Goal: Information Seeking & Learning: Learn about a topic

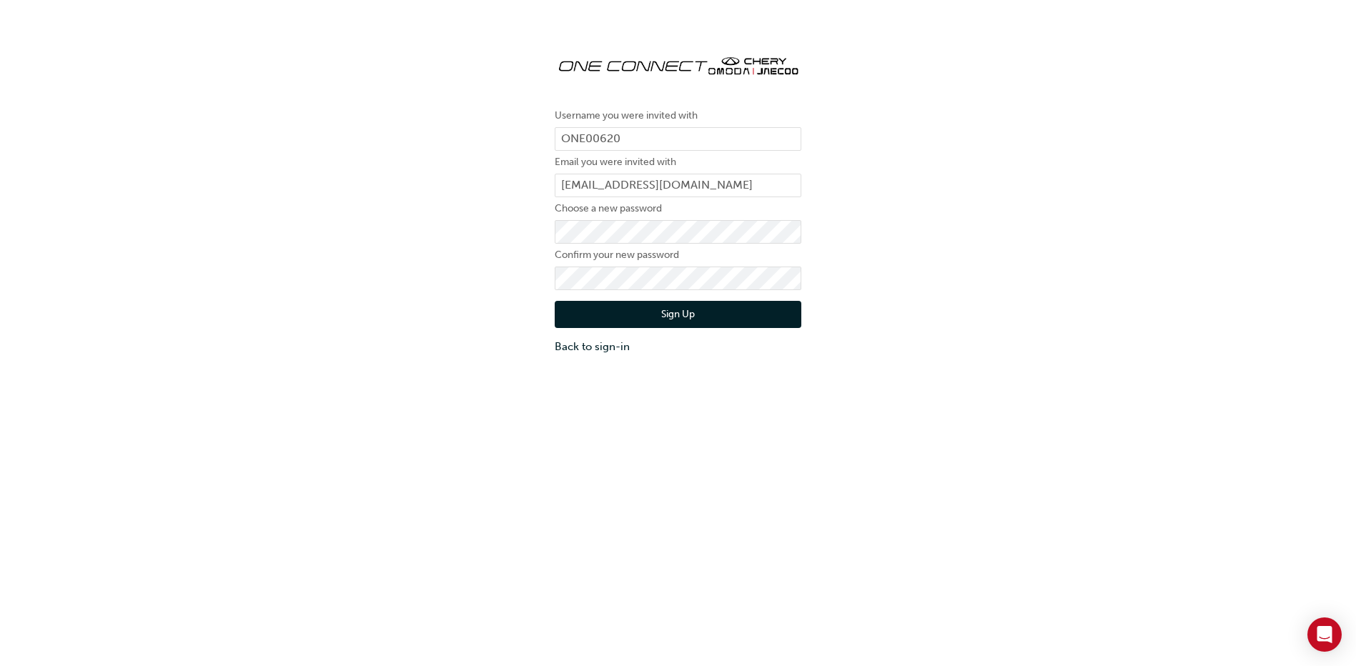
click at [415, 314] on div "Username you were invited with ONE00620 Email you were invited with [EMAIL_ADDR…" at bounding box center [678, 198] width 1356 height 333
click at [572, 313] on button "Sign Up" at bounding box center [678, 314] width 247 height 27
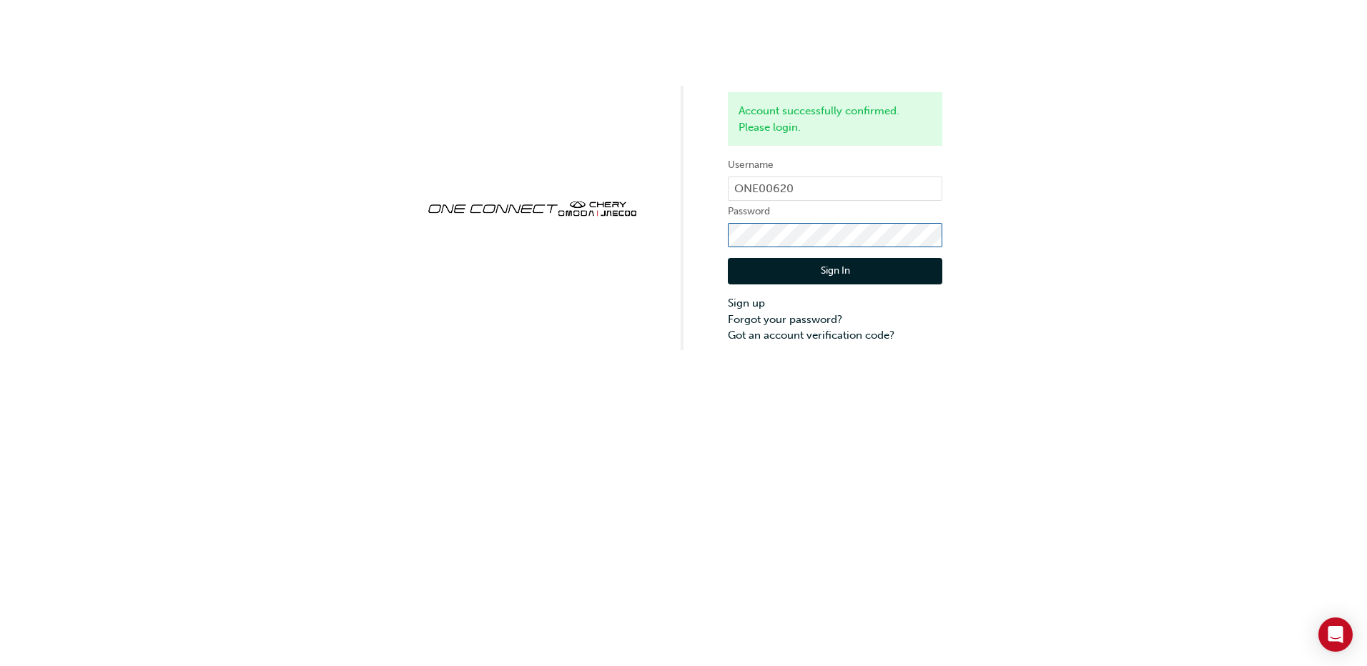
click button "Sign In" at bounding box center [835, 271] width 214 height 27
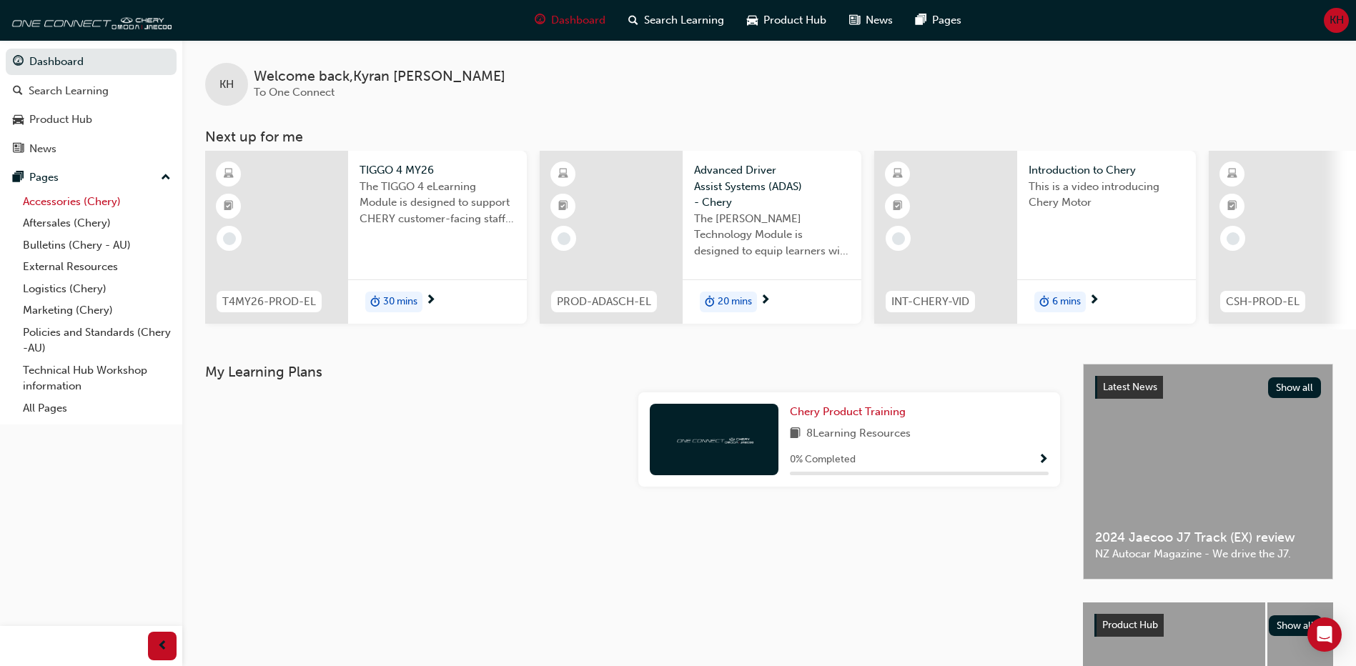
click at [99, 202] on link "Accessories (Chery)" at bounding box center [96, 202] width 159 height 22
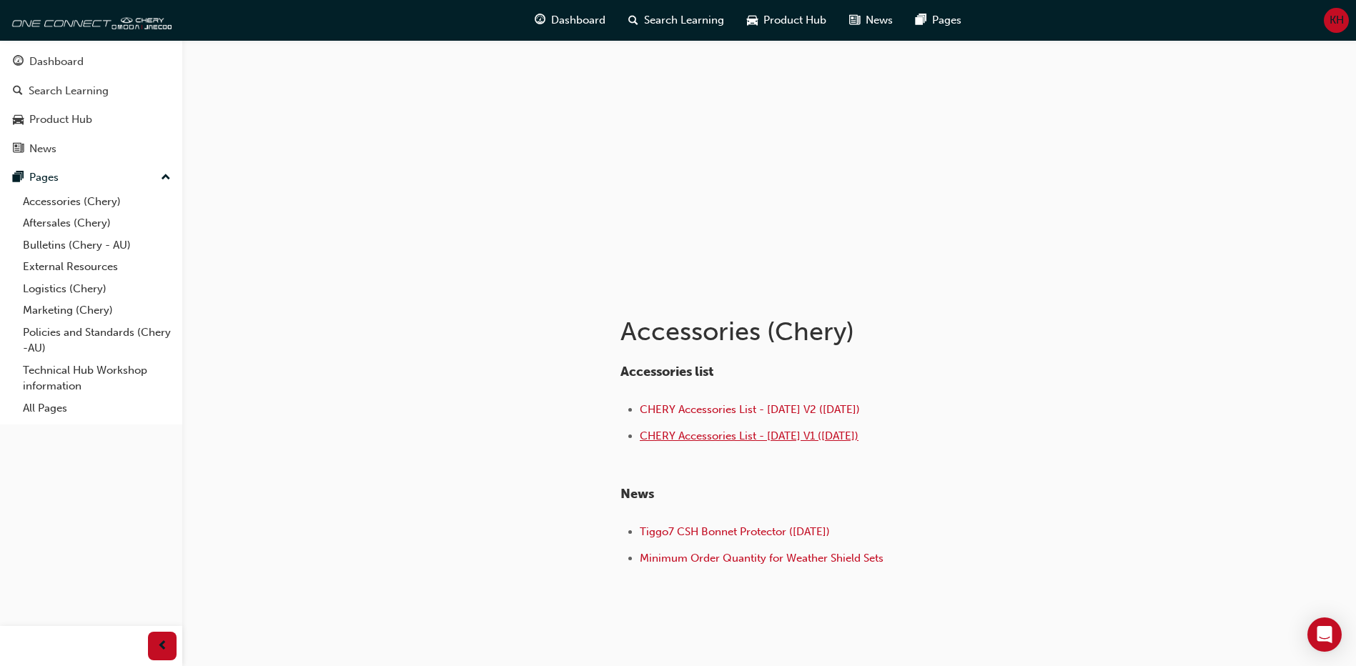
scroll to position [71, 0]
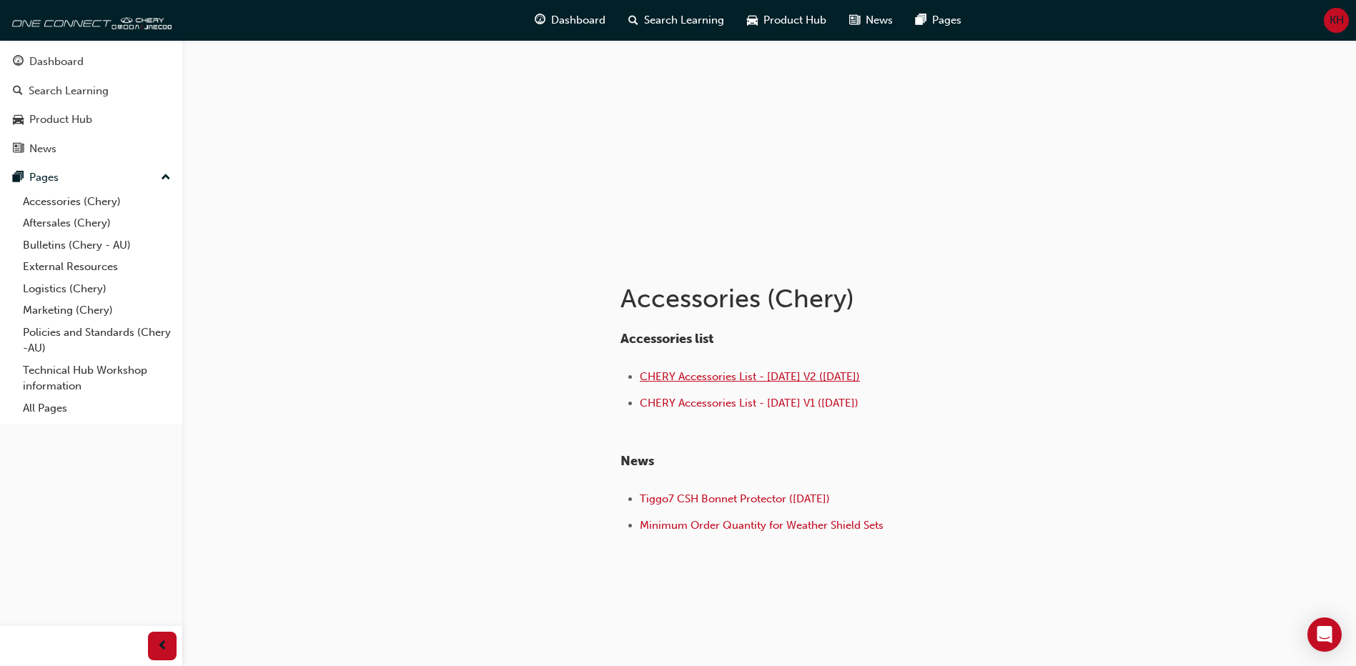
click at [791, 372] on span "CHERY Accessories List - Sep 25 V2 (18.09.25)" at bounding box center [750, 376] width 220 height 13
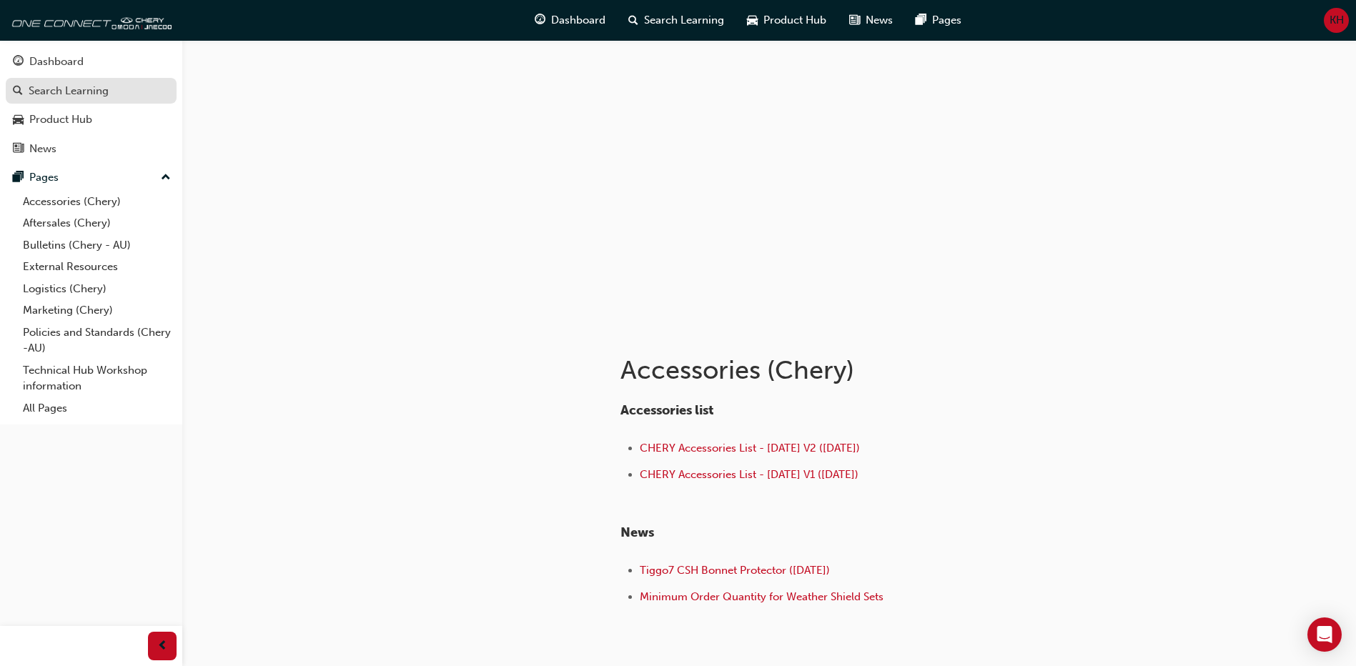
click at [75, 94] on div "Search Learning" at bounding box center [69, 91] width 80 height 16
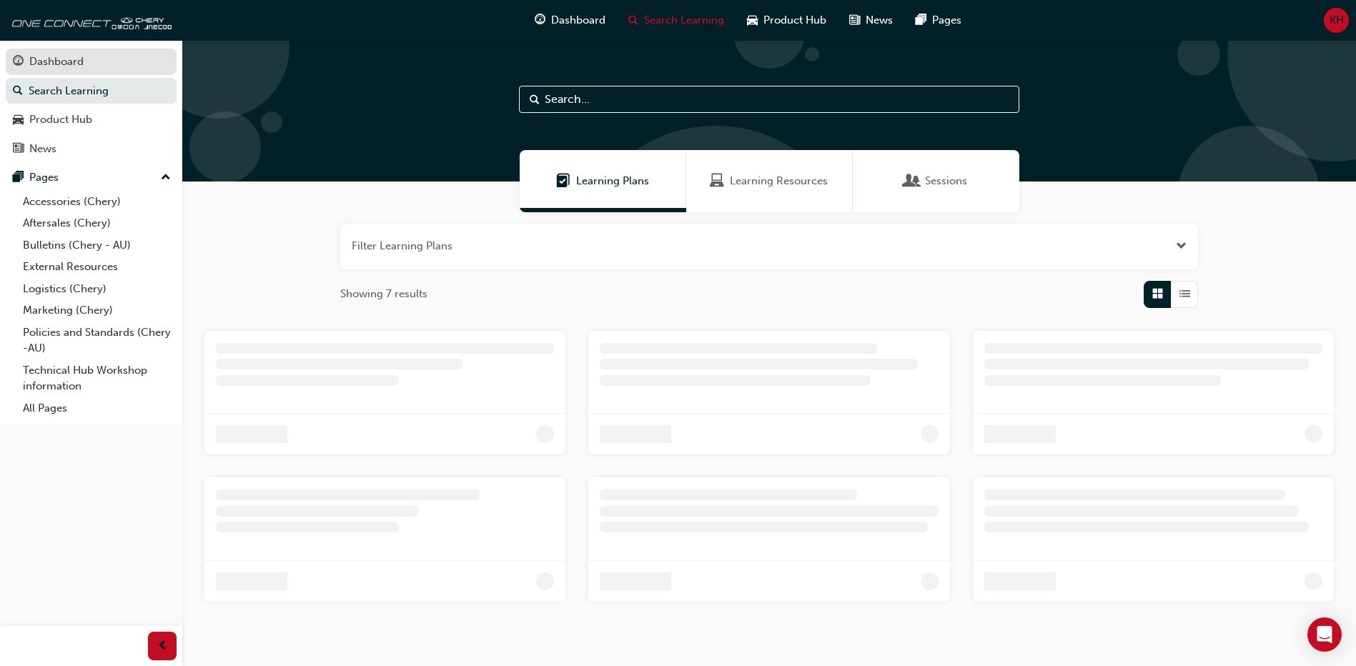
click at [91, 59] on div "Dashboard" at bounding box center [91, 62] width 157 height 18
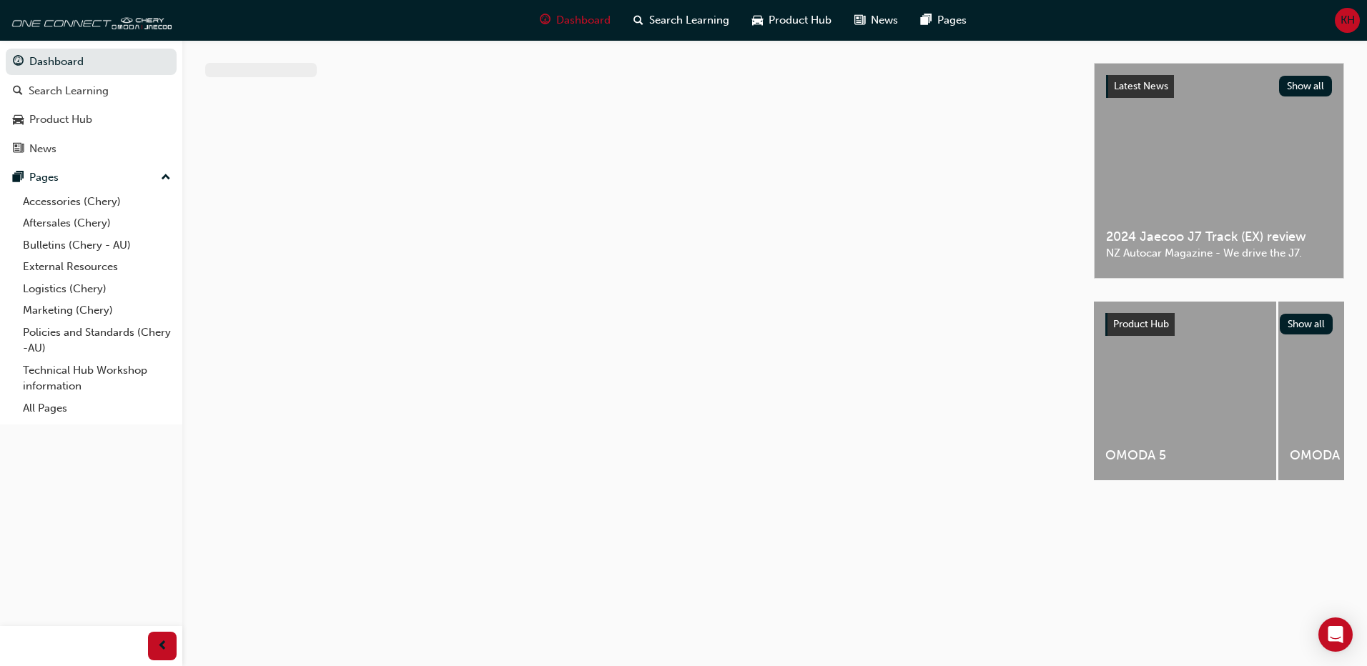
click at [166, 177] on span "up-icon" at bounding box center [166, 178] width 10 height 19
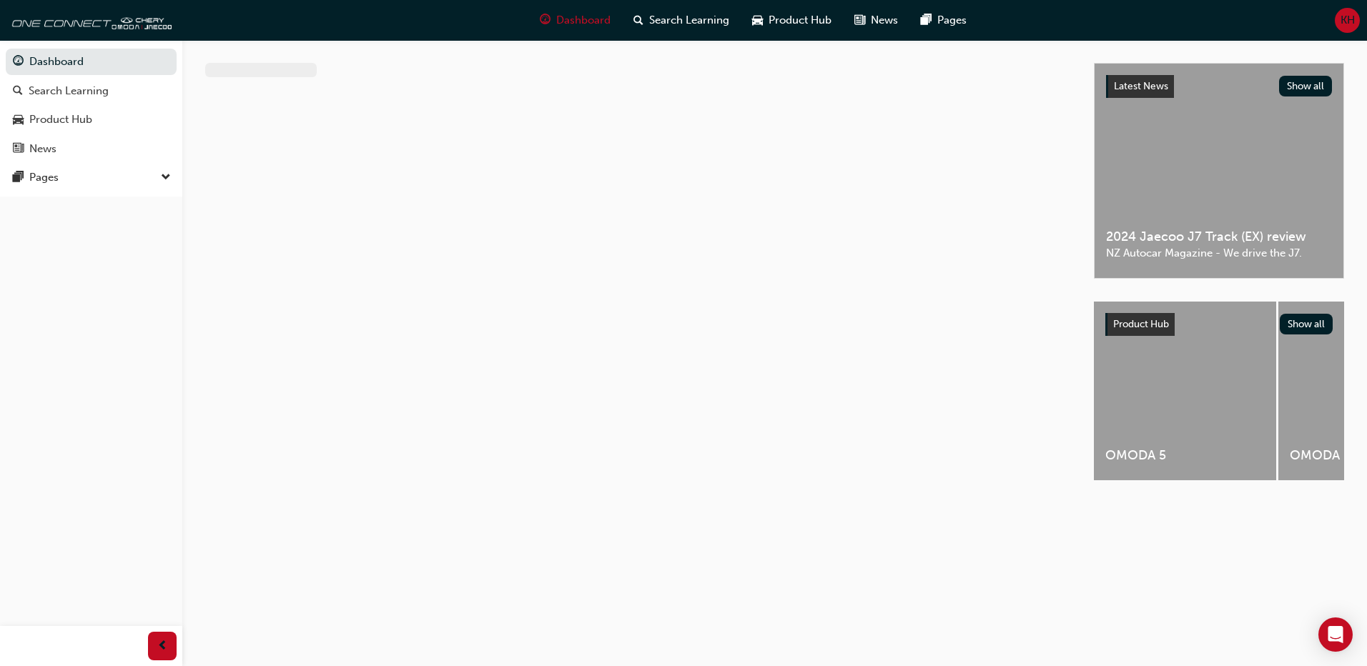
click at [166, 177] on span "down-icon" at bounding box center [166, 178] width 10 height 19
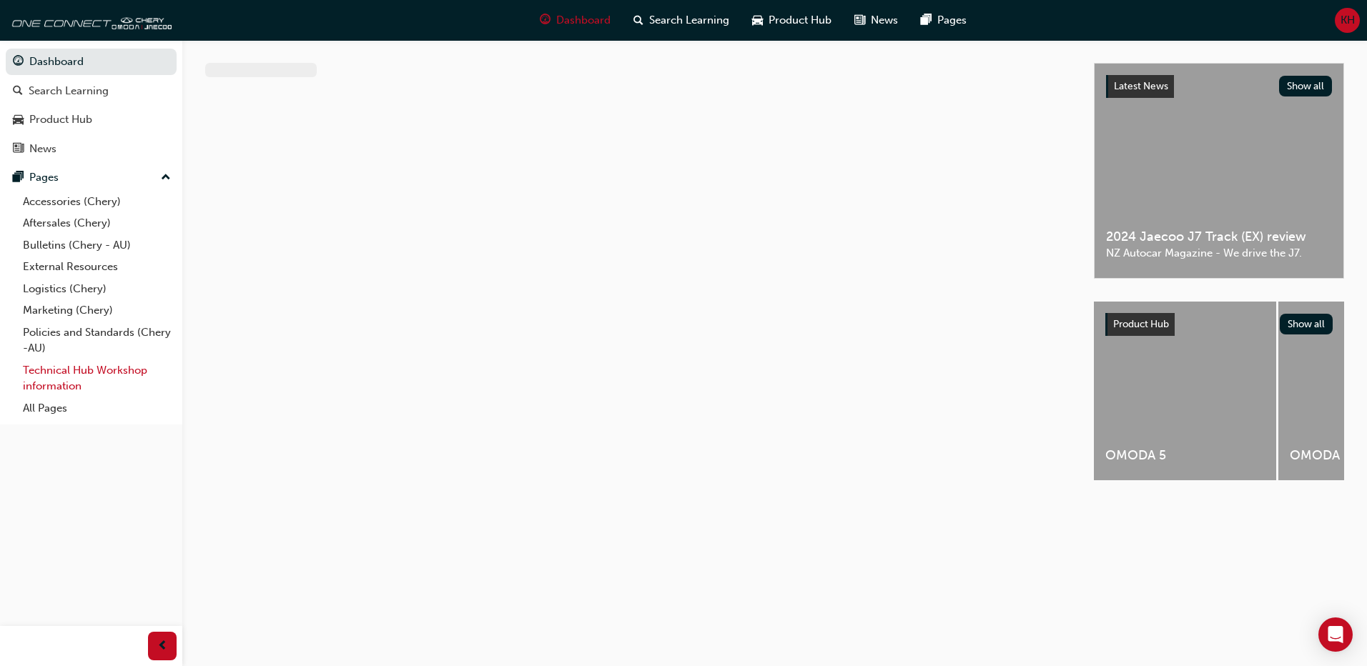
click at [83, 376] on link "Technical Hub Workshop information" at bounding box center [96, 379] width 159 height 38
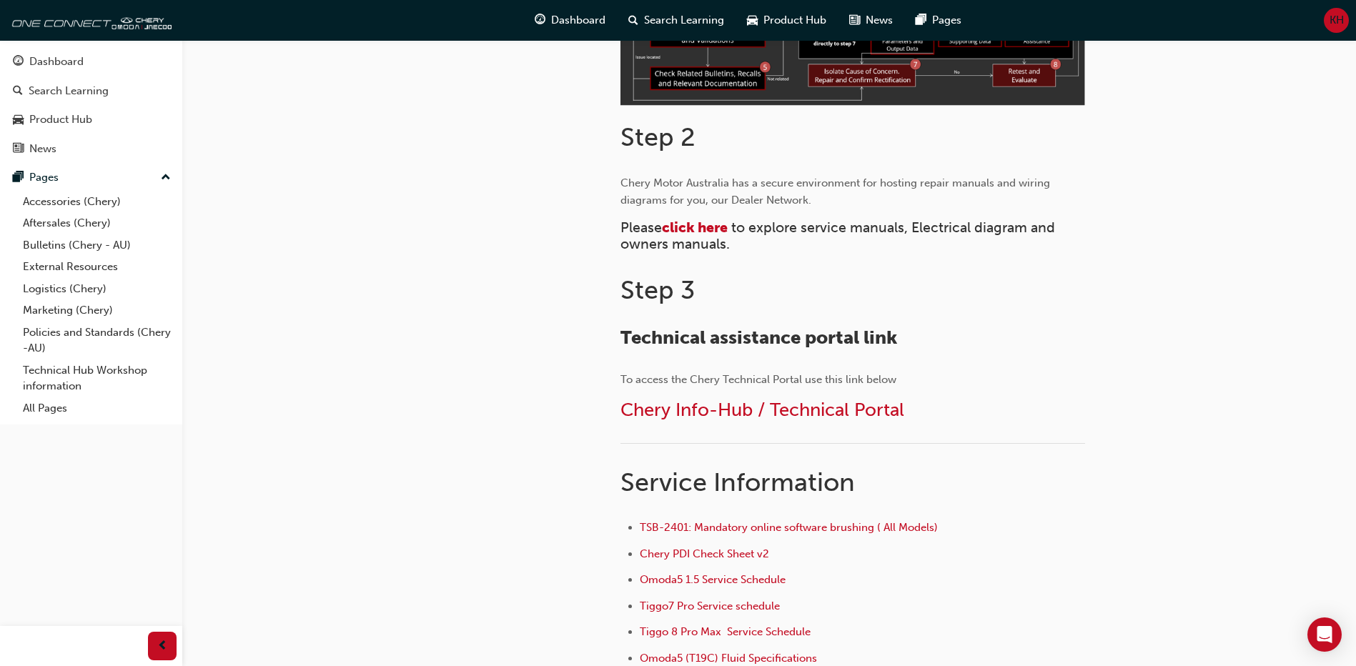
scroll to position [643, 0]
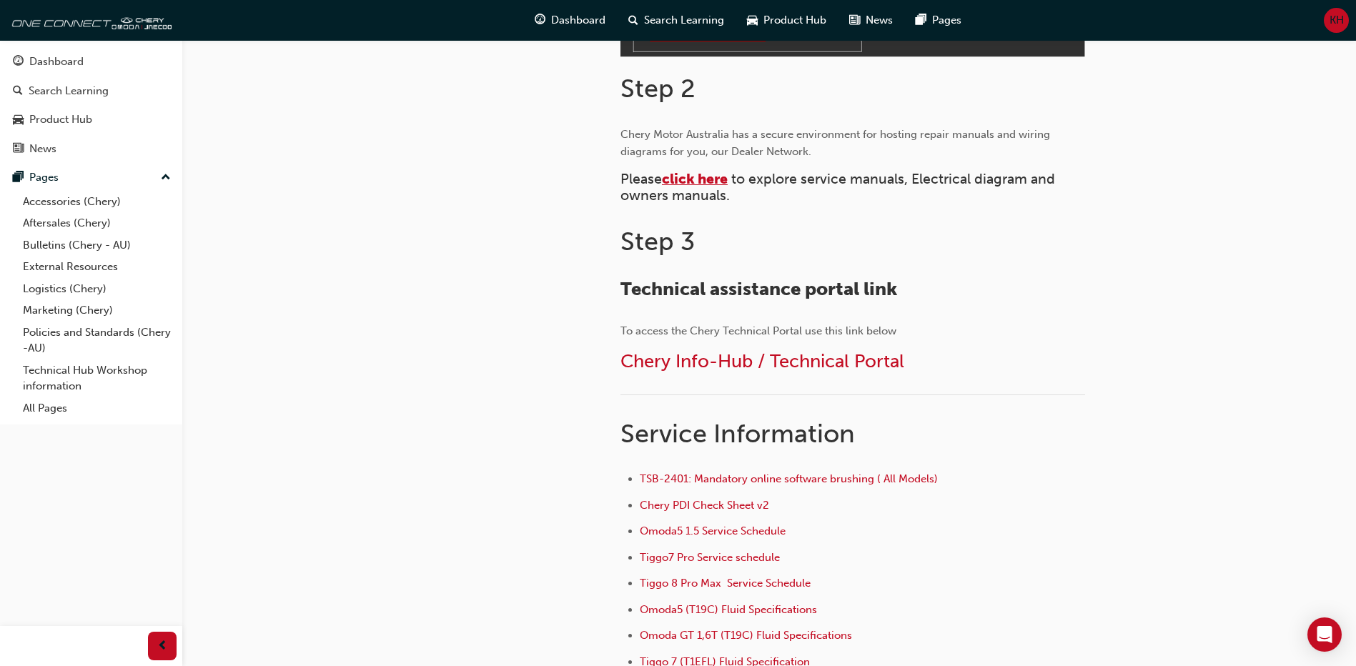
click at [704, 177] on span "click here" at bounding box center [695, 179] width 66 height 16
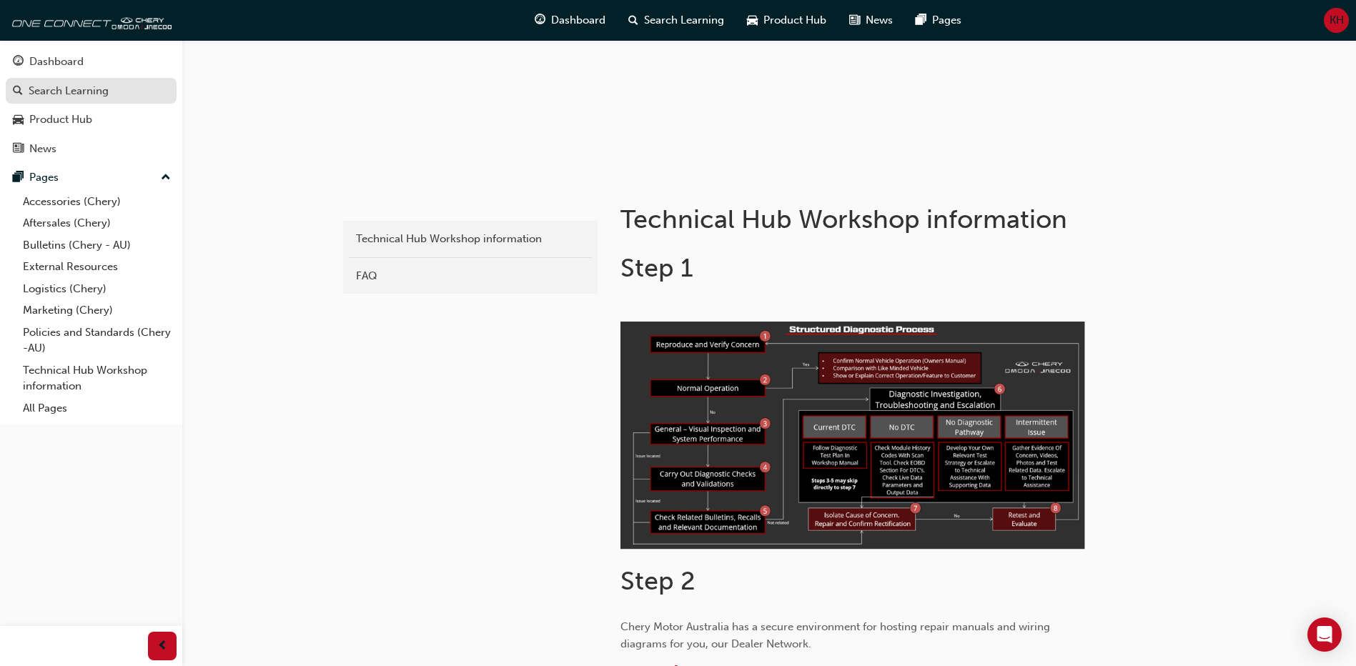
scroll to position [0, 0]
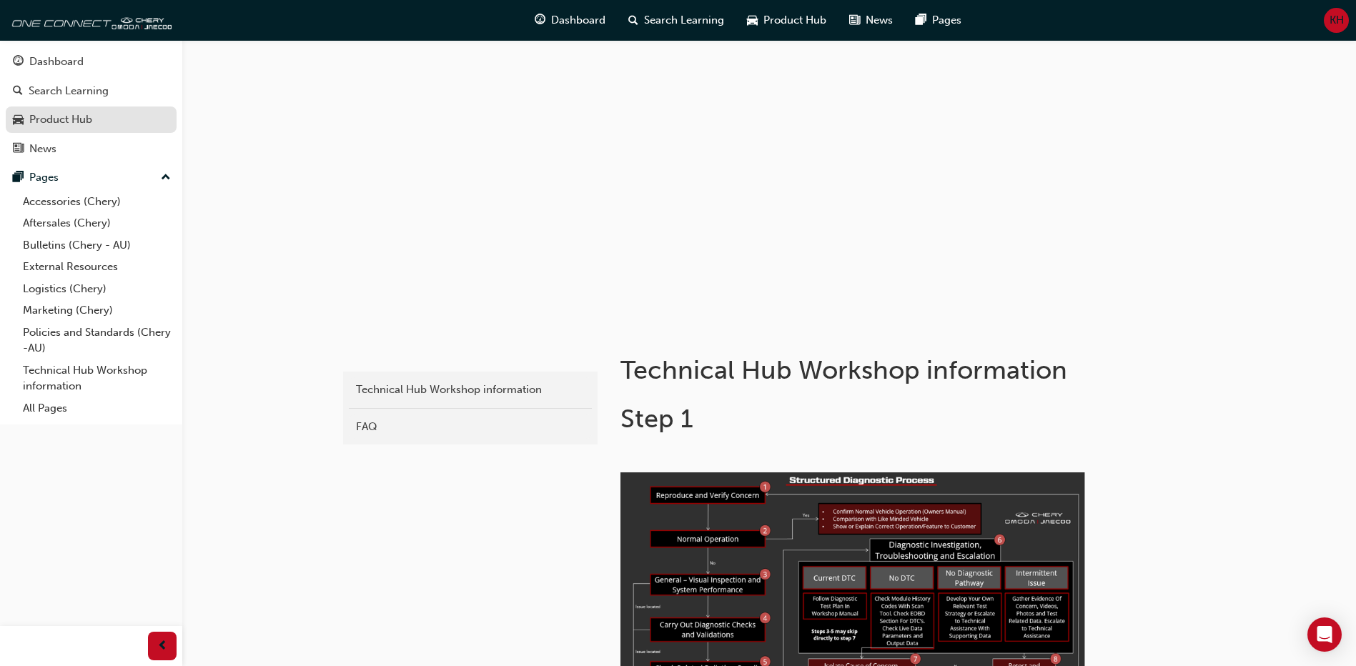
click at [73, 111] on div "Product Hub" at bounding box center [60, 119] width 63 height 16
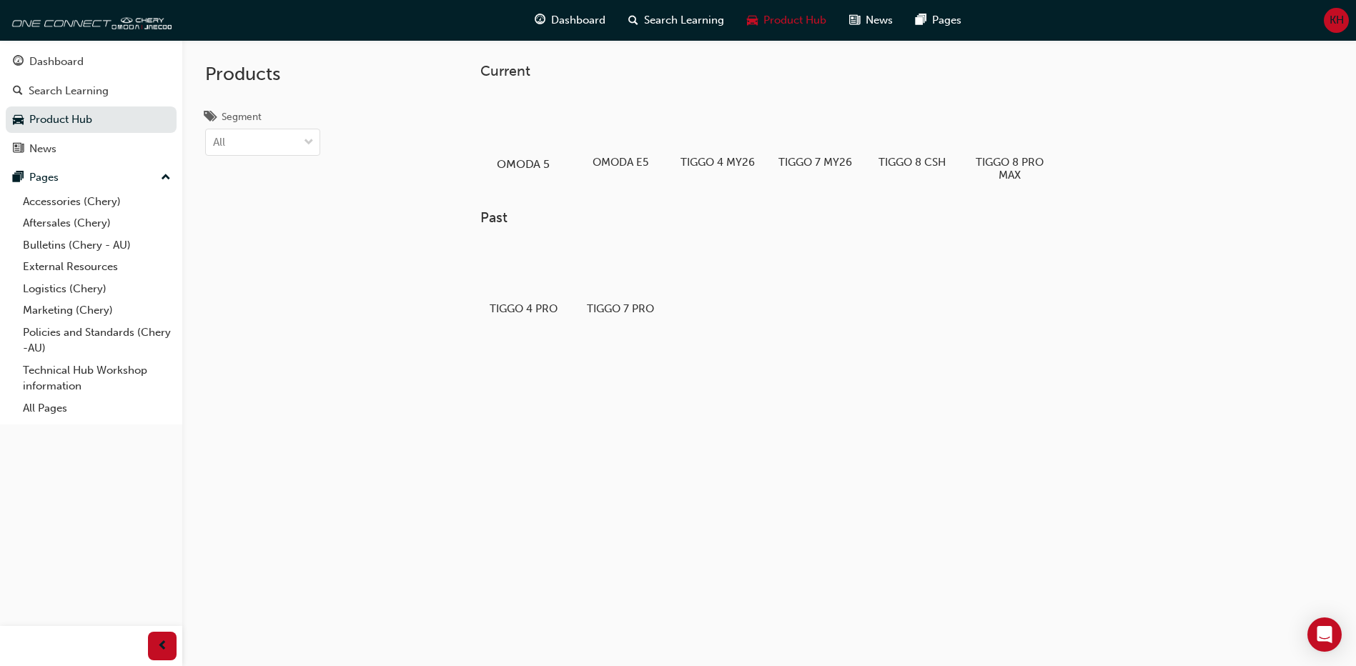
click at [542, 131] on div at bounding box center [523, 122] width 79 height 57
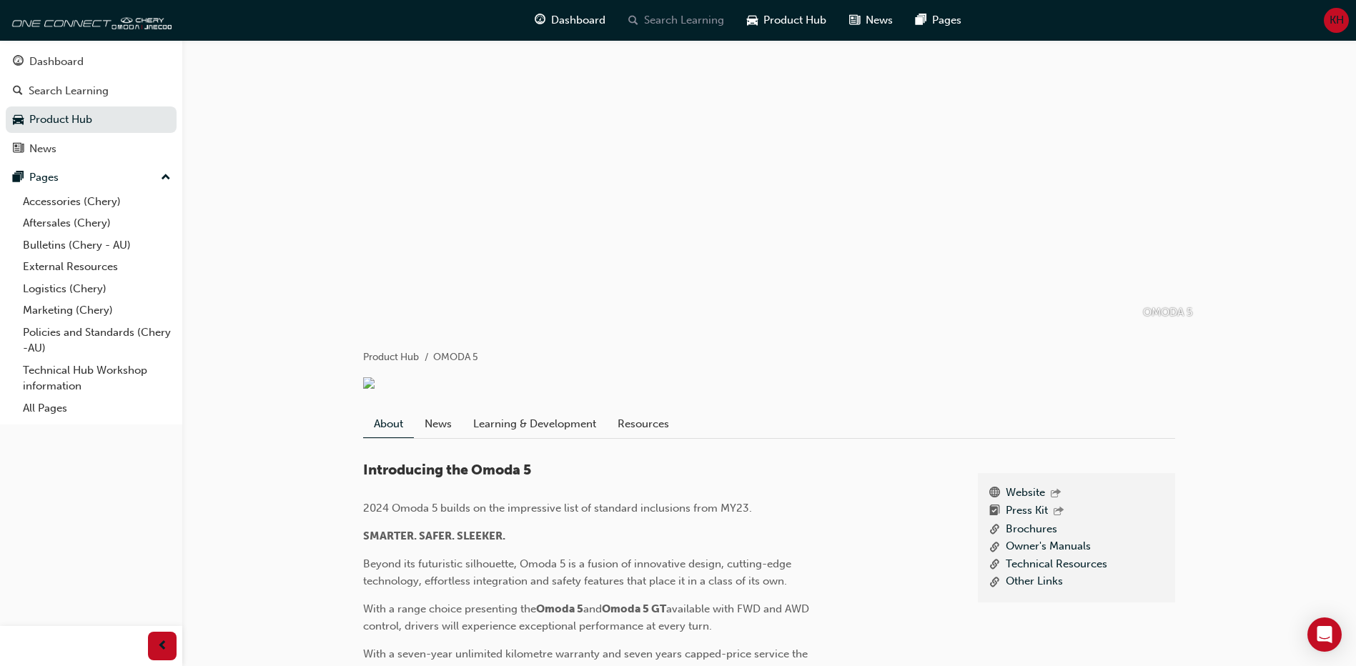
click at [679, 17] on span "Search Learning" at bounding box center [684, 20] width 80 height 16
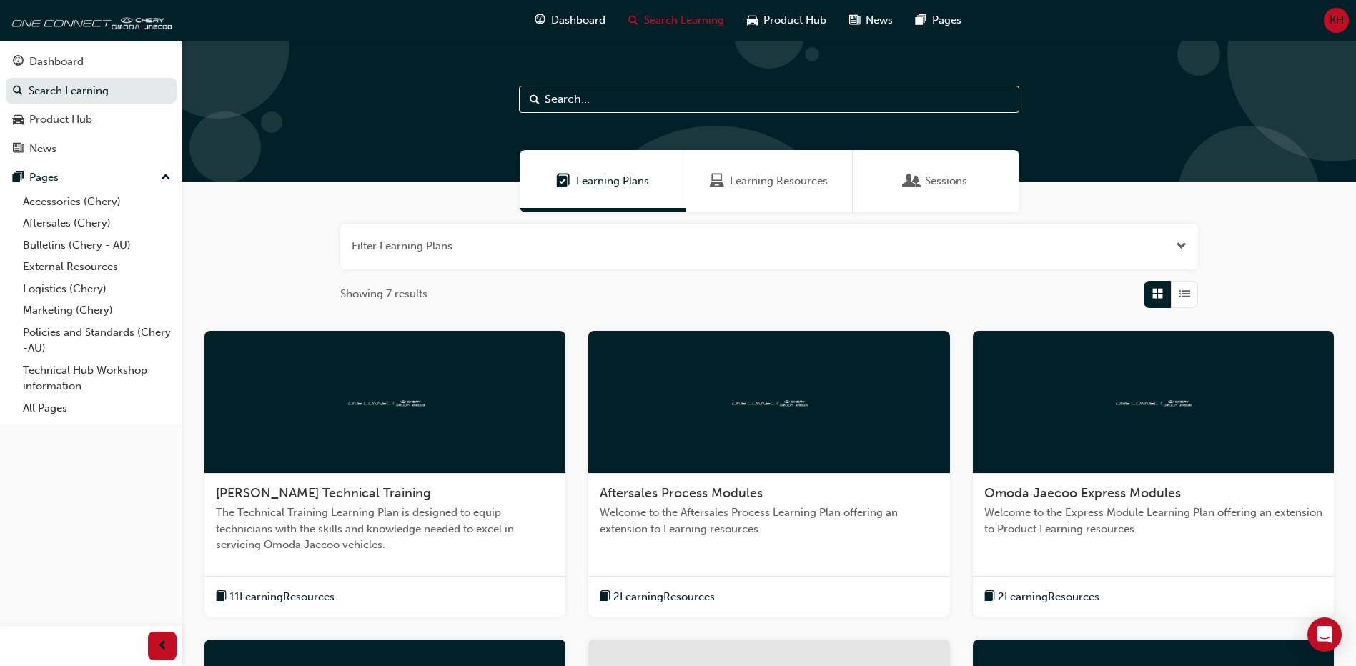
click at [1332, 21] on span "KH" at bounding box center [1336, 20] width 14 height 16
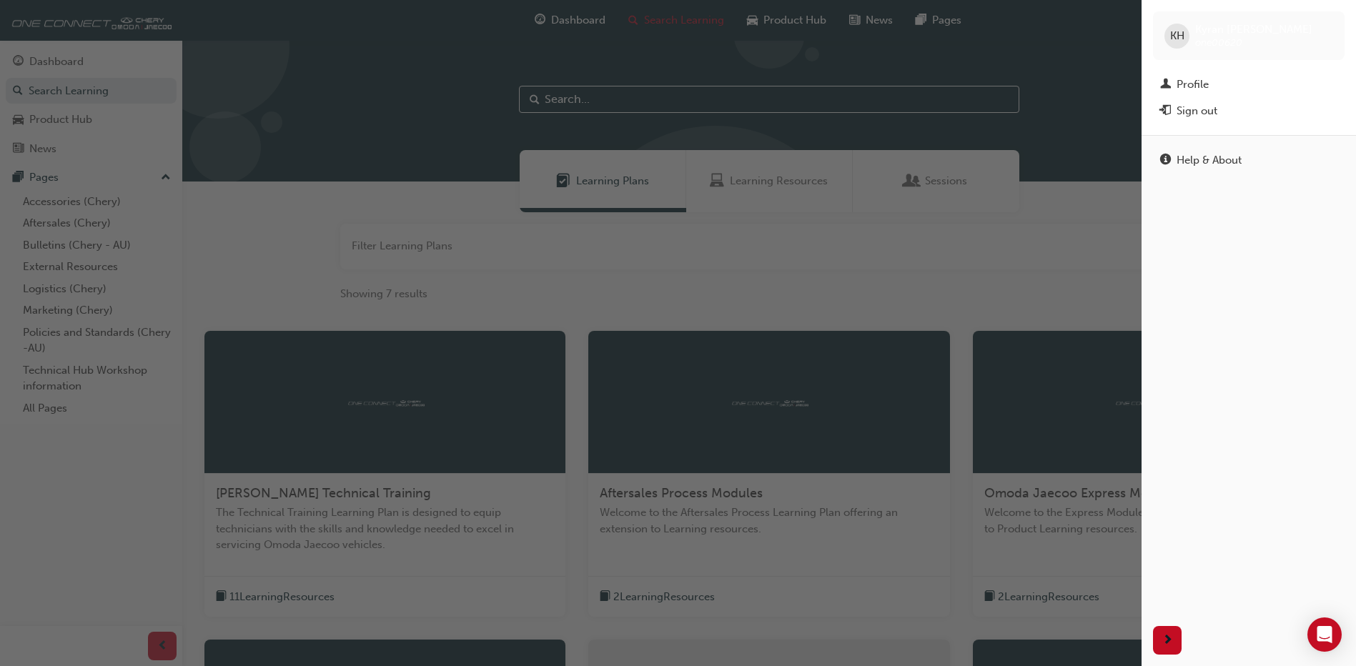
click at [1057, 79] on div "button" at bounding box center [570, 333] width 1141 height 666
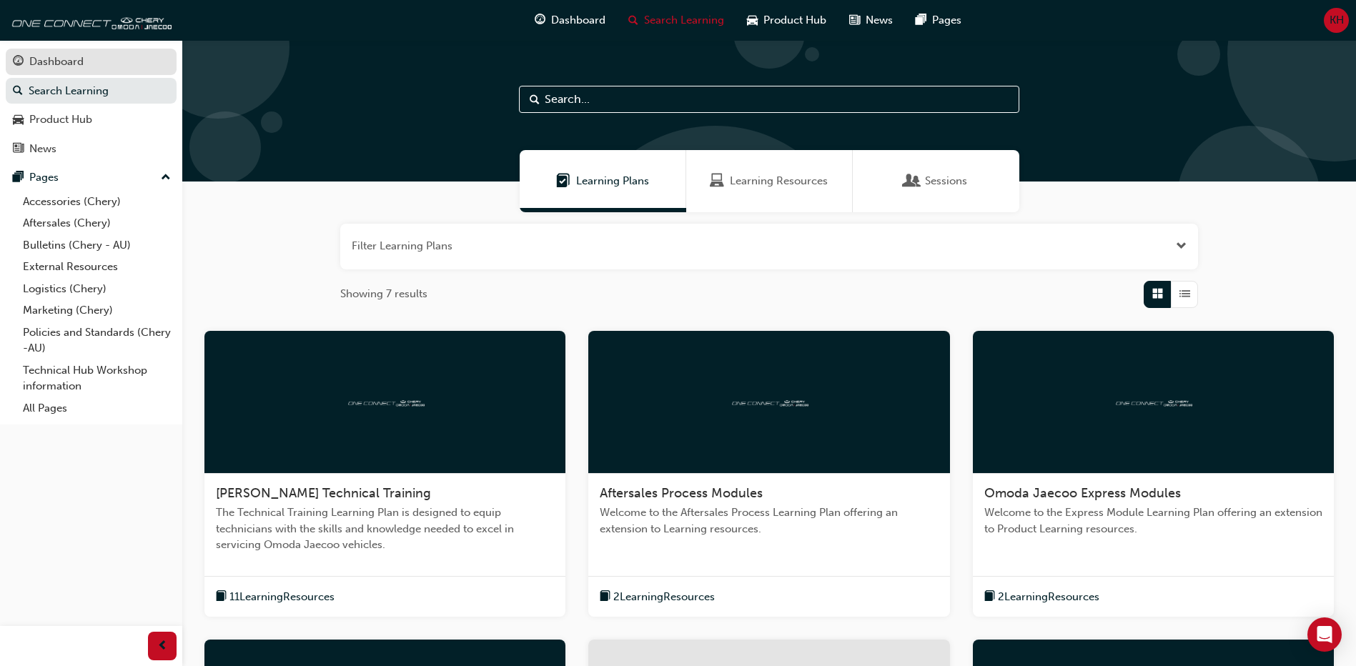
click at [91, 56] on div "Dashboard" at bounding box center [91, 62] width 157 height 18
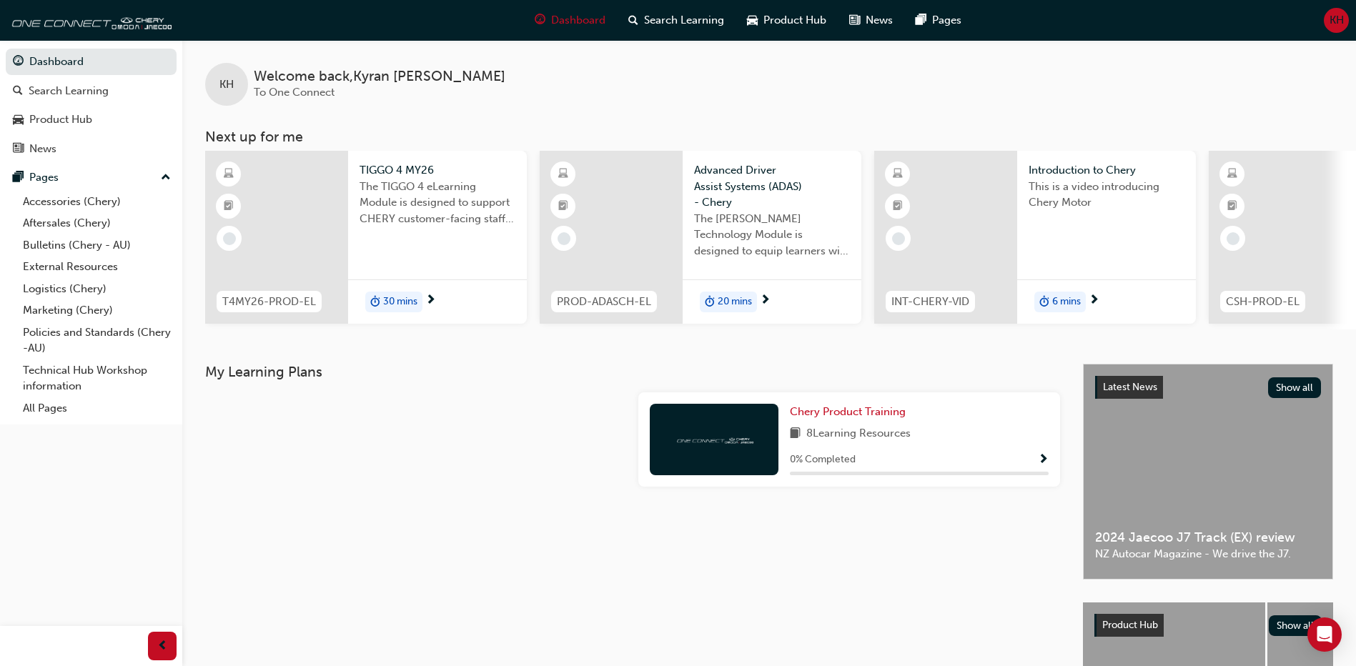
click at [1041, 465] on span "Show Progress" at bounding box center [1043, 460] width 11 height 13
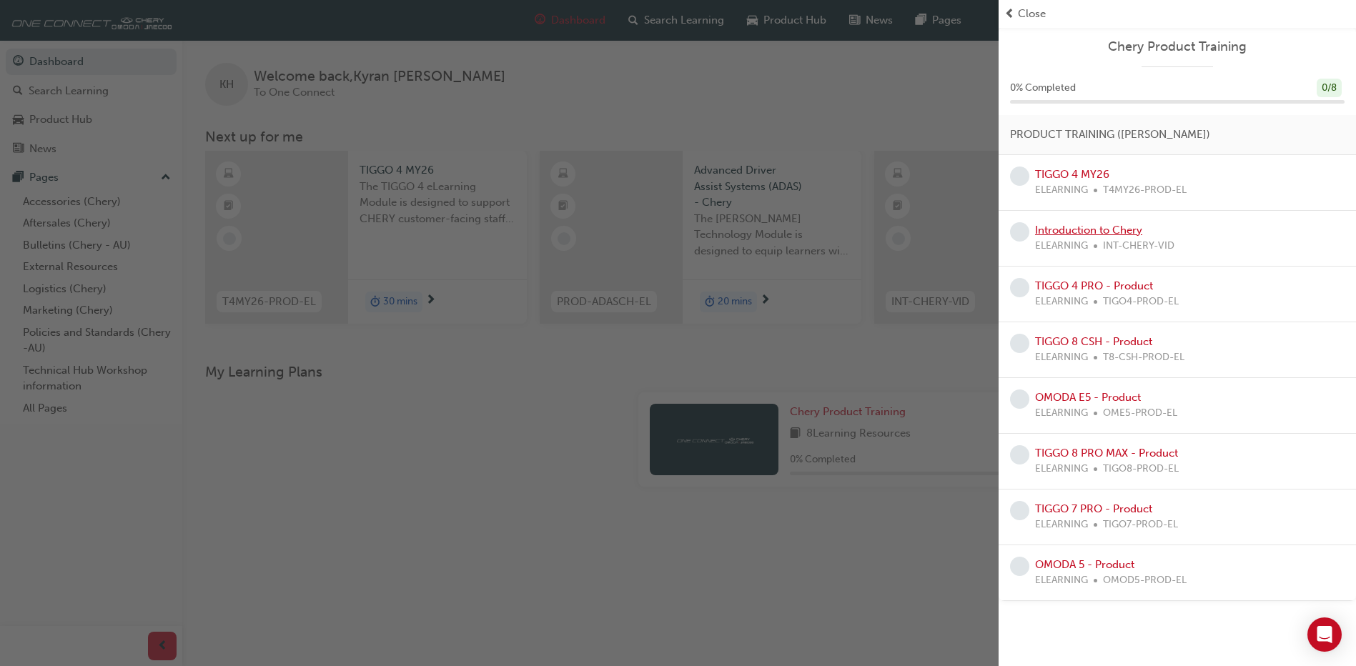
click at [1109, 235] on link "Introduction to Chery" at bounding box center [1088, 230] width 107 height 13
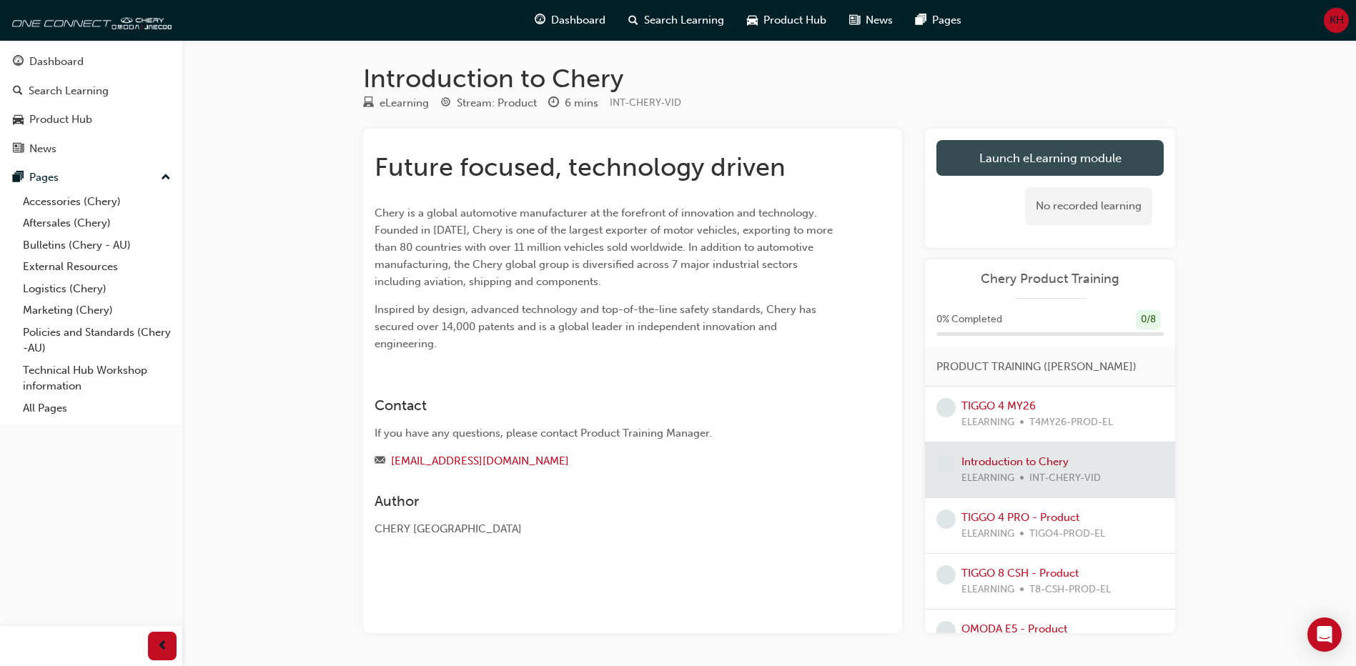
click at [1051, 160] on link "Launch eLearning module" at bounding box center [1049, 158] width 227 height 36
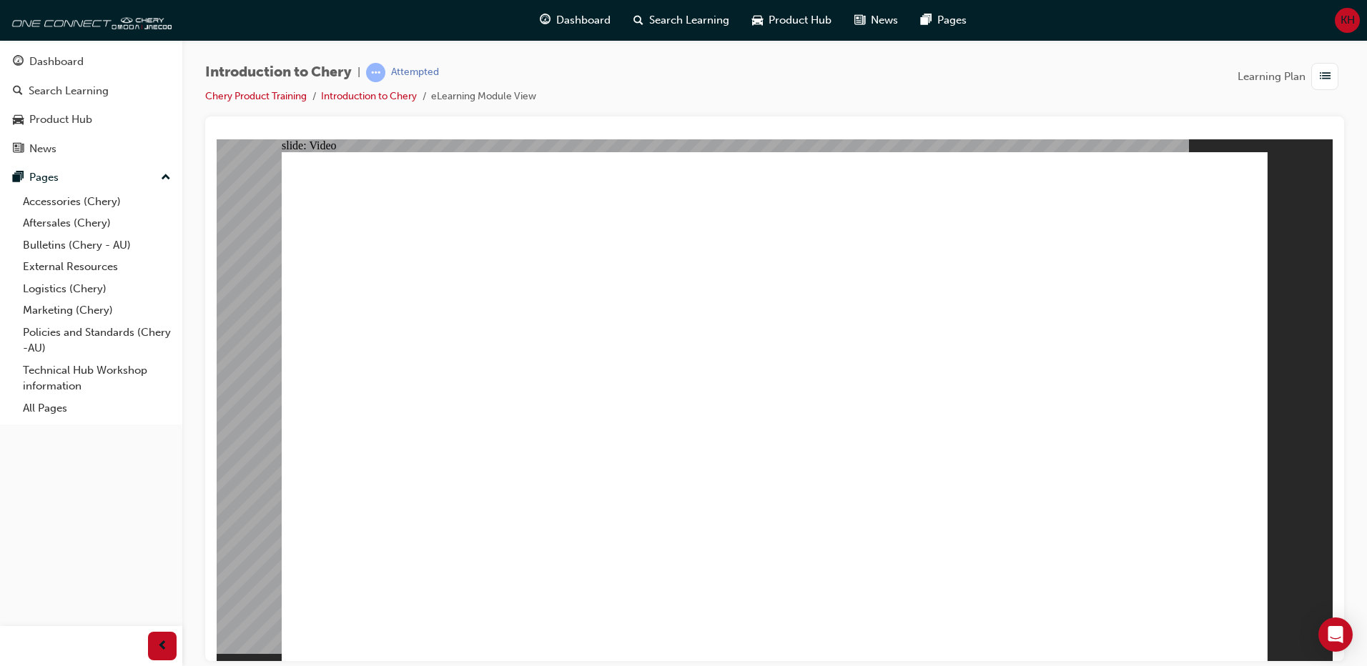
type input "0"
type input "311"
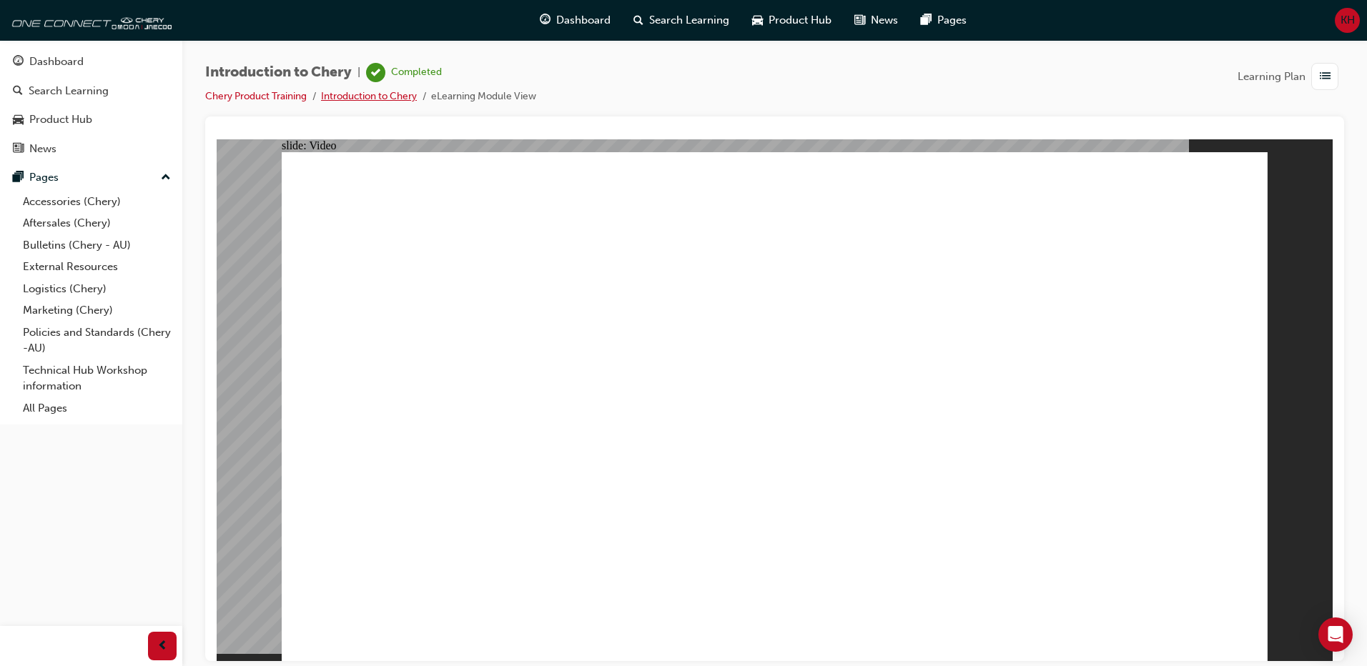
click at [349, 97] on link "Introduction to Chery" at bounding box center [369, 96] width 96 height 12
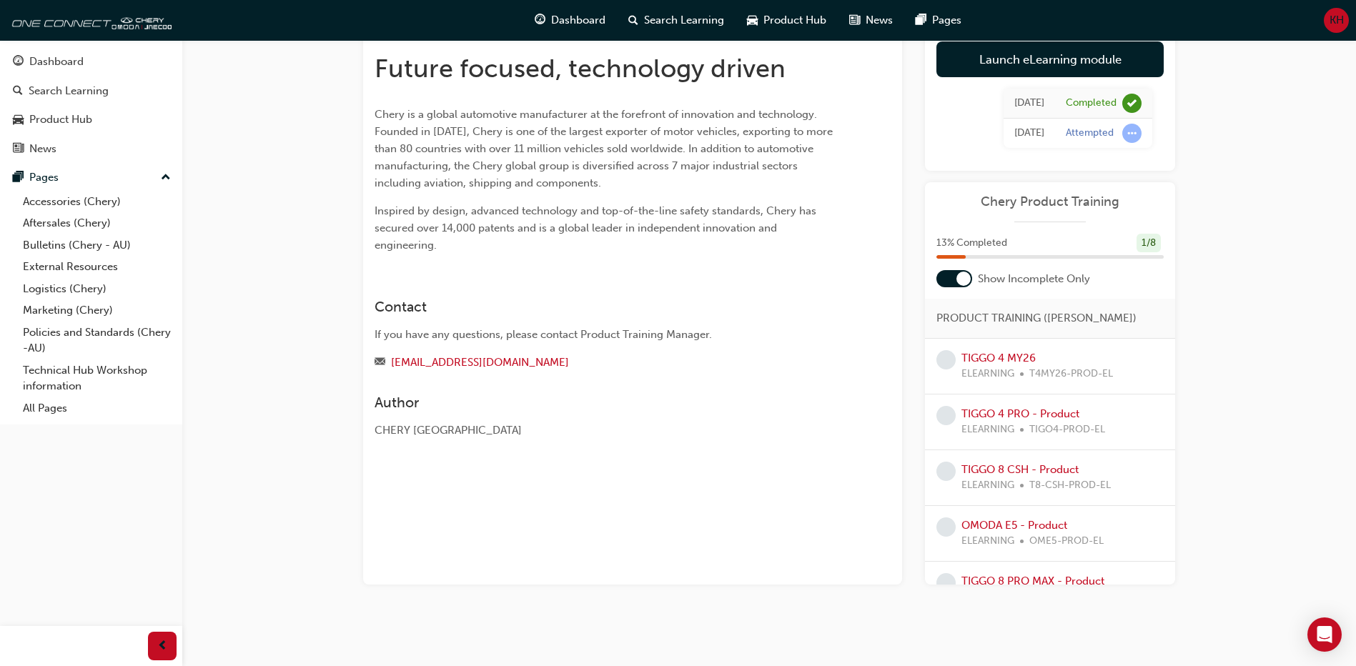
click at [1013, 348] on div "TIGGO 4 MY26 ELEARNING T4MY26-PROD-EL" at bounding box center [1050, 367] width 250 height 56
click at [1010, 357] on link "TIGGO 4 MY26" at bounding box center [998, 358] width 74 height 13
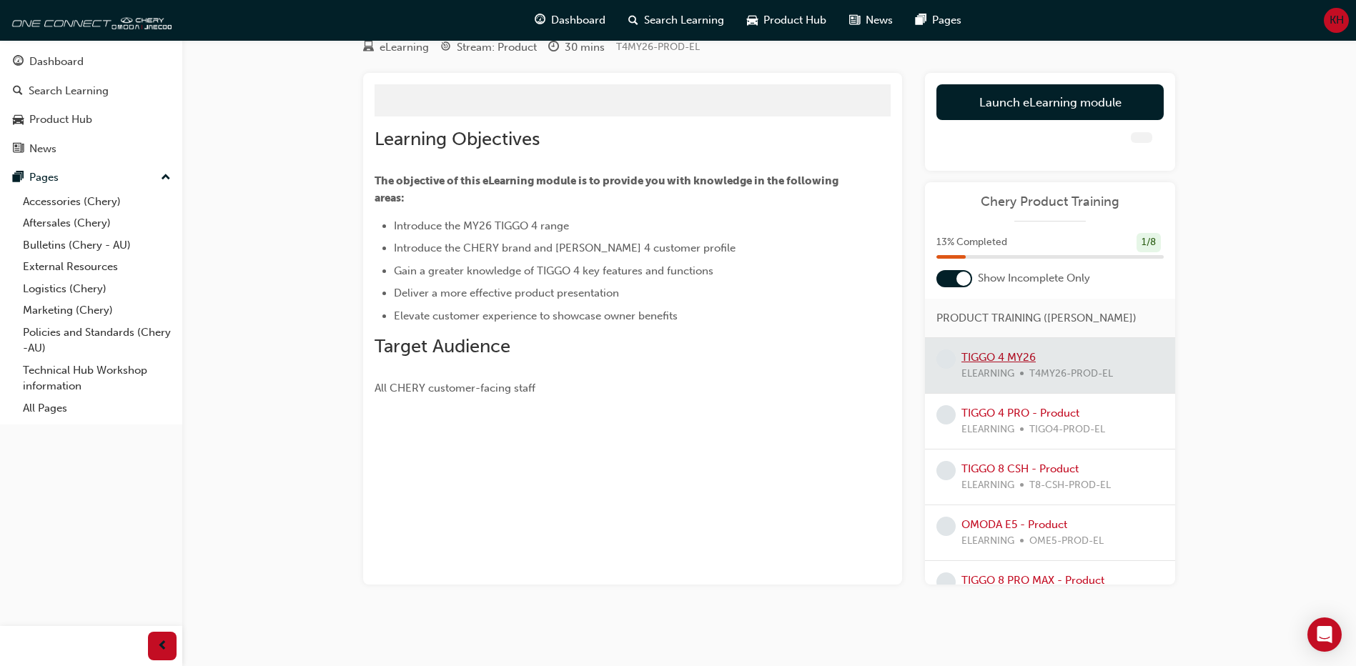
scroll to position [77, 0]
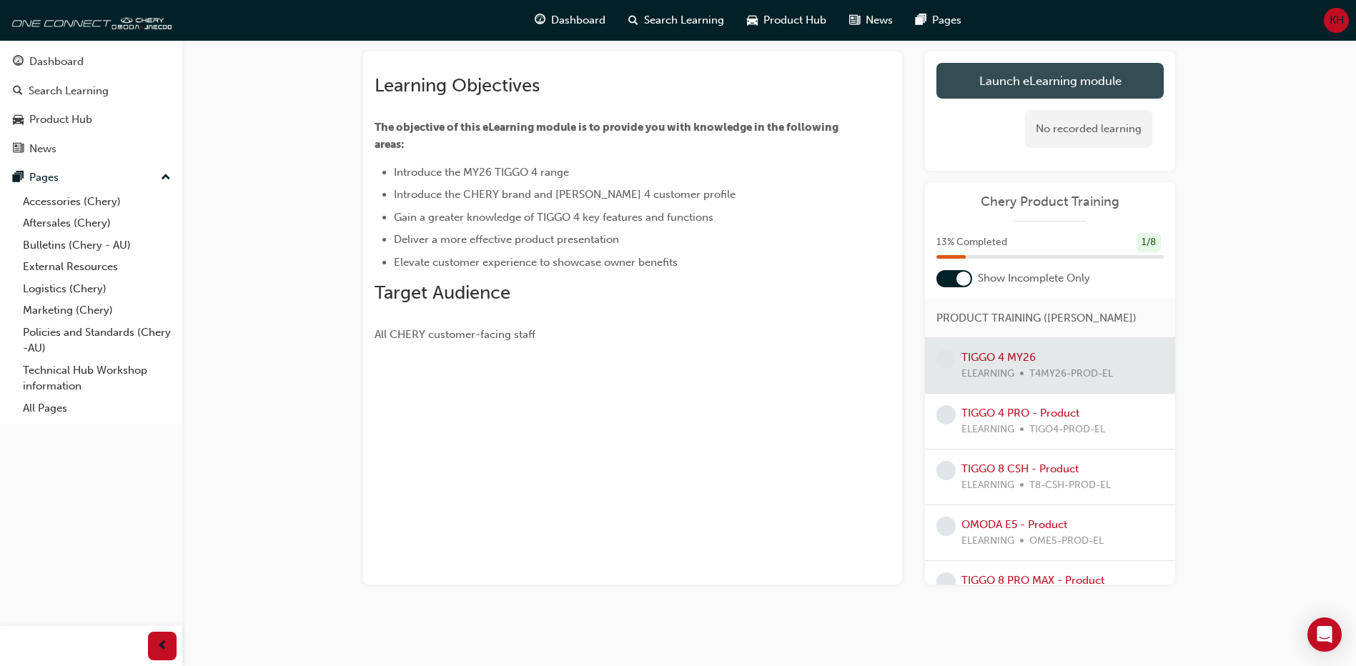
click at [971, 89] on link "Launch eLearning module" at bounding box center [1049, 81] width 227 height 36
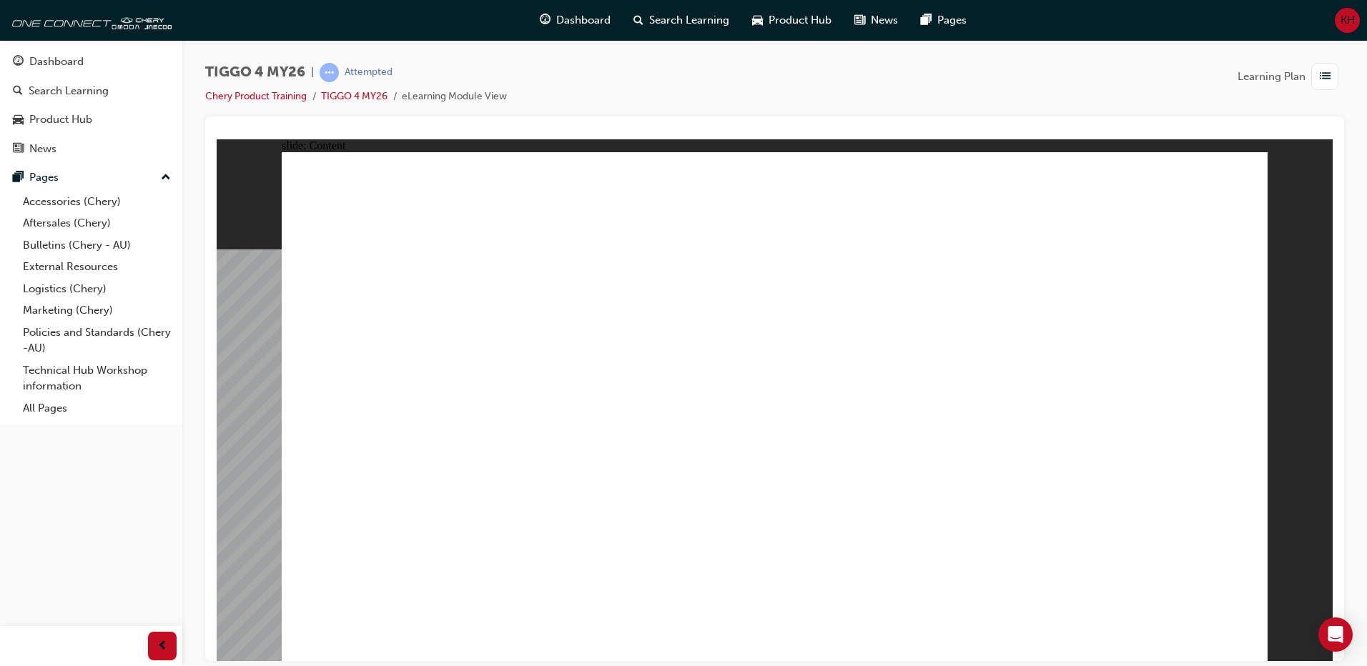
drag, startPoint x: 1229, startPoint y: 634, endPoint x: 1237, endPoint y: 635, distance: 8.0
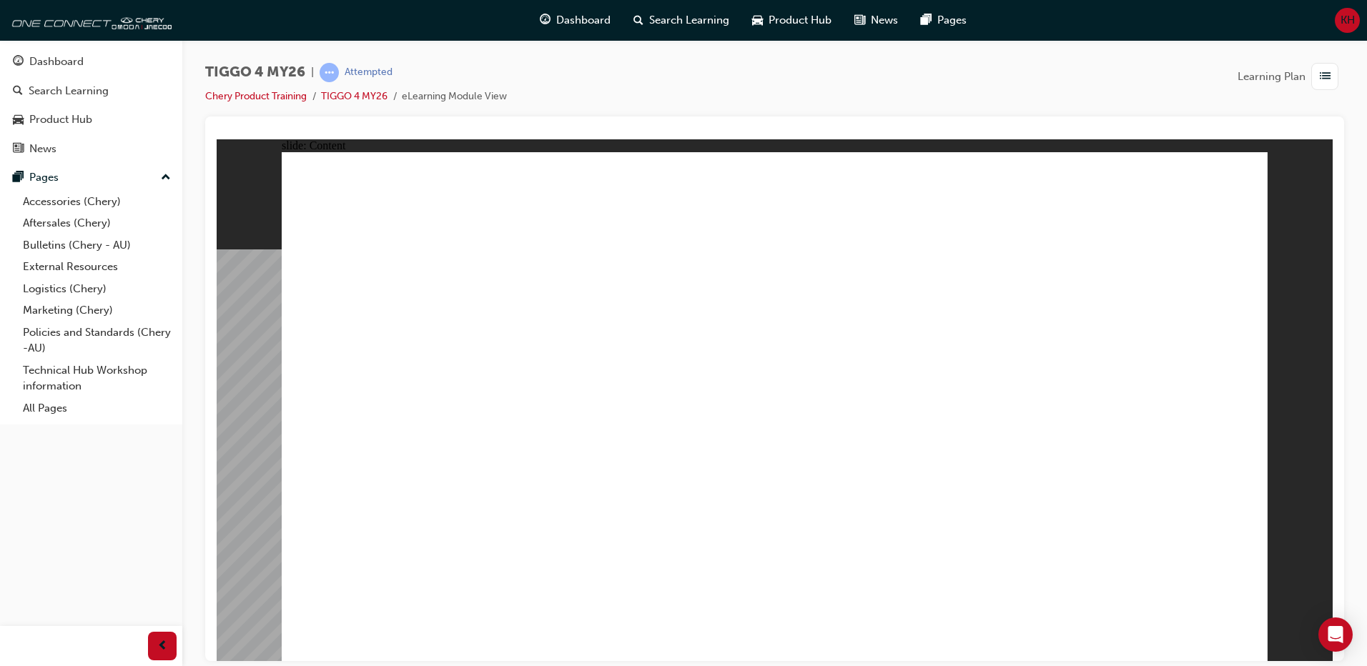
drag, startPoint x: 840, startPoint y: 259, endPoint x: 815, endPoint y: 222, distance: 45.4
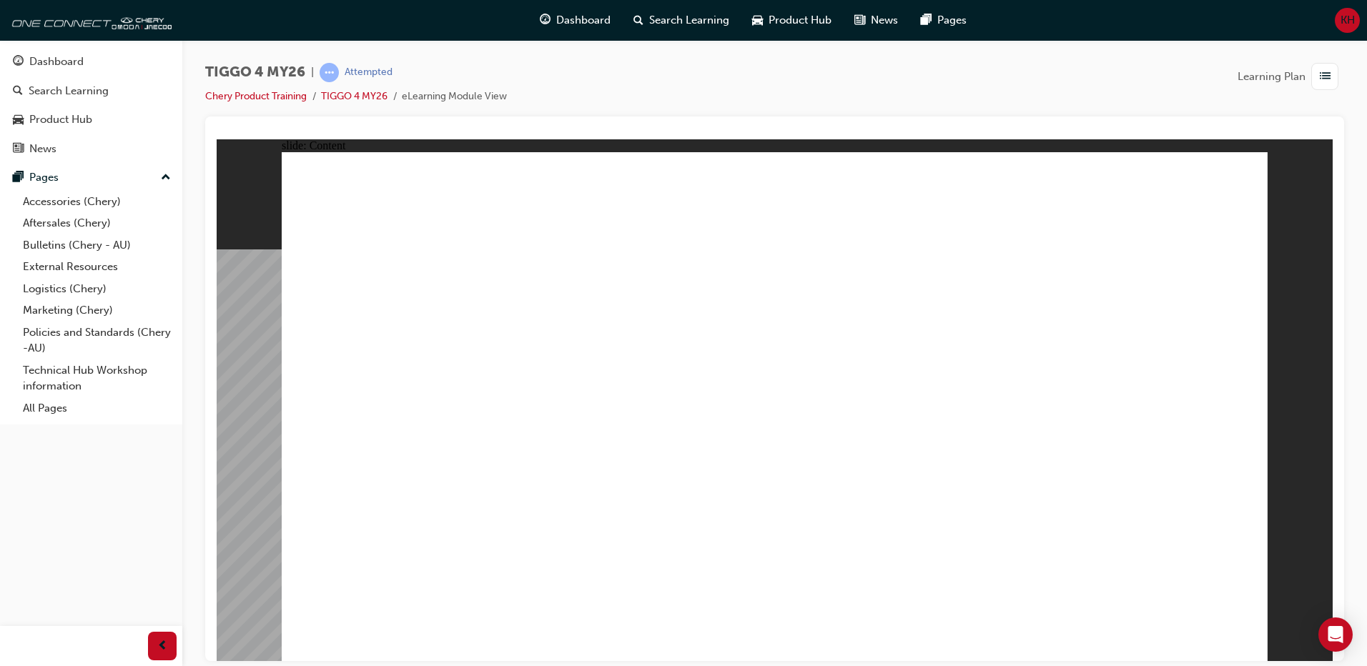
drag, startPoint x: 784, startPoint y: 528, endPoint x: 642, endPoint y: 515, distance: 142.8
drag, startPoint x: 618, startPoint y: 515, endPoint x: 625, endPoint y: 522, distance: 10.1
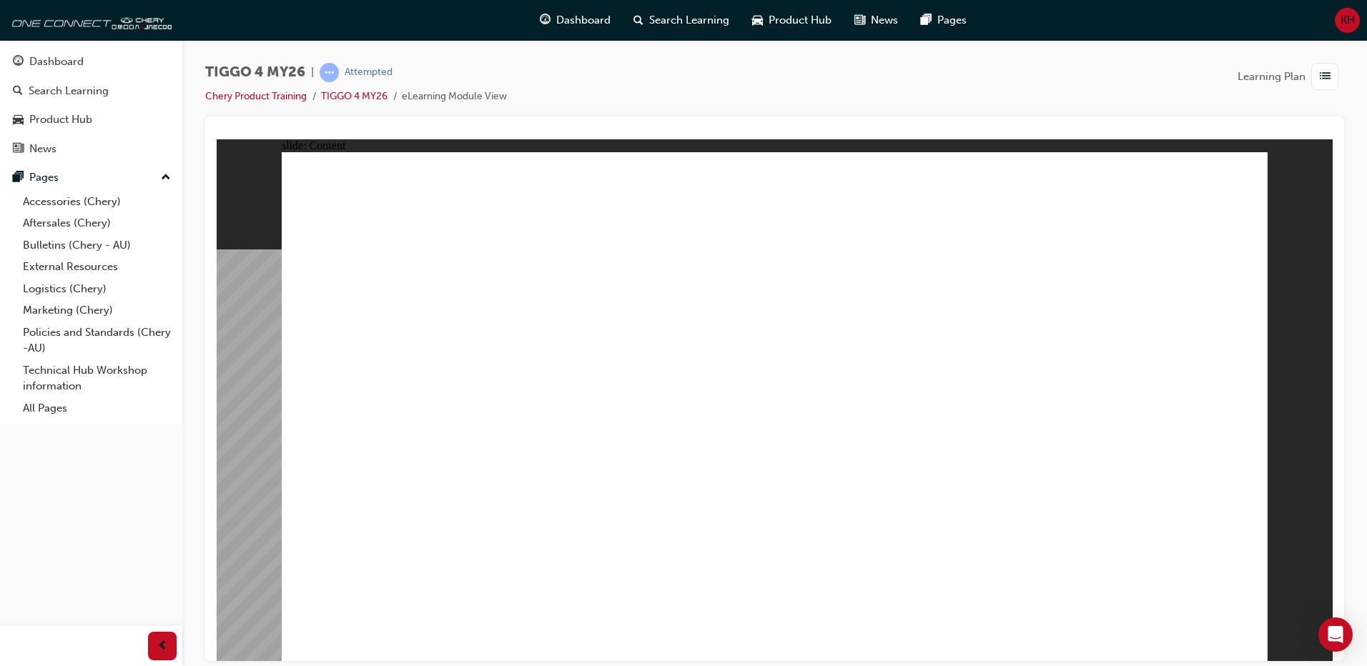
drag, startPoint x: 787, startPoint y: 391, endPoint x: 959, endPoint y: 360, distance: 175.0
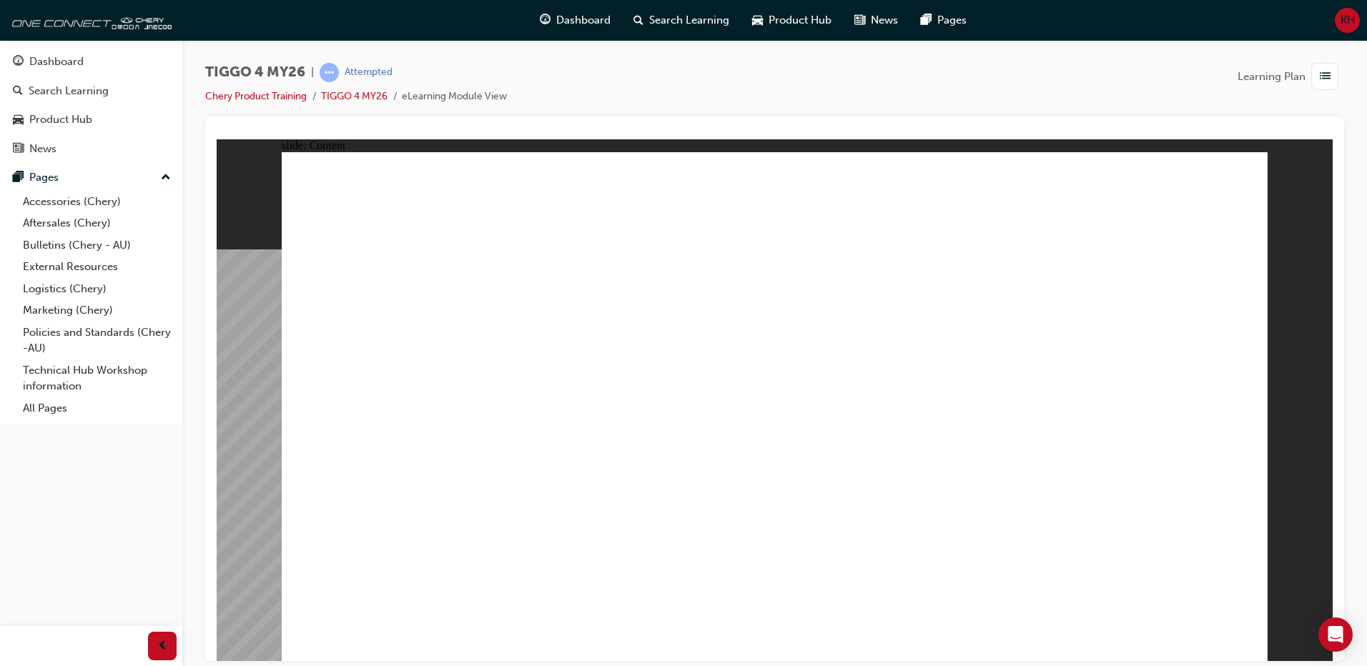
drag, startPoint x: 955, startPoint y: 342, endPoint x: 942, endPoint y: 339, distance: 13.4
drag, startPoint x: 1031, startPoint y: 541, endPoint x: 923, endPoint y: 550, distance: 109.0
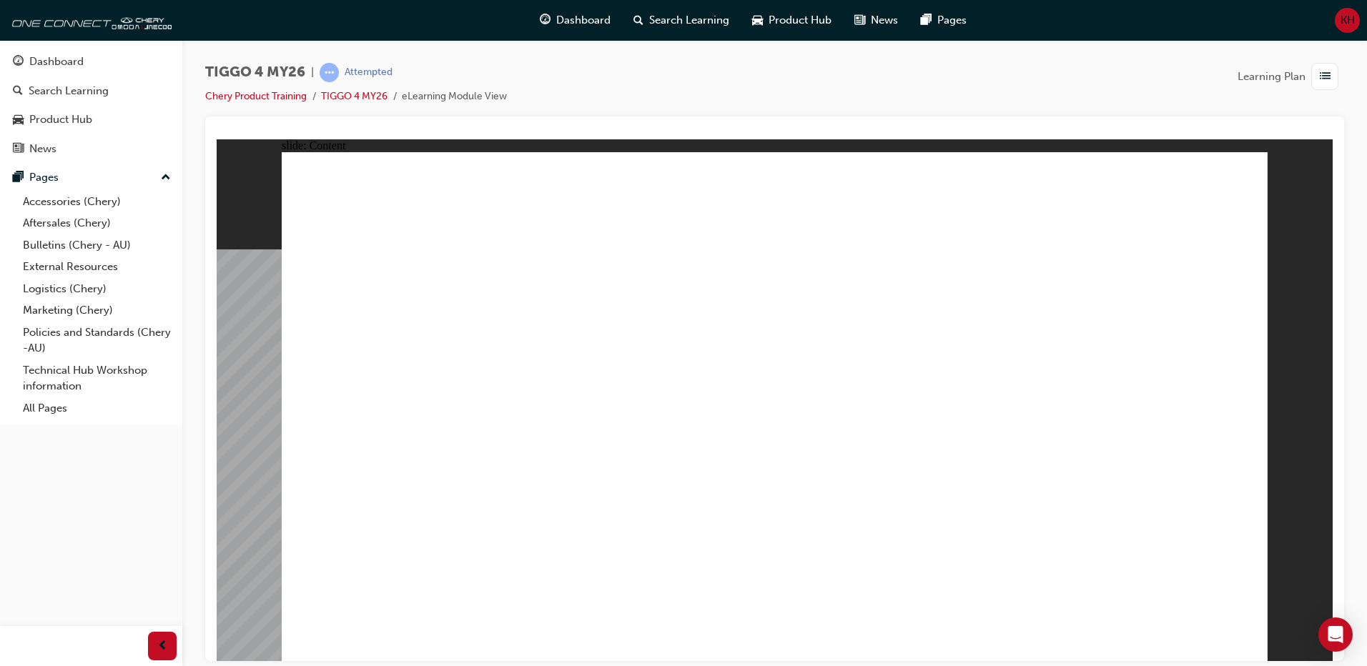
drag, startPoint x: 1249, startPoint y: 655, endPoint x: 1245, endPoint y: 646, distance: 10.0
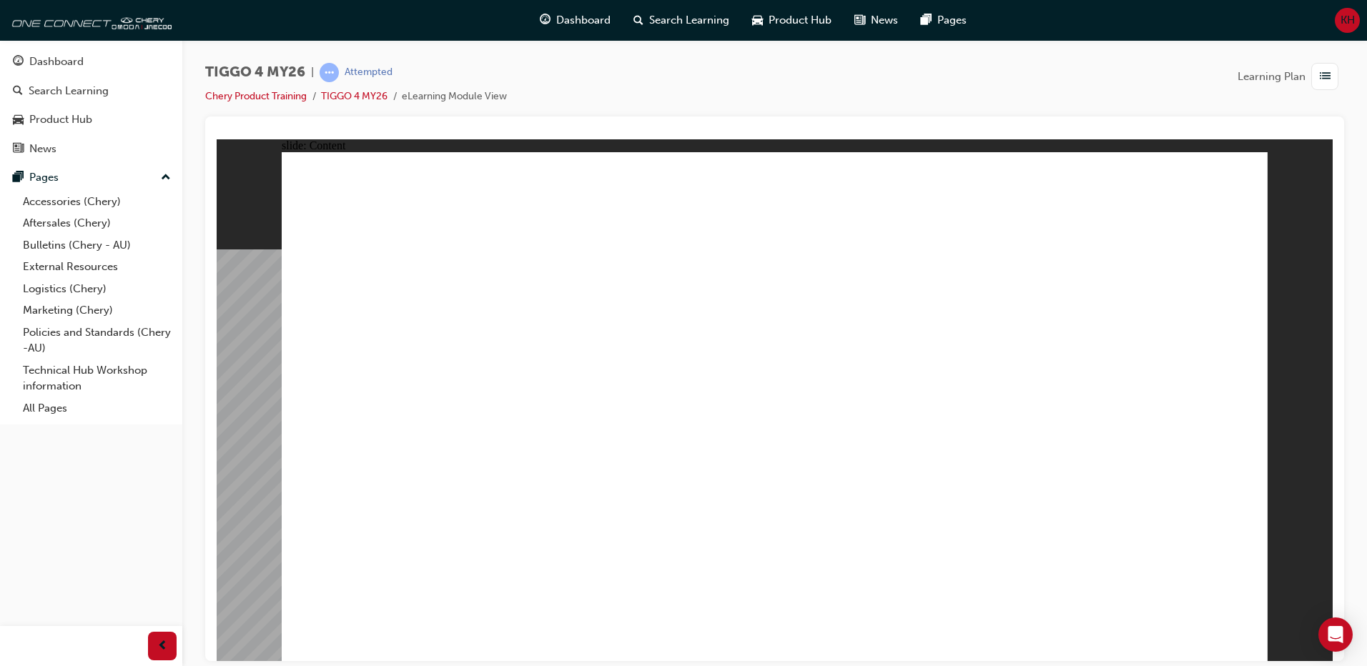
drag, startPoint x: 719, startPoint y: 470, endPoint x: 586, endPoint y: 550, distance: 155.2
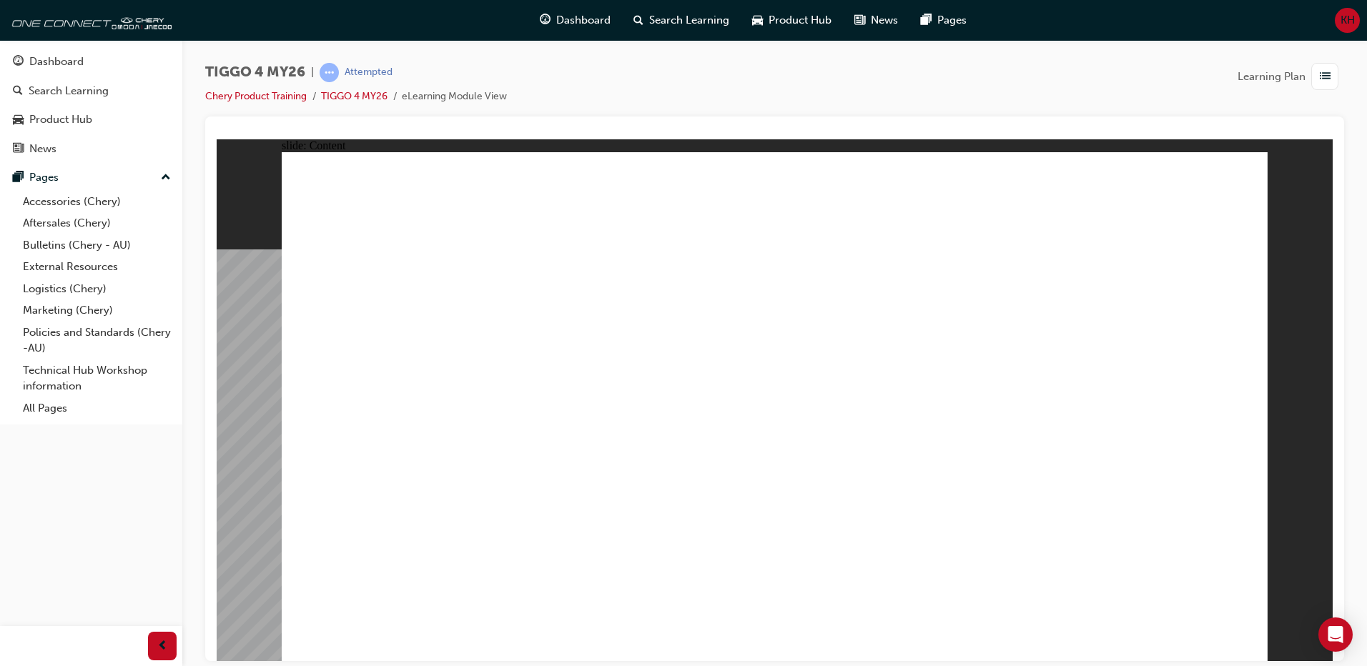
drag, startPoint x: 1228, startPoint y: 648, endPoint x: 1231, endPoint y: 638, distance: 11.1
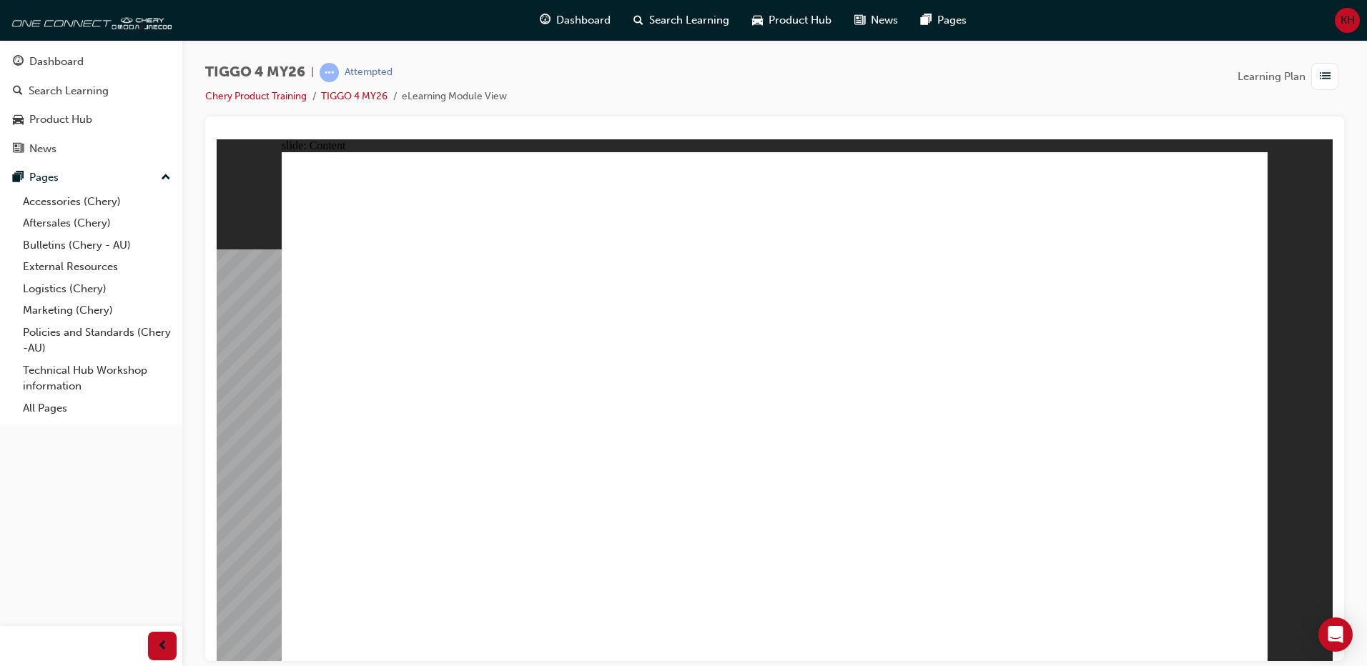
drag, startPoint x: 1230, startPoint y: 626, endPoint x: 1234, endPoint y: 633, distance: 8.3
radio input "true"
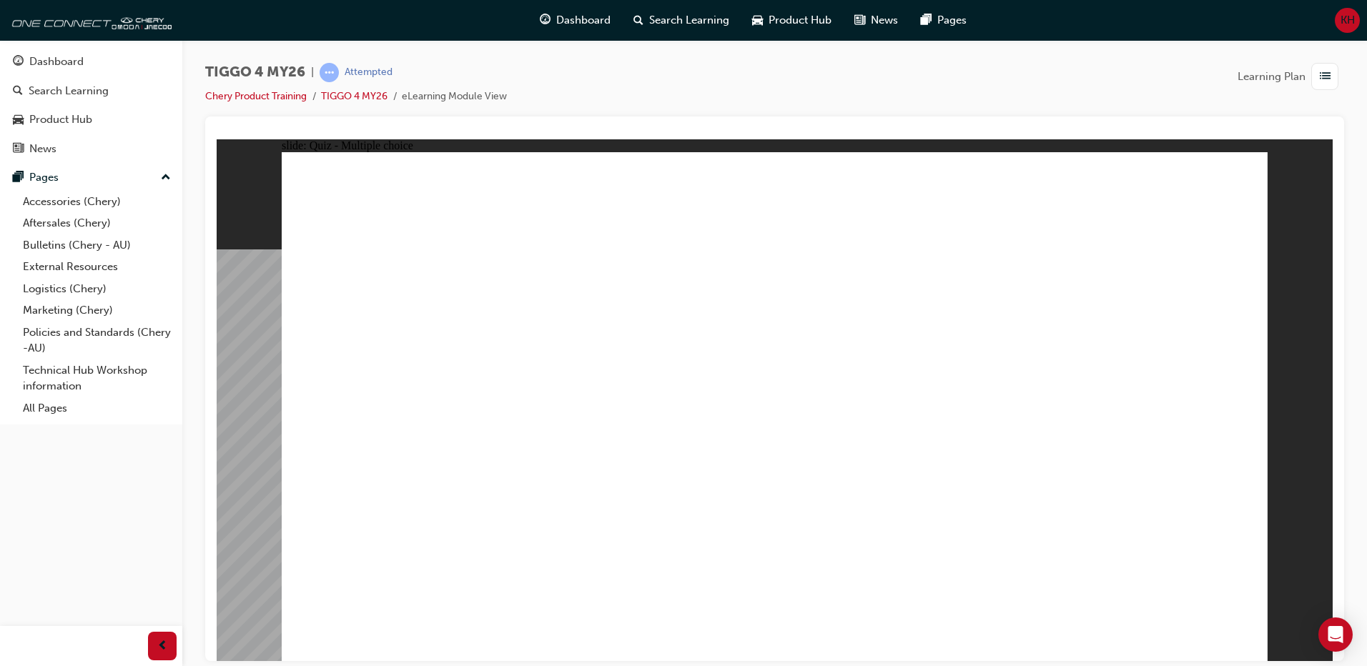
drag, startPoint x: 589, startPoint y: 325, endPoint x: 590, endPoint y: 512, distance: 186.5
drag, startPoint x: 946, startPoint y: 334, endPoint x: 410, endPoint y: 523, distance: 568.3
drag, startPoint x: 804, startPoint y: 332, endPoint x: 1029, endPoint y: 487, distance: 273.4
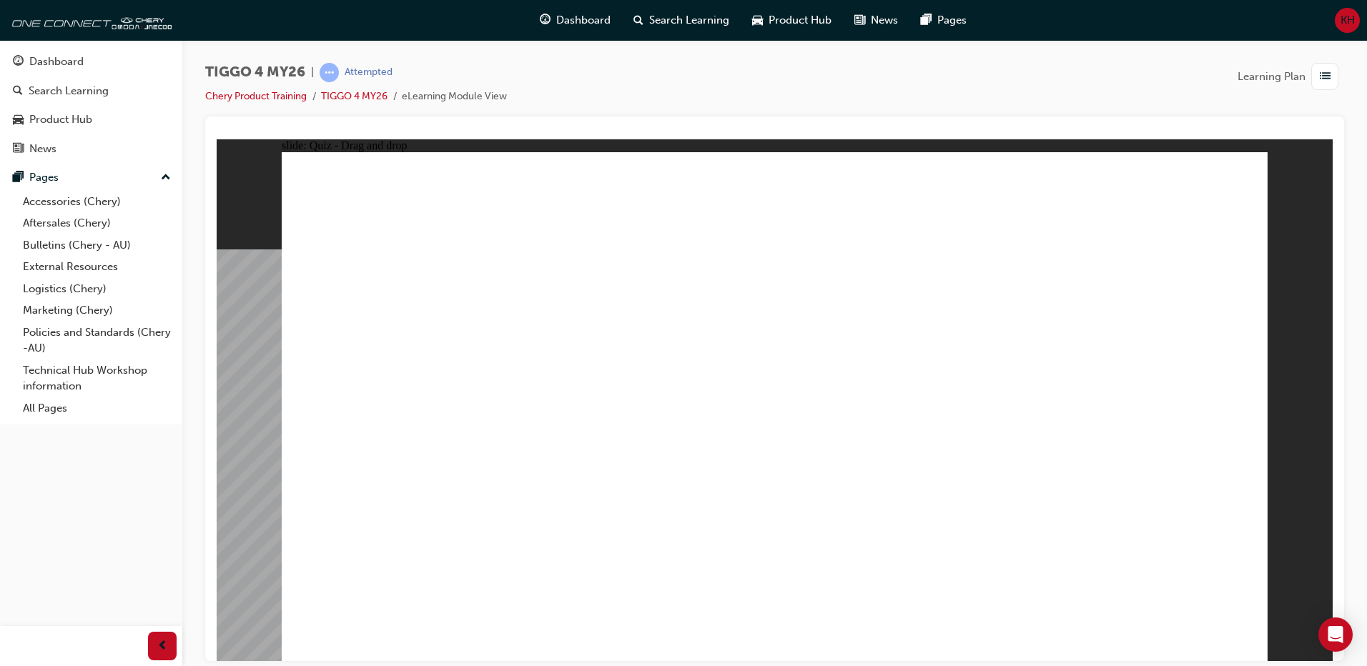
drag, startPoint x: 1164, startPoint y: 345, endPoint x: 1129, endPoint y: 387, distance: 54.3
drag, startPoint x: 1134, startPoint y: 309, endPoint x: 1133, endPoint y: 497, distance: 188.0
drag, startPoint x: 427, startPoint y: 330, endPoint x: 803, endPoint y: 525, distance: 423.2
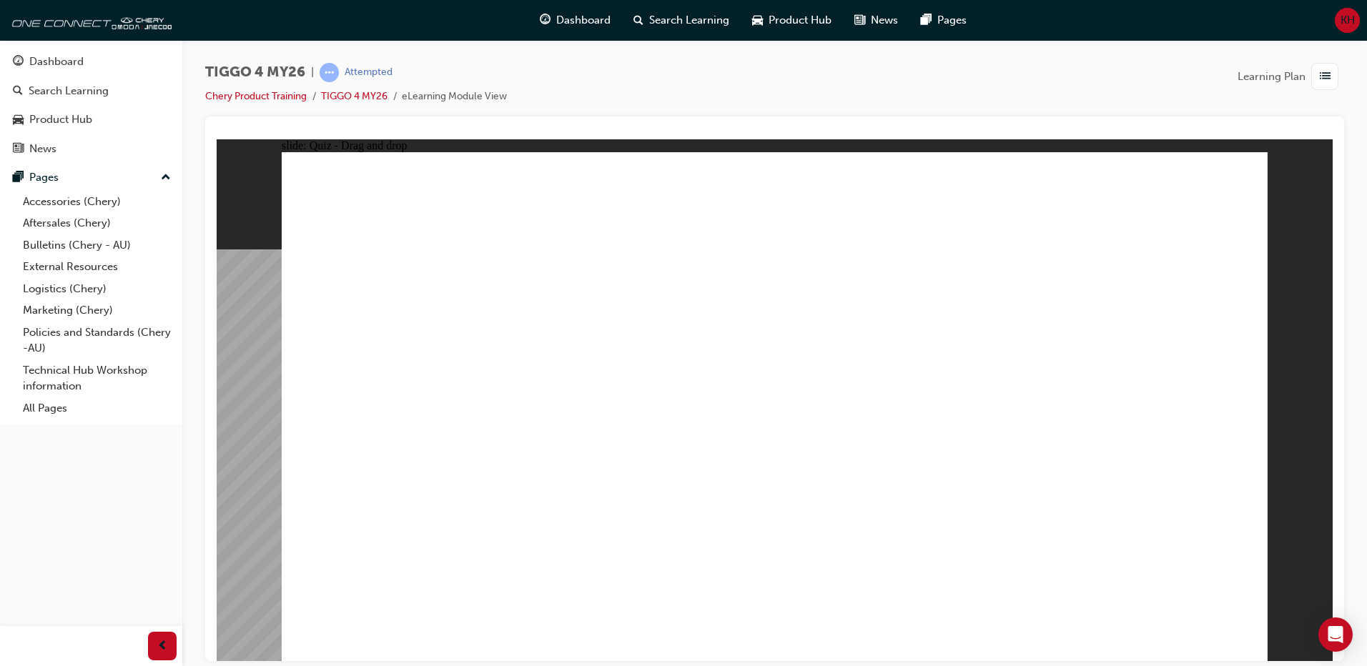
radio input "true"
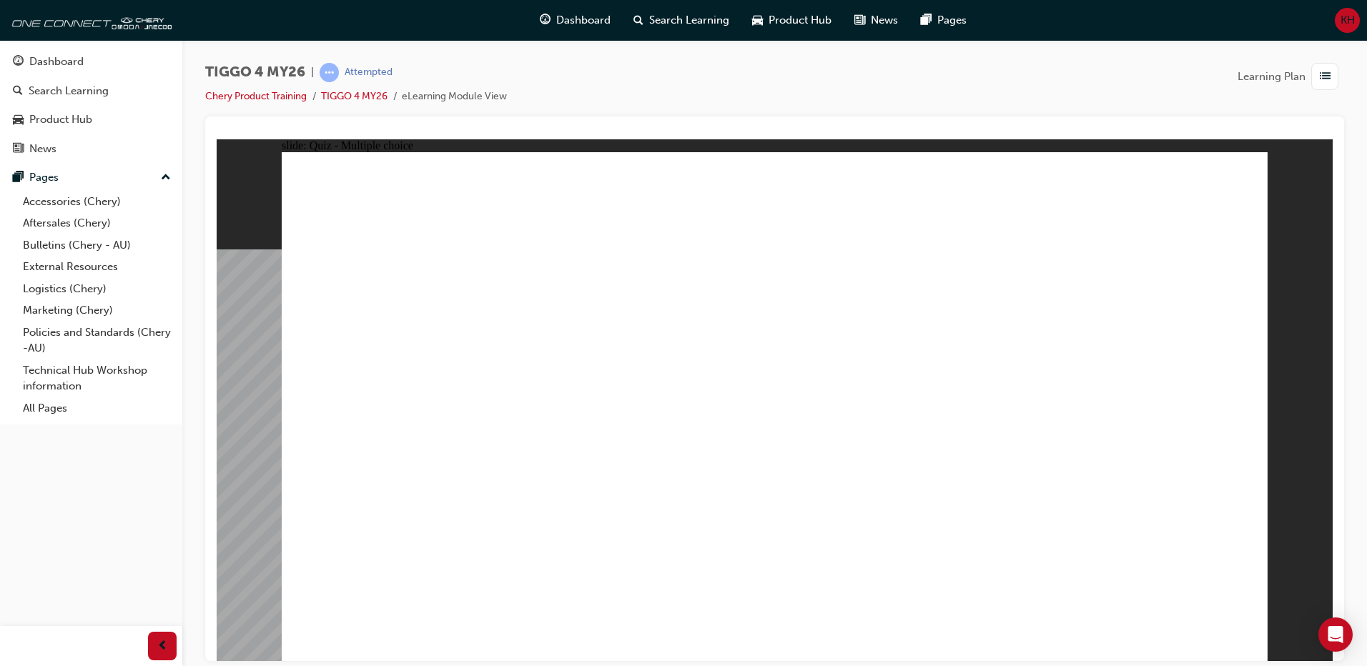
radio input "true"
drag, startPoint x: 640, startPoint y: 410, endPoint x: 1063, endPoint y: 304, distance: 435.4
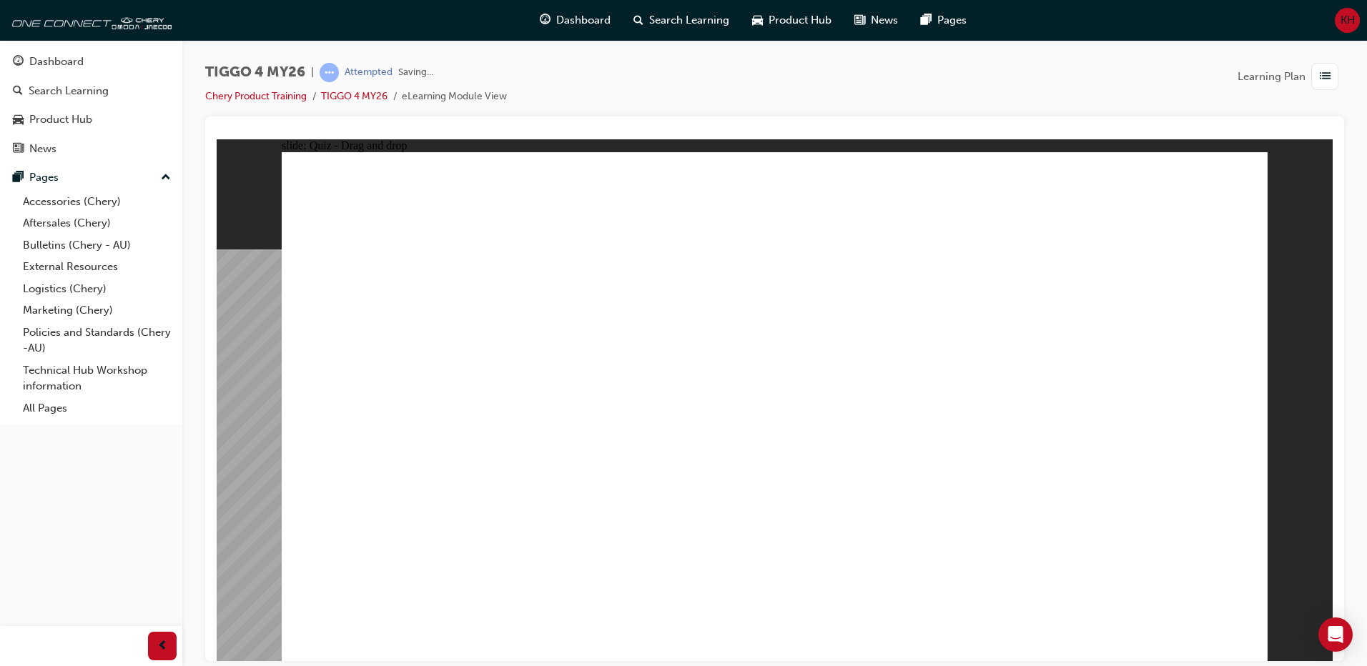
drag, startPoint x: 609, startPoint y: 343, endPoint x: 881, endPoint y: 309, distance: 273.7
drag, startPoint x: 625, startPoint y: 461, endPoint x: 1084, endPoint y: 361, distance: 469.6
drag, startPoint x: 432, startPoint y: 479, endPoint x: 858, endPoint y: 396, distance: 433.3
drag, startPoint x: 424, startPoint y: 425, endPoint x: 1082, endPoint y: 437, distance: 658.4
drag, startPoint x: 427, startPoint y: 505, endPoint x: 1066, endPoint y: 409, distance: 646.2
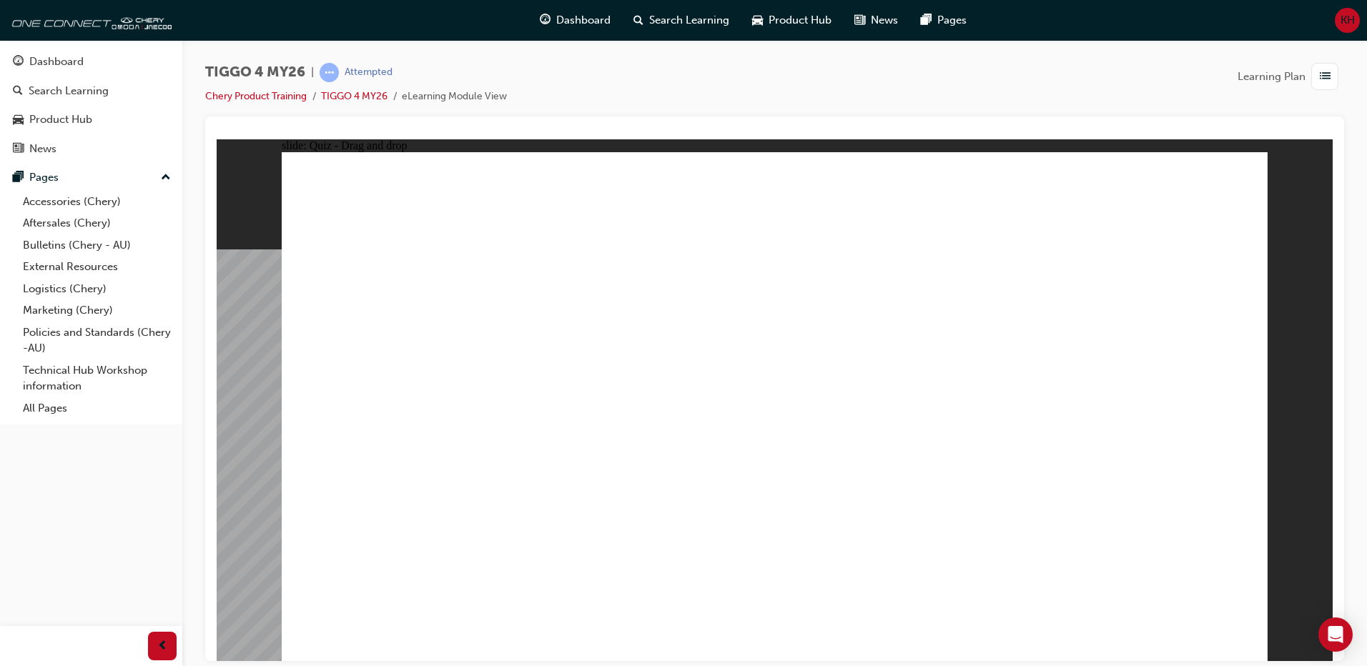
drag, startPoint x: 353, startPoint y: 356, endPoint x: 790, endPoint y: 363, distance: 437.5
radio input "true"
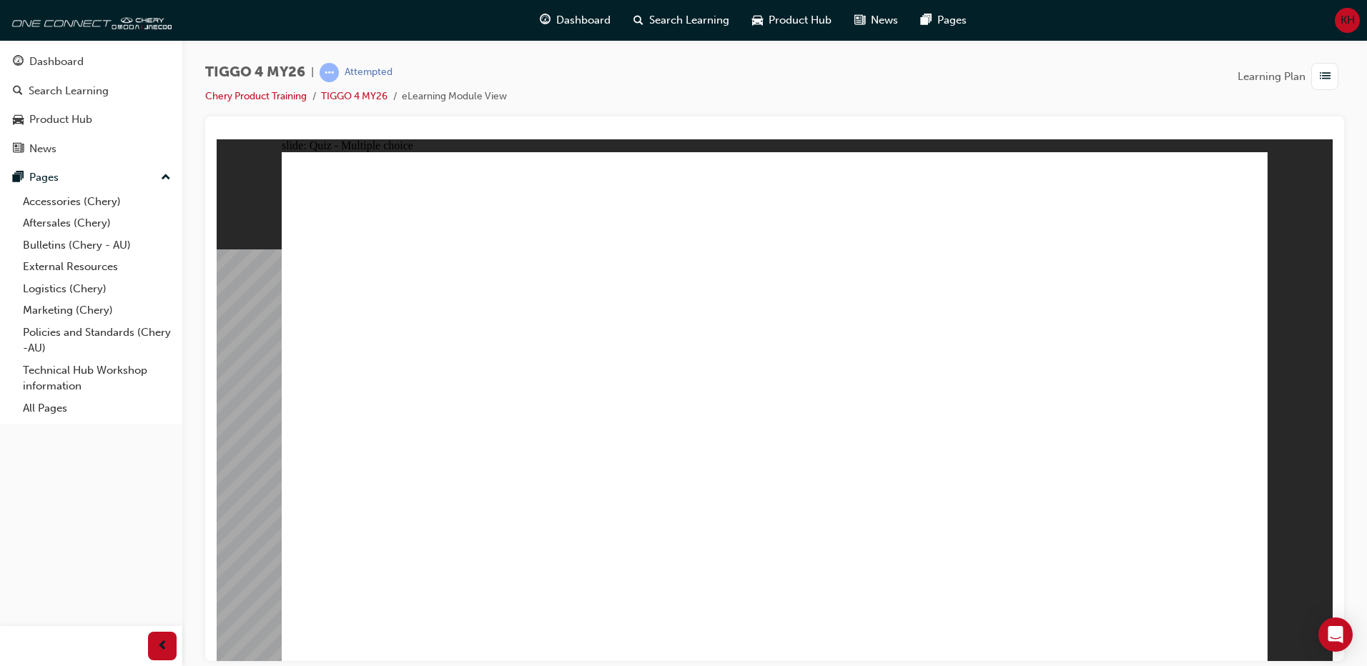
drag, startPoint x: 629, startPoint y: 500, endPoint x: 626, endPoint y: 508, distance: 9.0
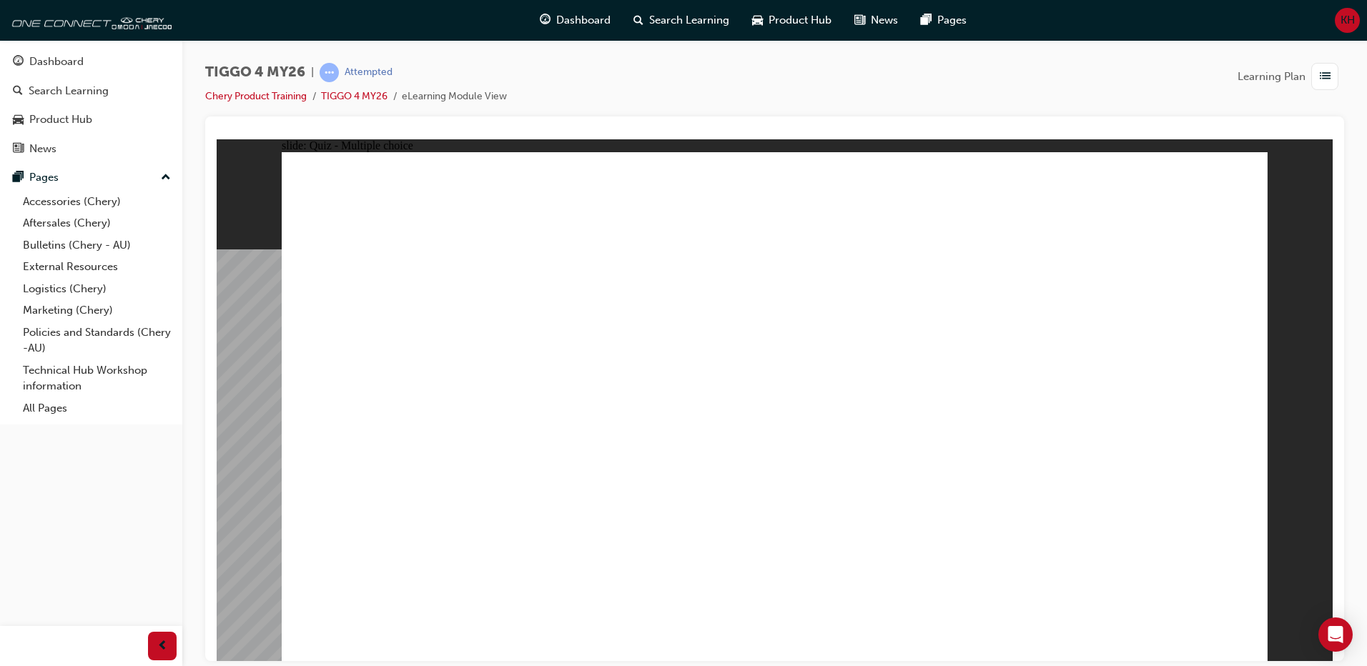
radio input "true"
drag, startPoint x: 645, startPoint y: 459, endPoint x: 653, endPoint y: 473, distance: 16.0
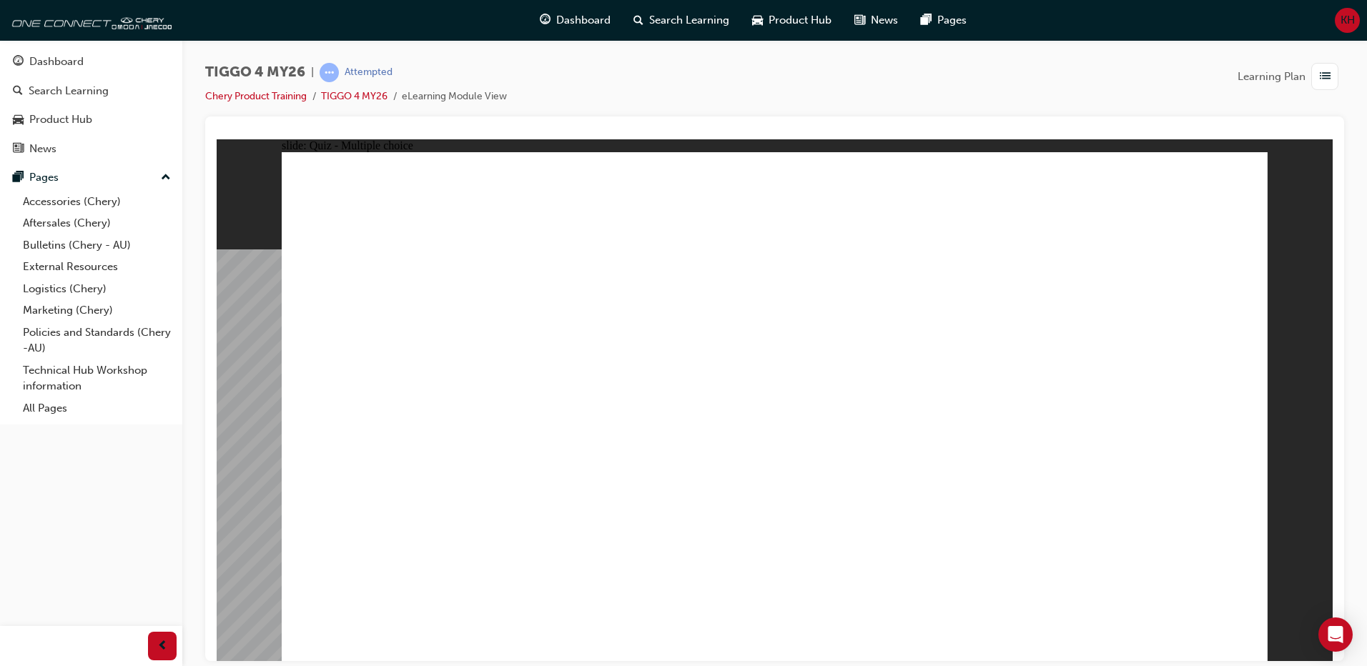
radio input "true"
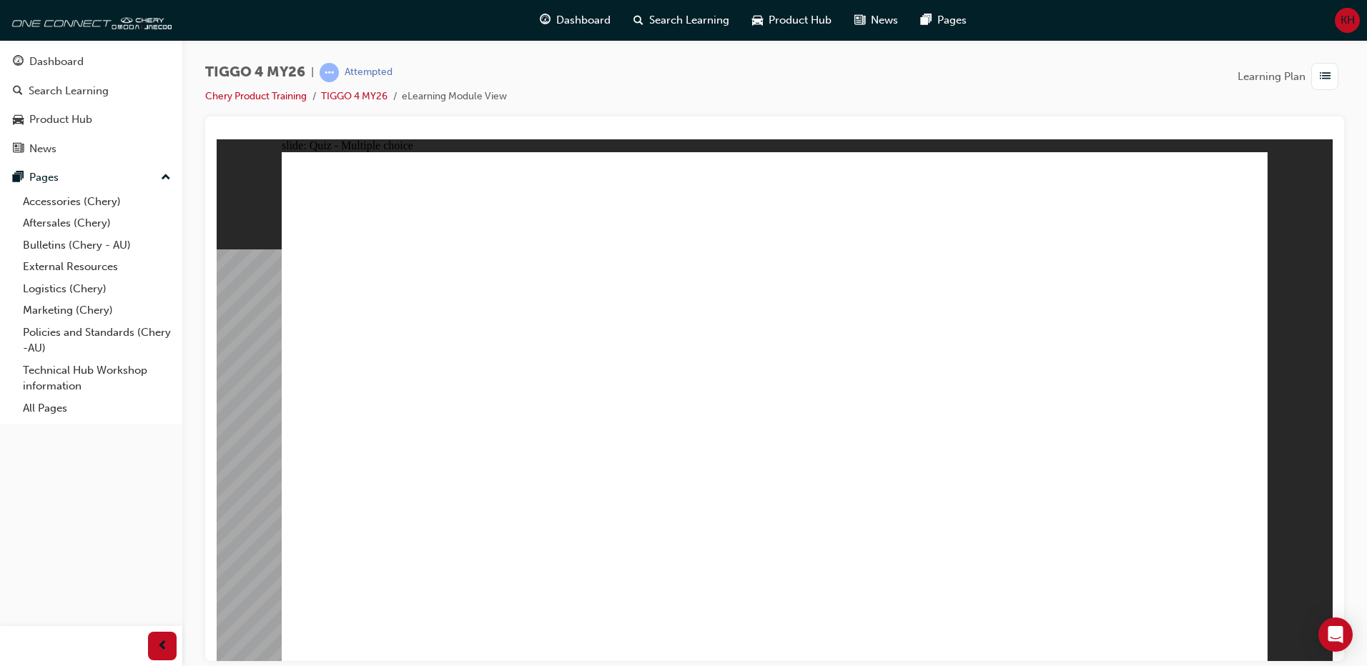
radio input "true"
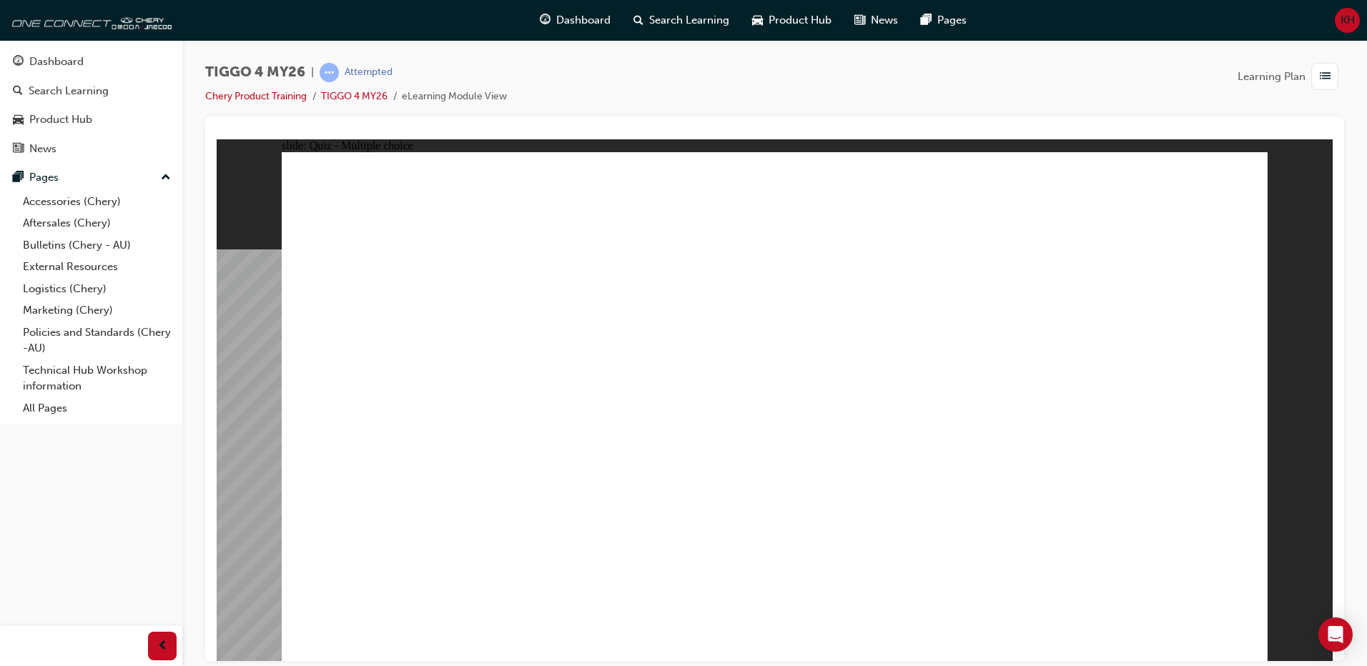
radio input "true"
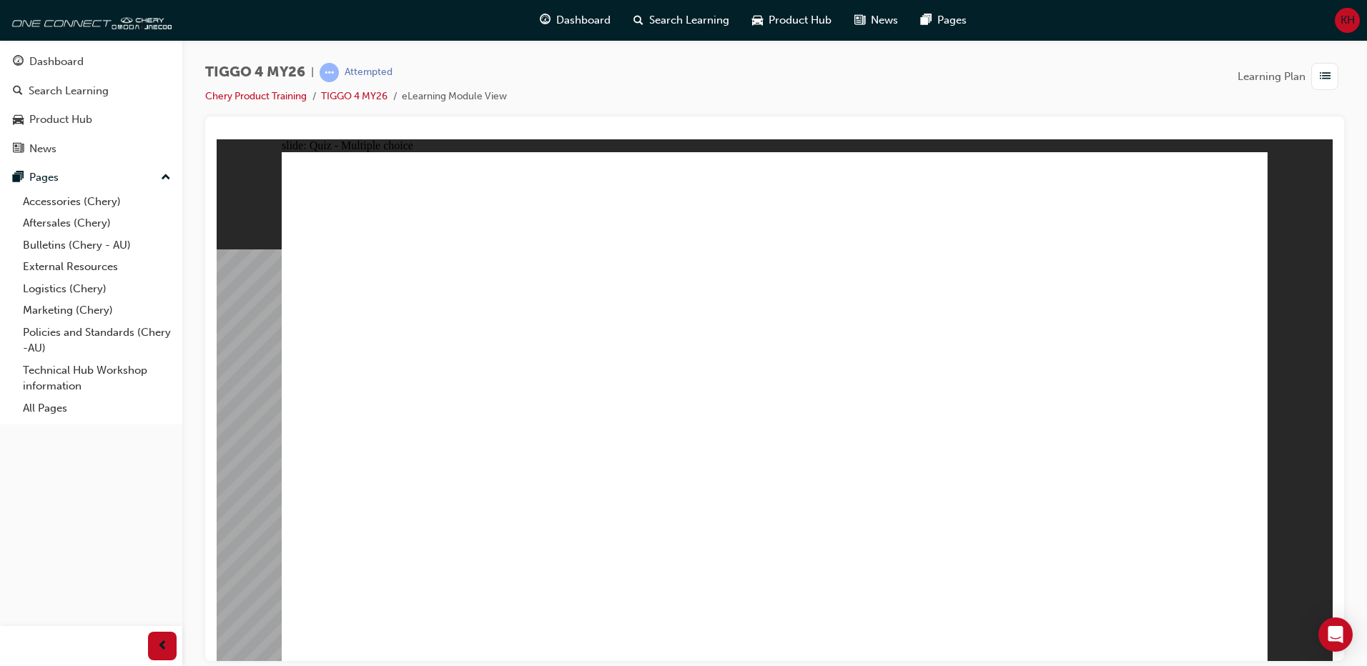
radio input "true"
drag, startPoint x: 411, startPoint y: 326, endPoint x: 781, endPoint y: 536, distance: 425.7
drag, startPoint x: 597, startPoint y: 339, endPoint x: 624, endPoint y: 500, distance: 163.1
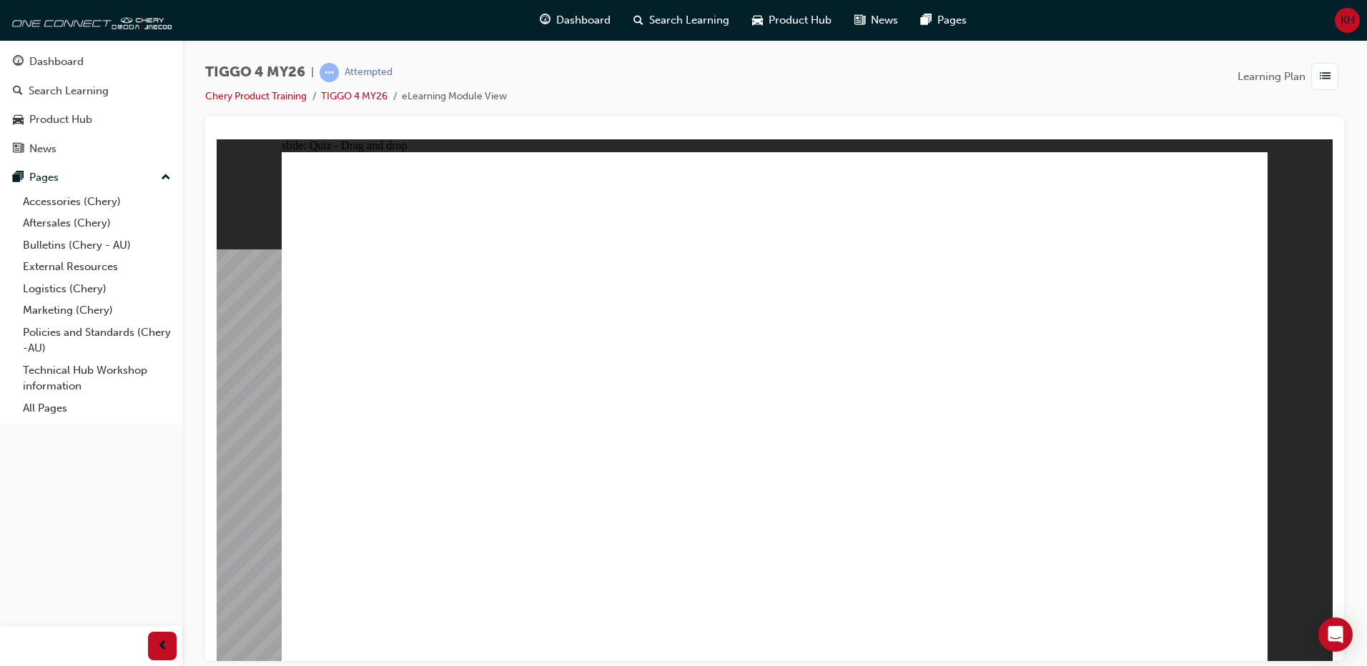
drag, startPoint x: 794, startPoint y: 387, endPoint x: 930, endPoint y: 537, distance: 202.9
drag, startPoint x: 932, startPoint y: 332, endPoint x: 428, endPoint y: 495, distance: 529.6
drag, startPoint x: 1124, startPoint y: 365, endPoint x: 1142, endPoint y: 514, distance: 150.5
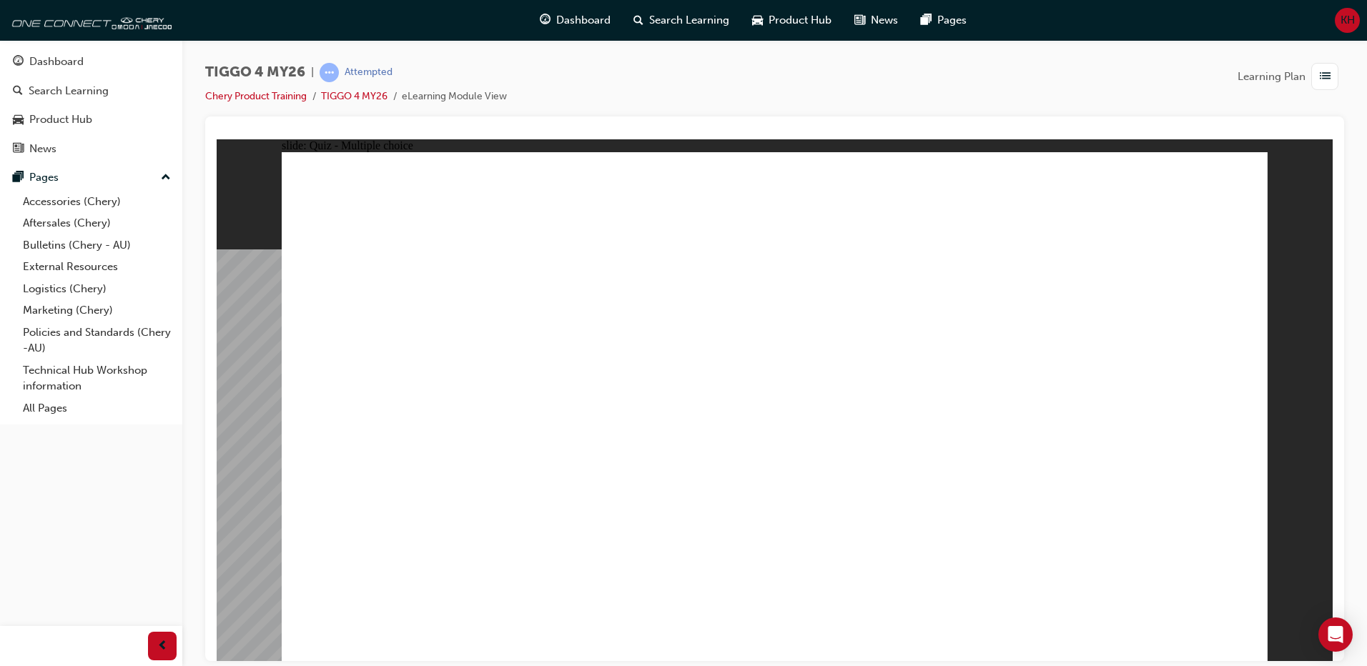
radio input "true"
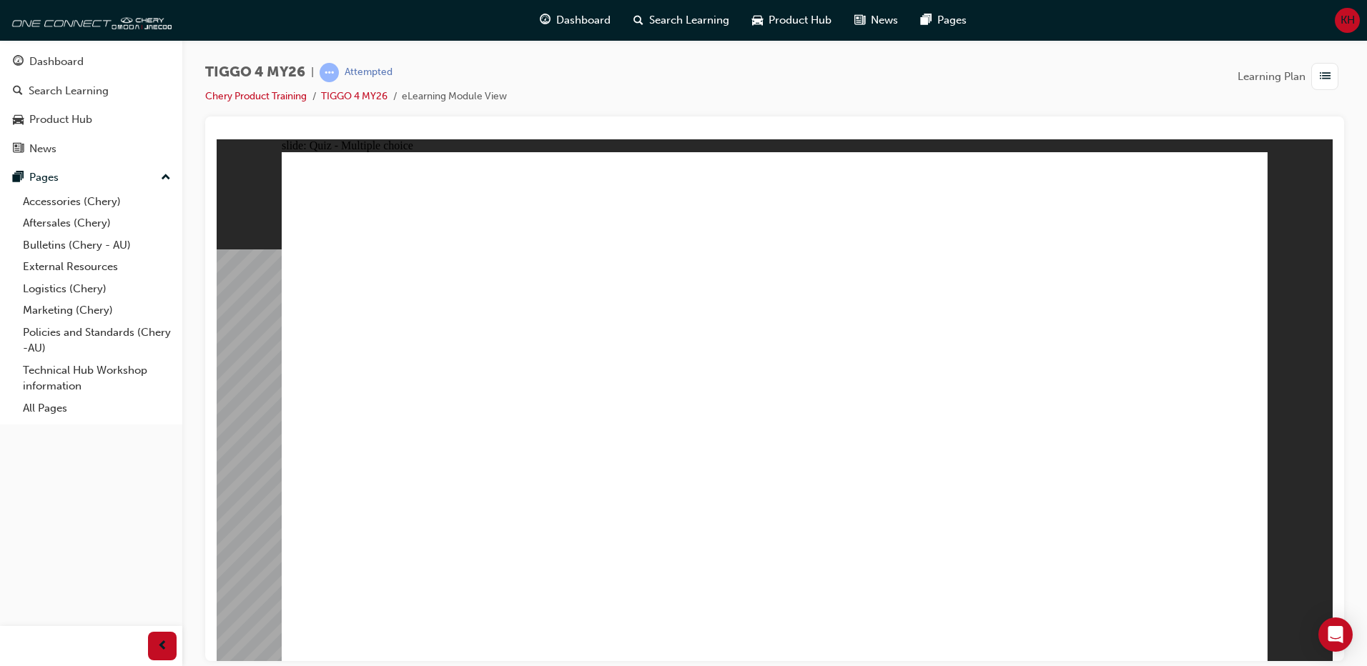
radio input "true"
drag, startPoint x: 643, startPoint y: 362, endPoint x: 851, endPoint y: 349, distance: 209.1
drag, startPoint x: 655, startPoint y: 407, endPoint x: 1125, endPoint y: 401, distance: 469.6
drag, startPoint x: 637, startPoint y: 467, endPoint x: 1168, endPoint y: 370, distance: 539.7
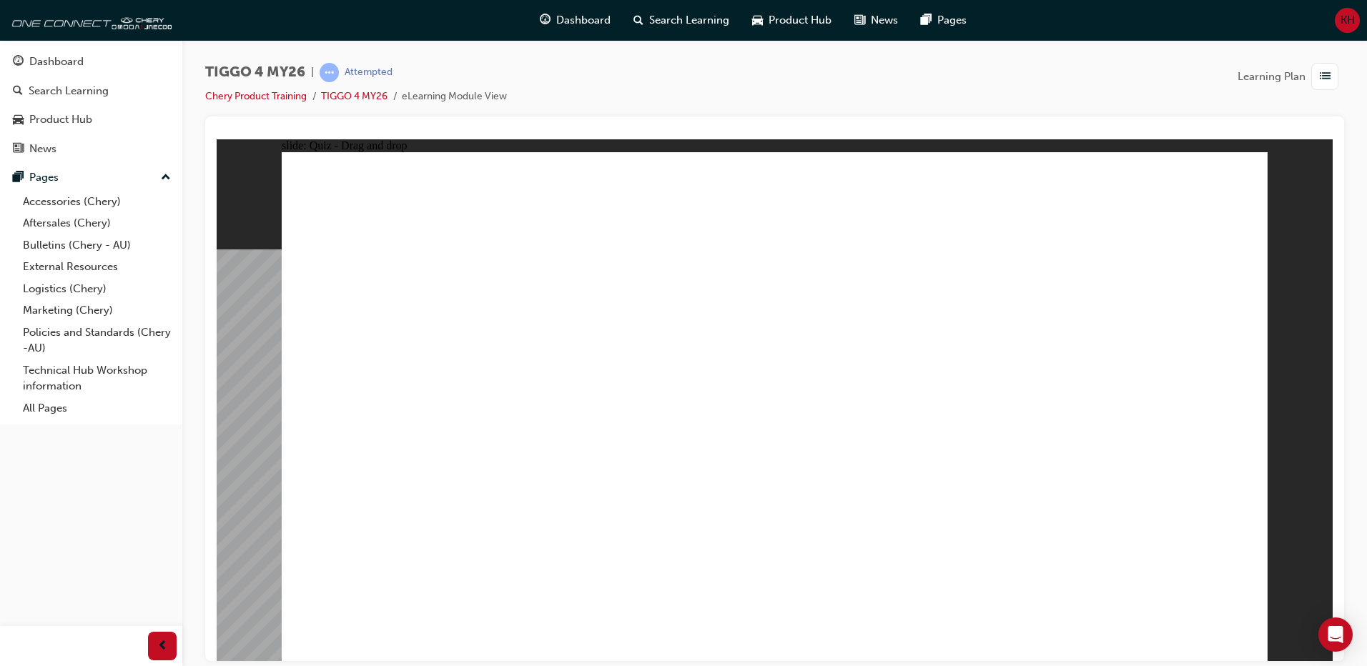
drag, startPoint x: 395, startPoint y: 520, endPoint x: 1046, endPoint y: 390, distance: 664.7
drag, startPoint x: 413, startPoint y: 474, endPoint x: 825, endPoint y: 383, distance: 421.6
drag, startPoint x: 561, startPoint y: 403, endPoint x: 1091, endPoint y: 406, distance: 530.3
drag, startPoint x: 430, startPoint y: 362, endPoint x: 1120, endPoint y: 427, distance: 693.5
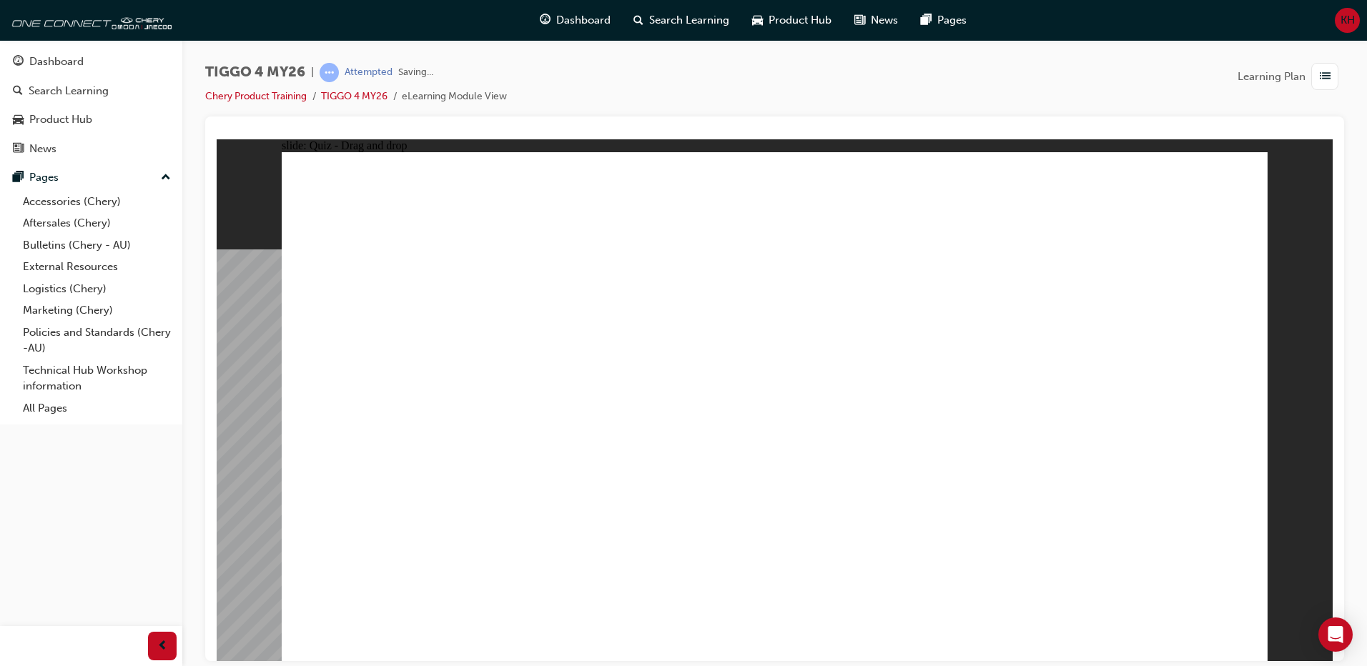
radio input "true"
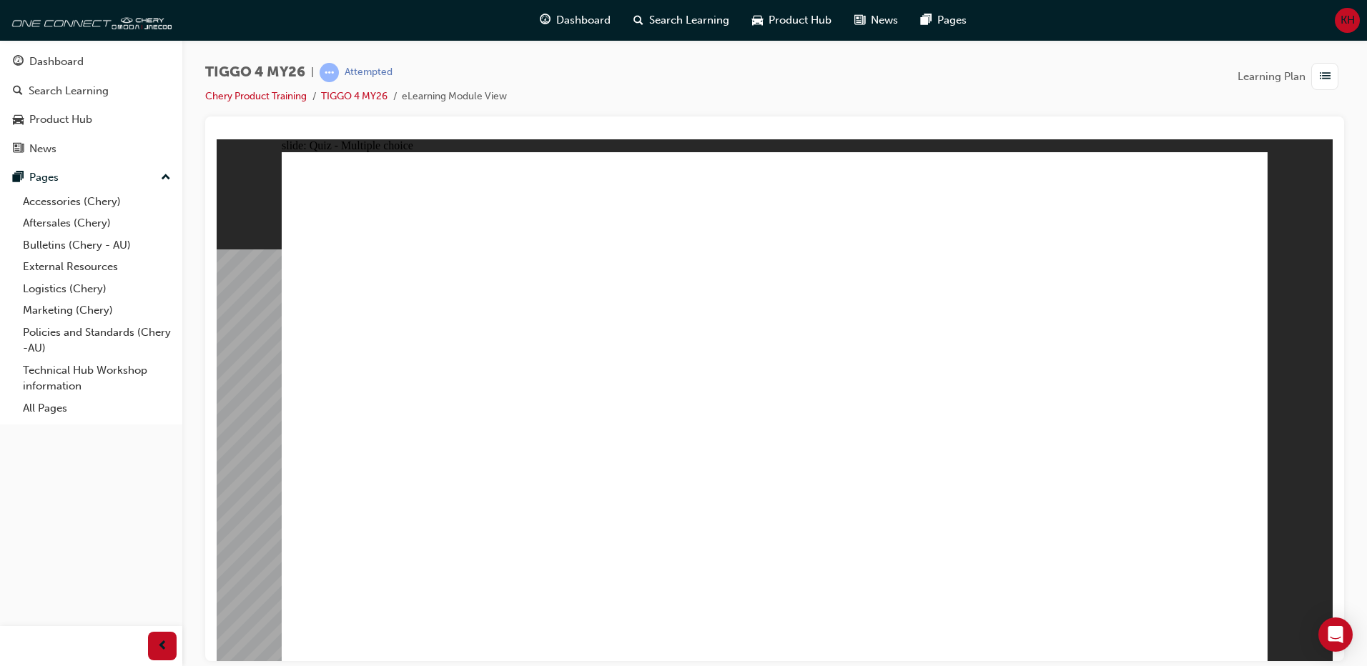
radio input "true"
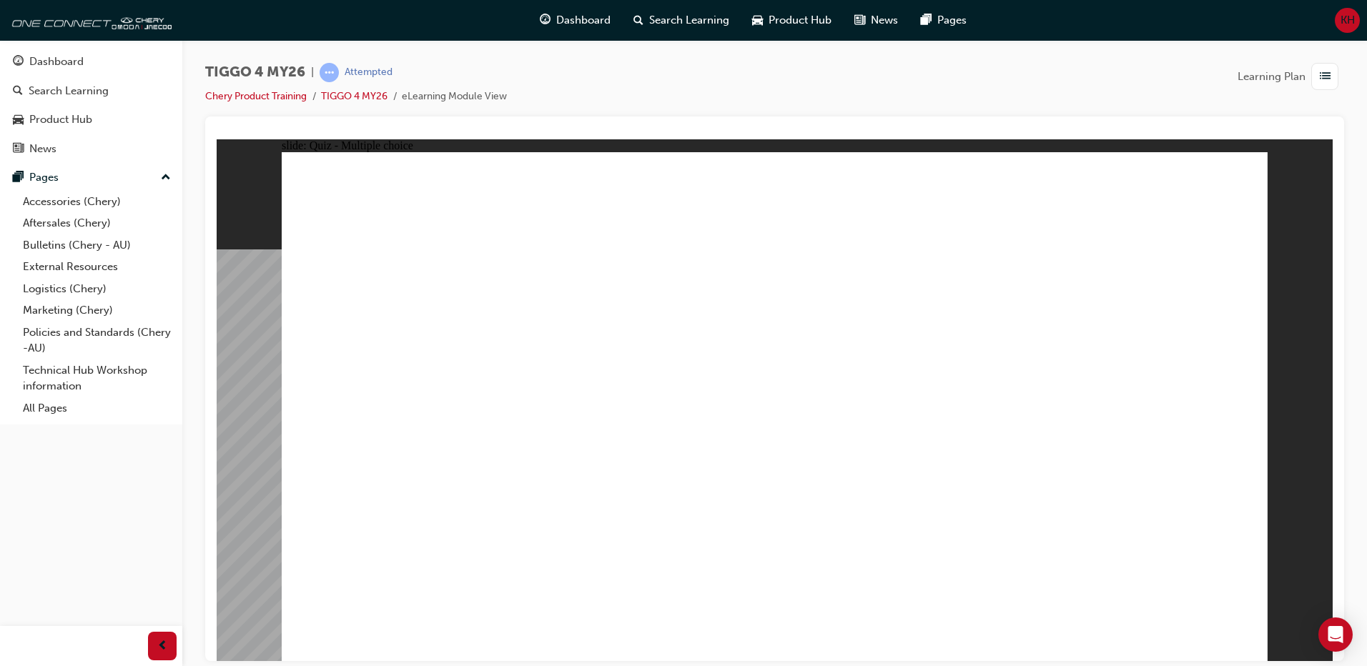
radio input "true"
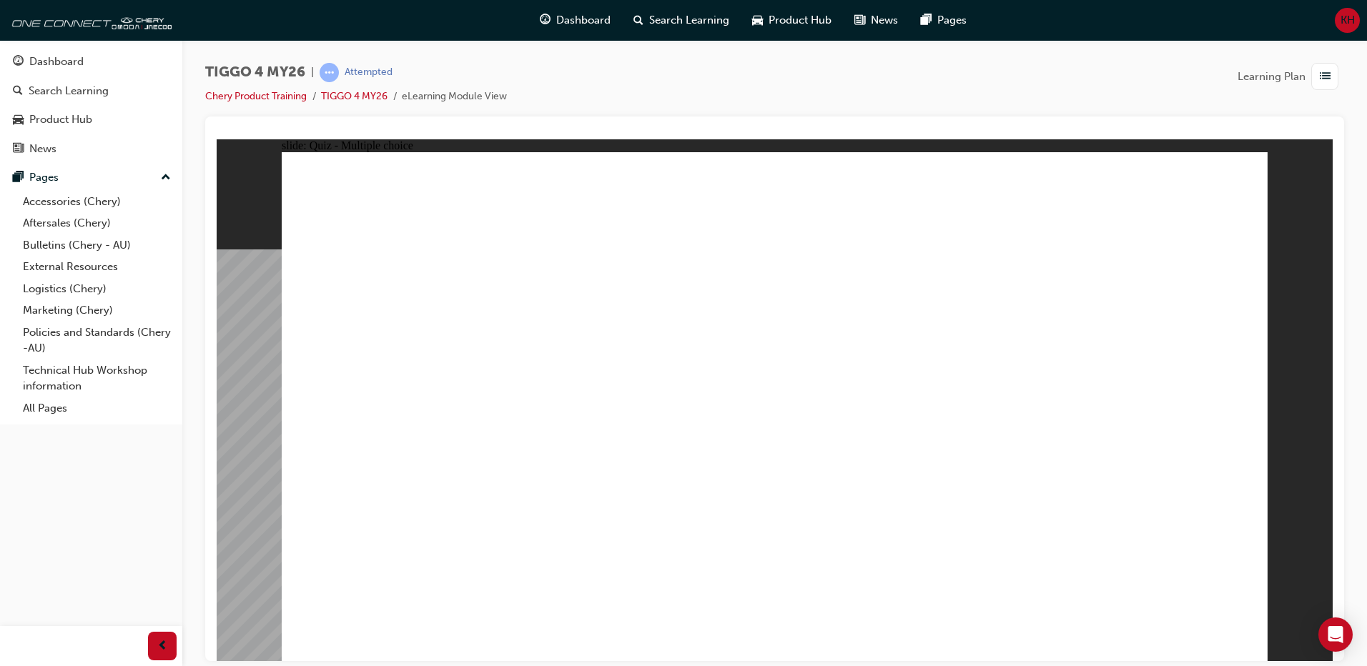
radio input "true"
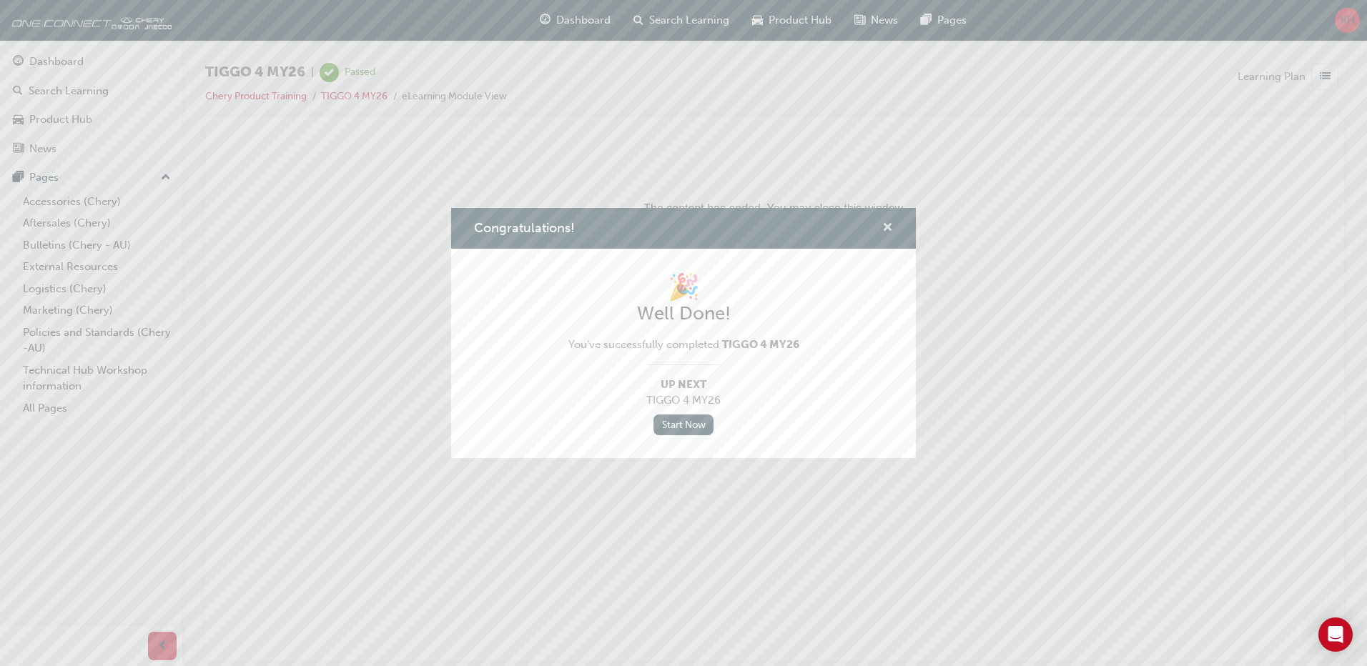
click at [884, 226] on span "cross-icon" at bounding box center [887, 228] width 11 height 13
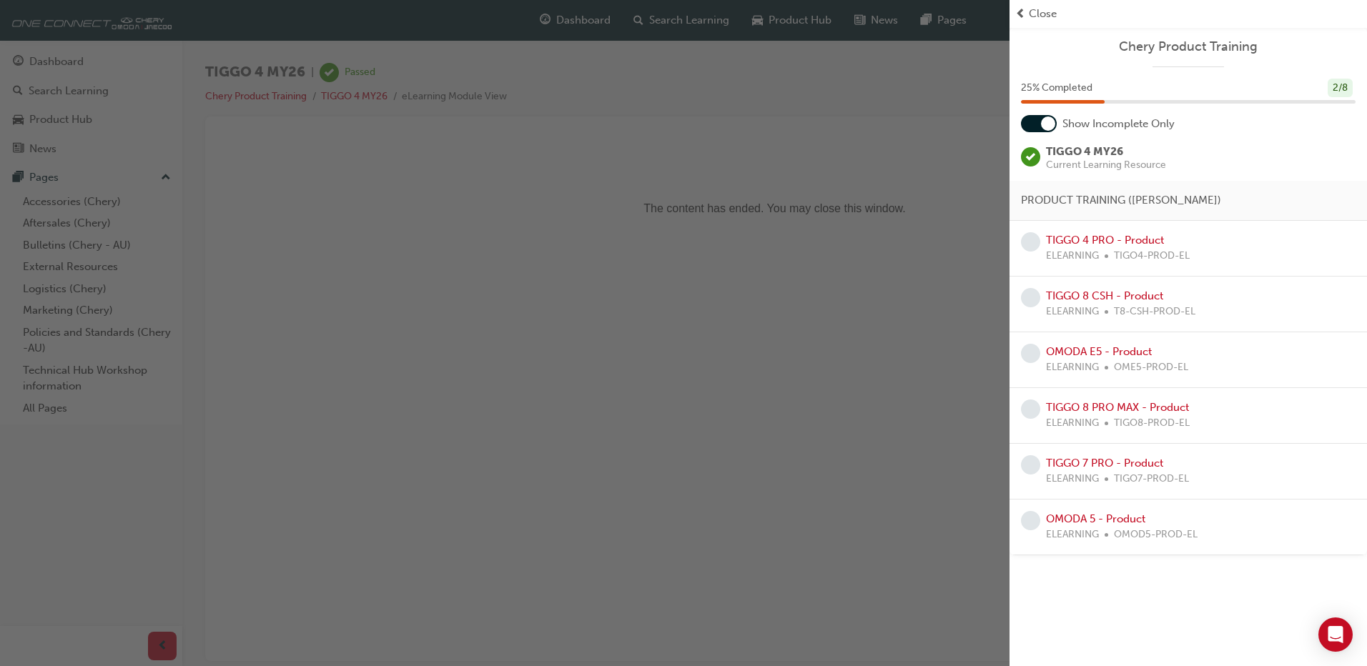
click at [1046, 122] on div at bounding box center [1048, 124] width 14 height 14
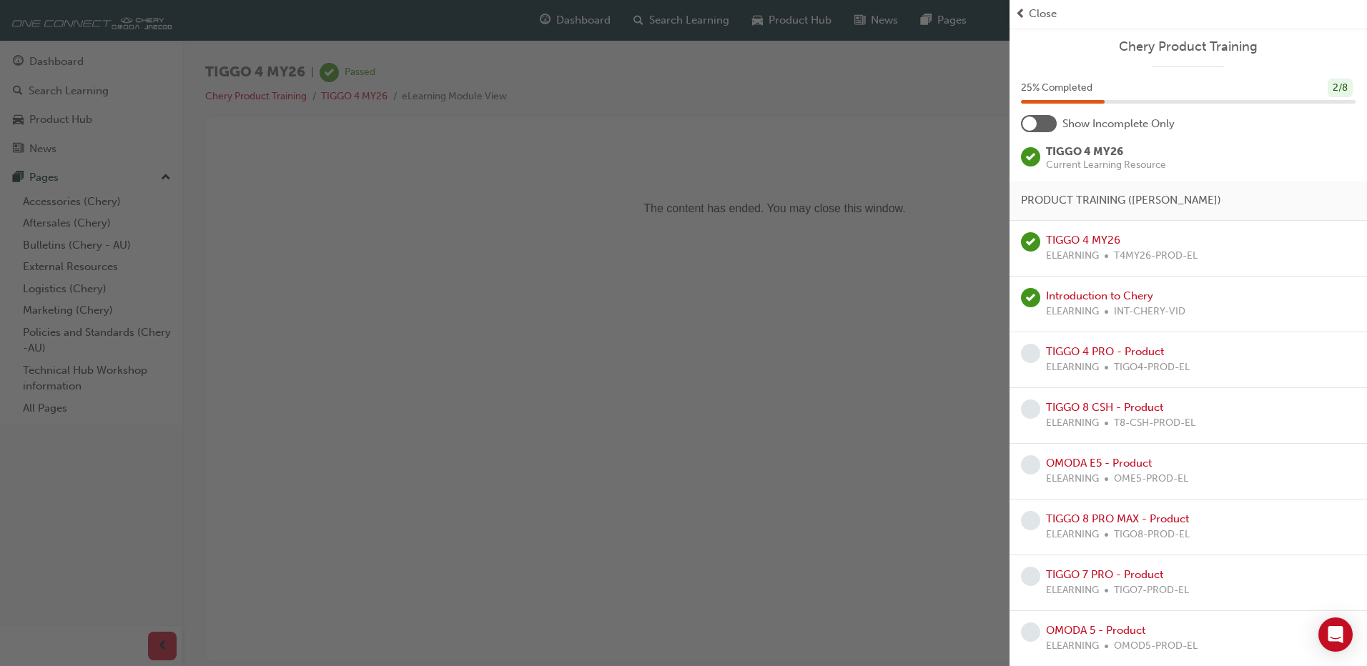
click at [1046, 122] on div at bounding box center [1039, 123] width 36 height 17
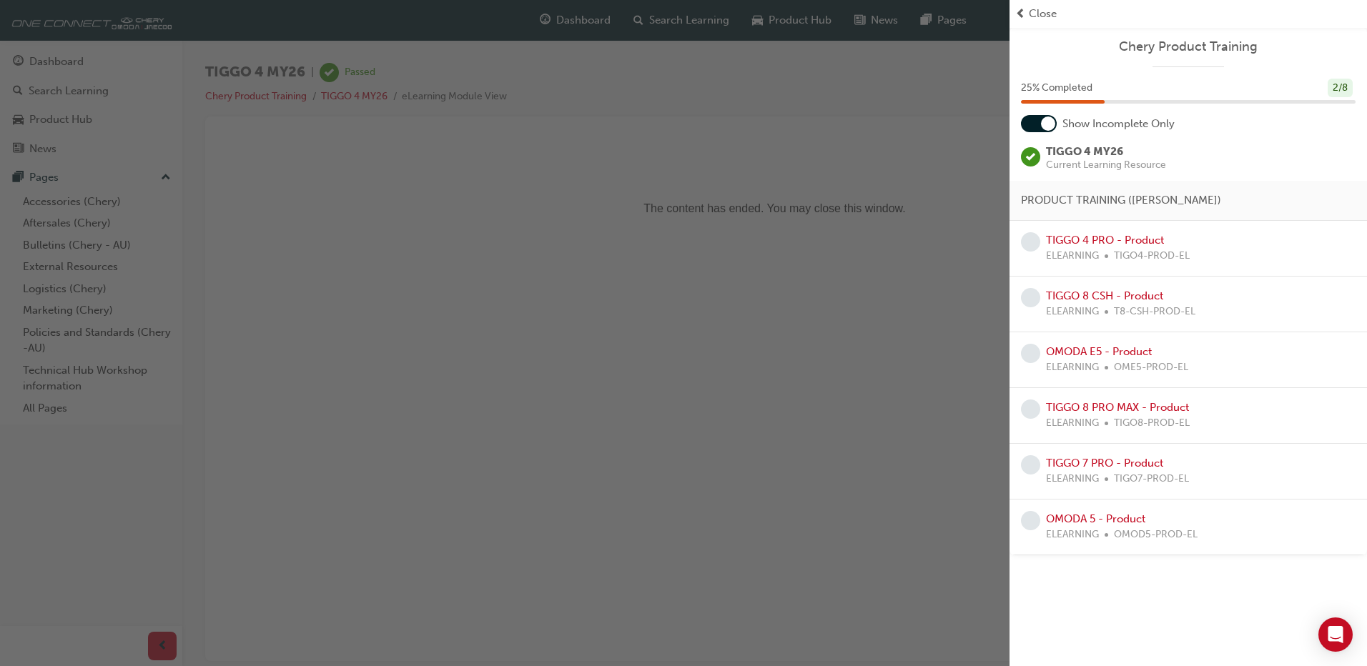
click at [640, 184] on div "button" at bounding box center [504, 333] width 1009 height 666
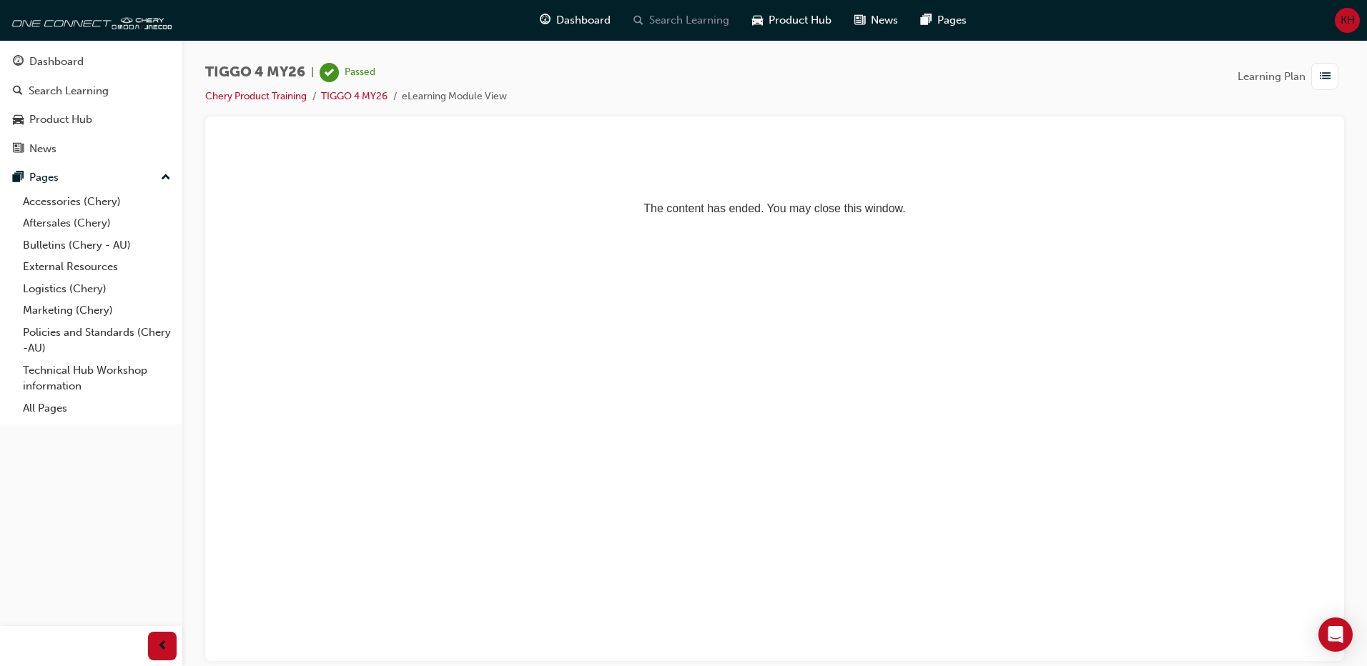
click at [676, 21] on span "Search Learning" at bounding box center [689, 20] width 80 height 16
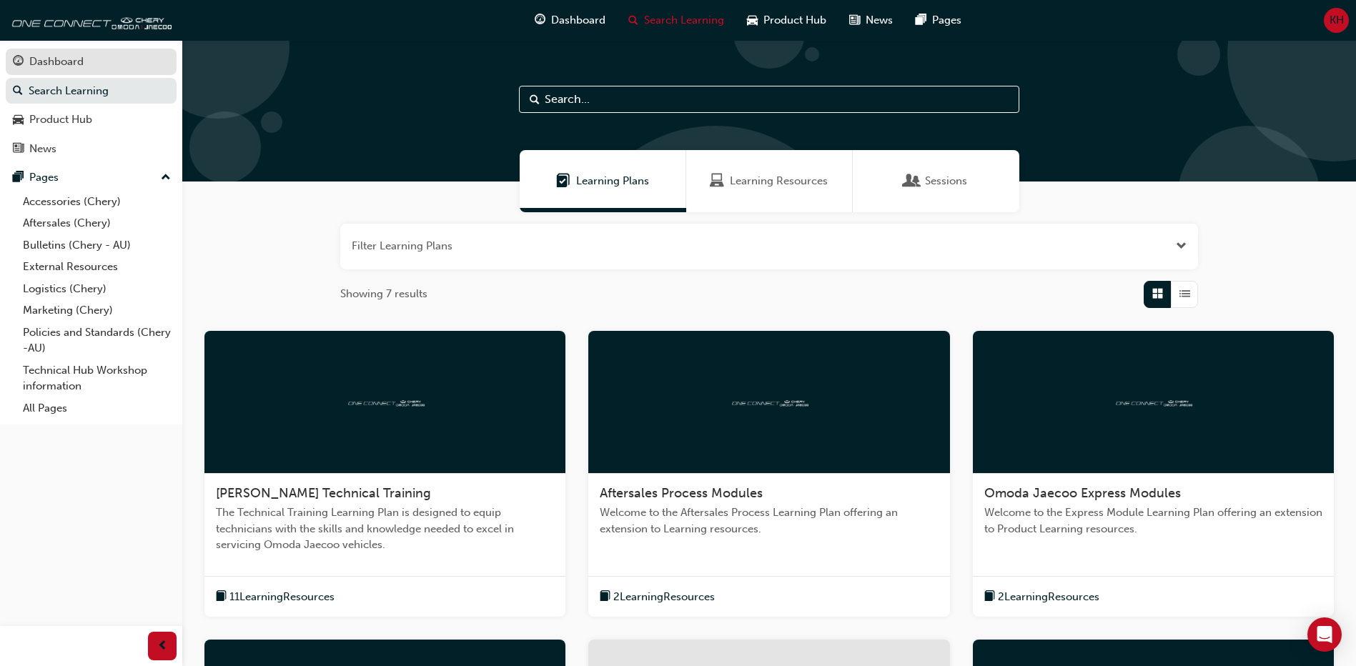
click at [53, 58] on div "Dashboard" at bounding box center [56, 62] width 54 height 16
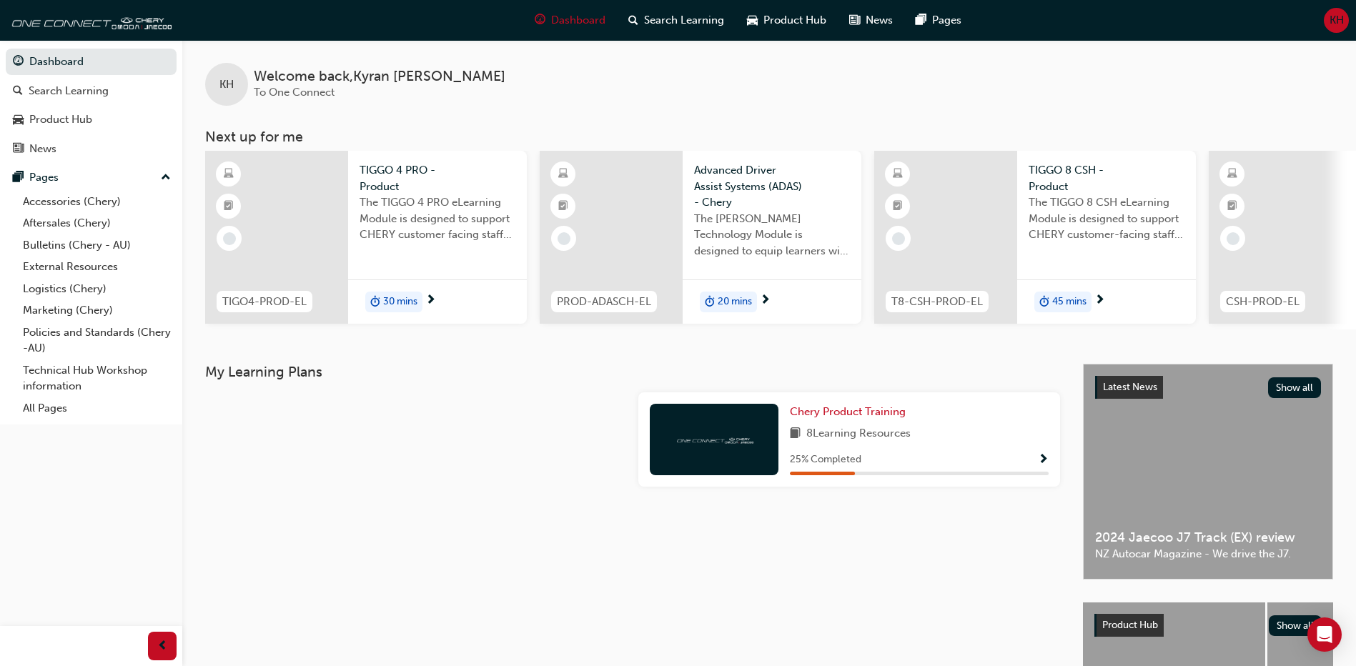
click at [1016, 467] on div "25 % Completed" at bounding box center [919, 460] width 259 height 18
click at [1038, 465] on span "Show Progress" at bounding box center [1043, 460] width 11 height 13
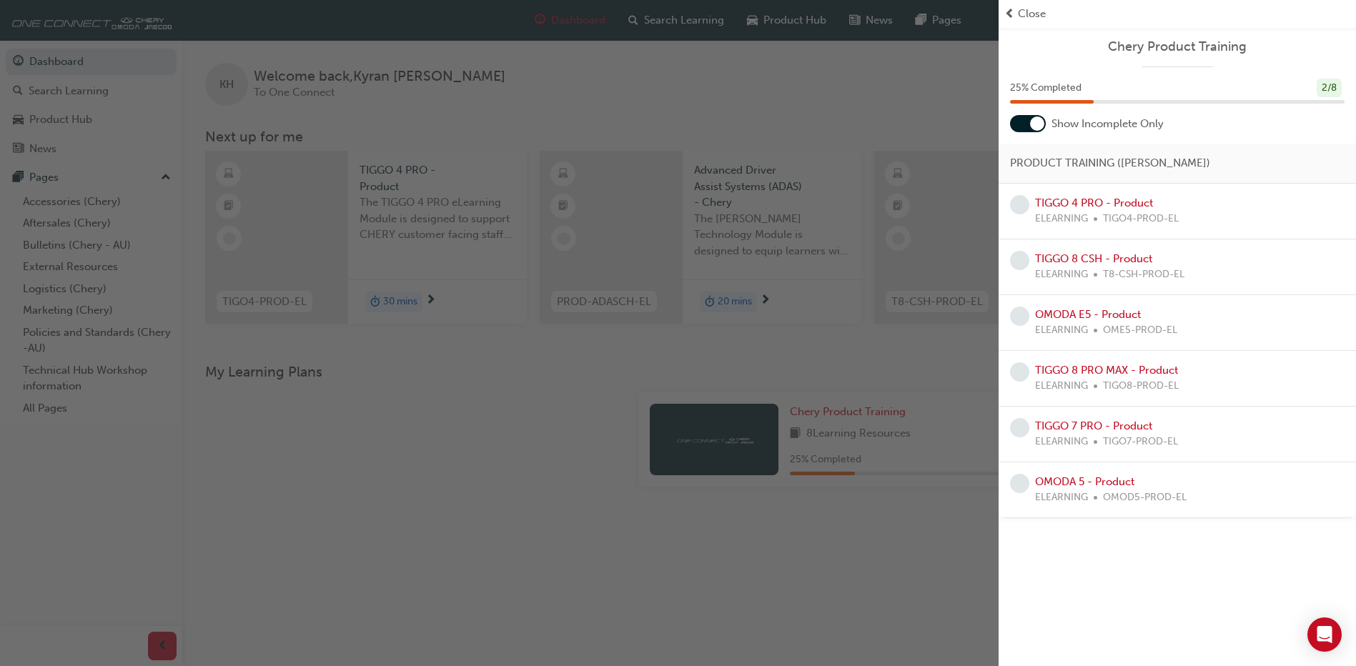
click at [1074, 209] on div "TIGGO 4 PRO - Product ELEARNING TIGO4-PROD-EL" at bounding box center [1107, 211] width 144 height 32
click at [1116, 201] on link "TIGGO 4 PRO - Product" at bounding box center [1094, 203] width 118 height 13
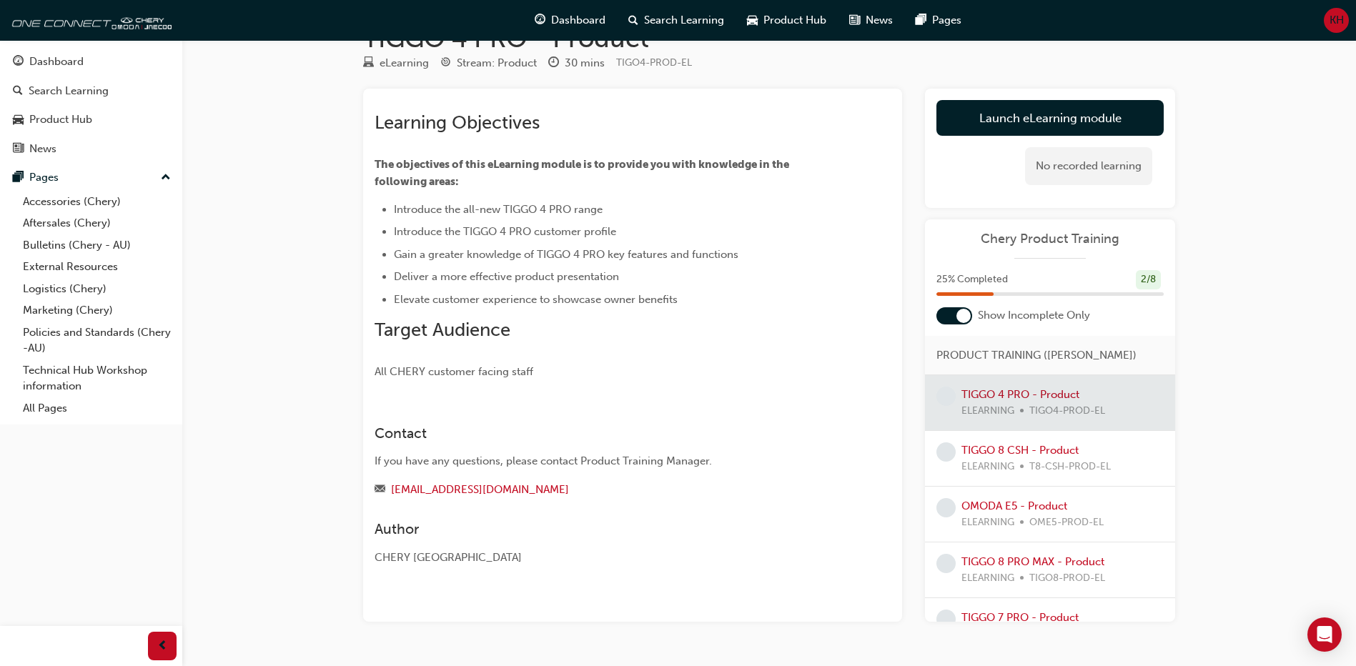
scroll to position [71, 0]
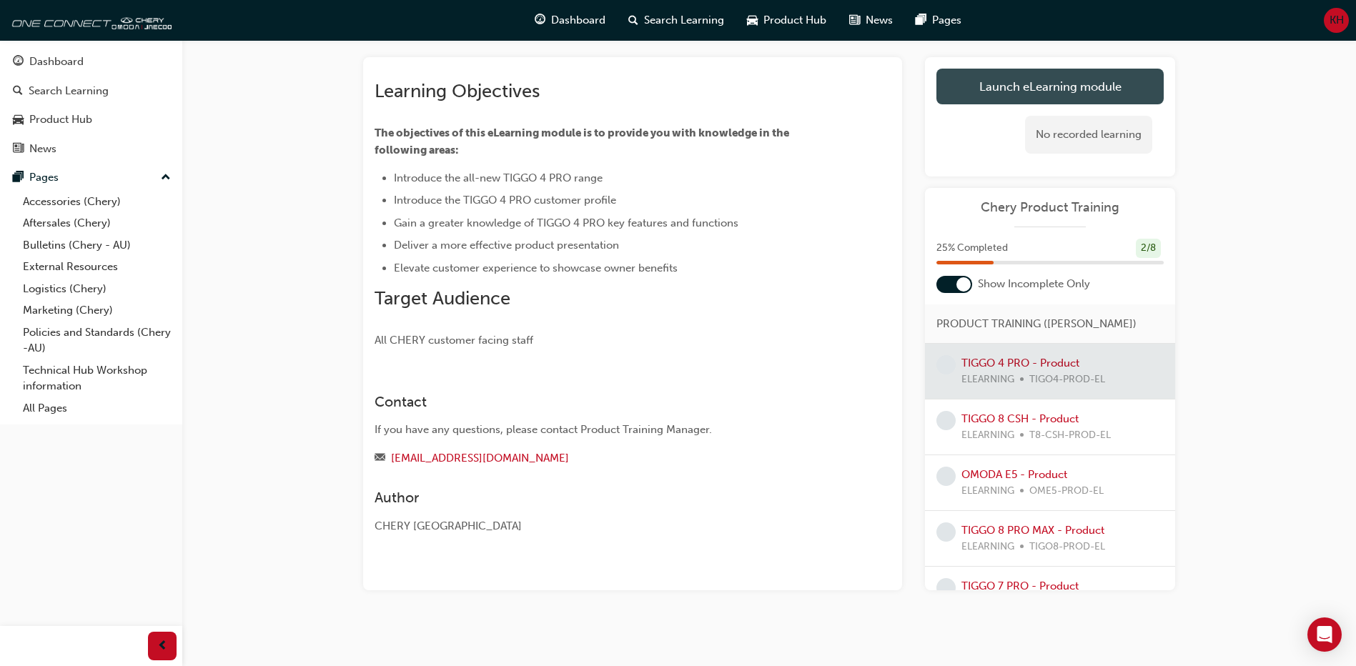
click at [962, 83] on link "Launch eLearning module" at bounding box center [1049, 87] width 227 height 36
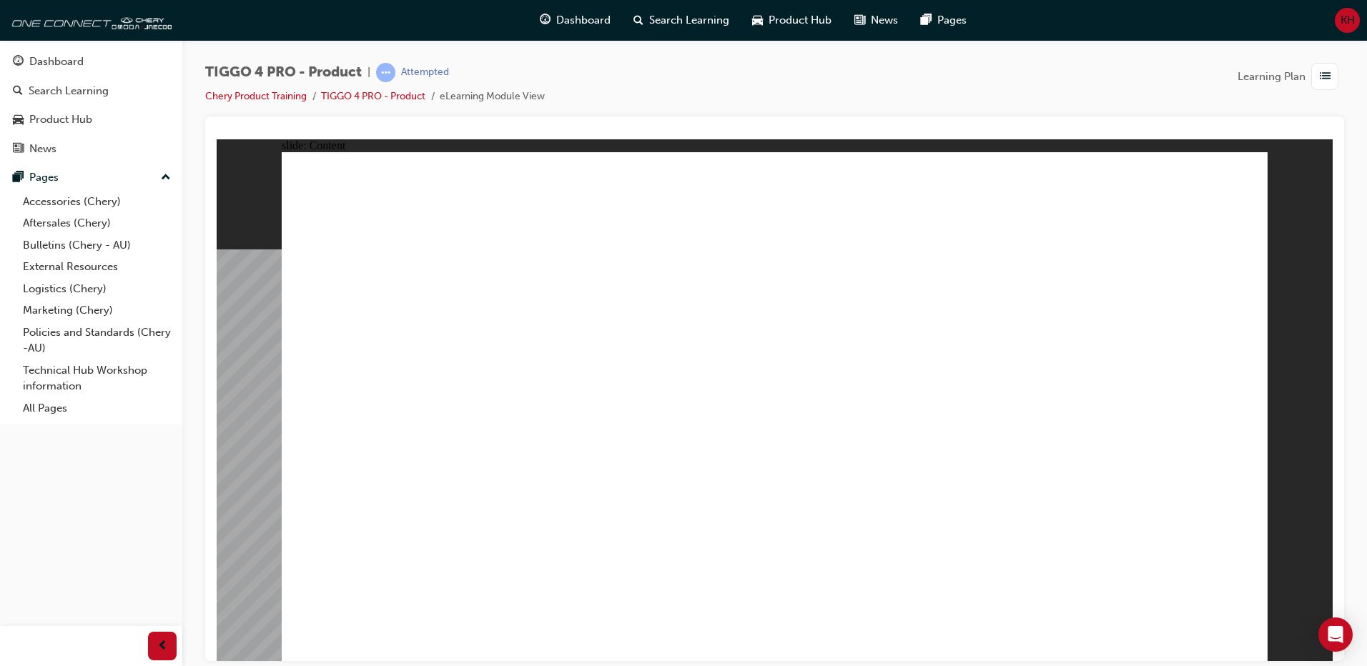
drag, startPoint x: 465, startPoint y: 427, endPoint x: 487, endPoint y: 518, distance: 93.6
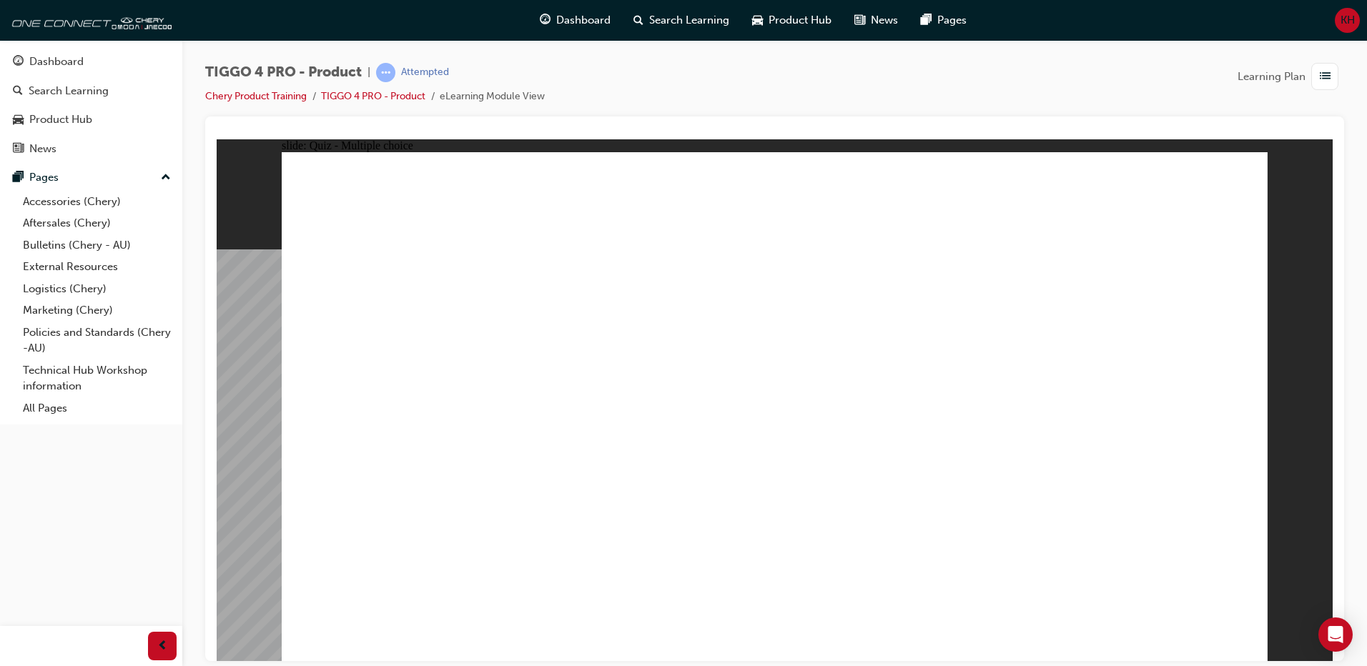
radio input "true"
drag, startPoint x: 430, startPoint y: 329, endPoint x: 785, endPoint y: 501, distance: 394.8
drag, startPoint x: 790, startPoint y: 350, endPoint x: 795, endPoint y: 319, distance: 30.4
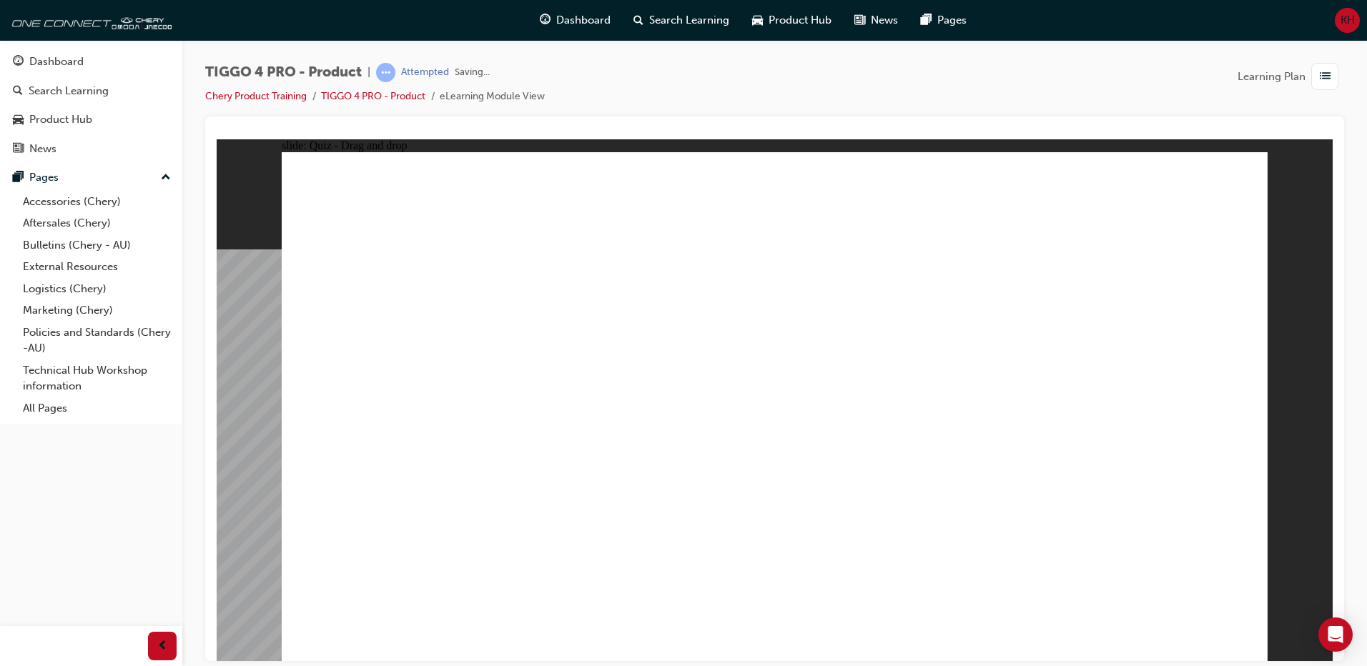
drag, startPoint x: 853, startPoint y: 395, endPoint x: 983, endPoint y: 540, distance: 194.3
drag, startPoint x: 1117, startPoint y: 322, endPoint x: 1118, endPoint y: 497, distance: 174.4
drag, startPoint x: 968, startPoint y: 314, endPoint x: 546, endPoint y: 376, distance: 426.1
drag, startPoint x: 622, startPoint y: 316, endPoint x: 597, endPoint y: 487, distance: 172.6
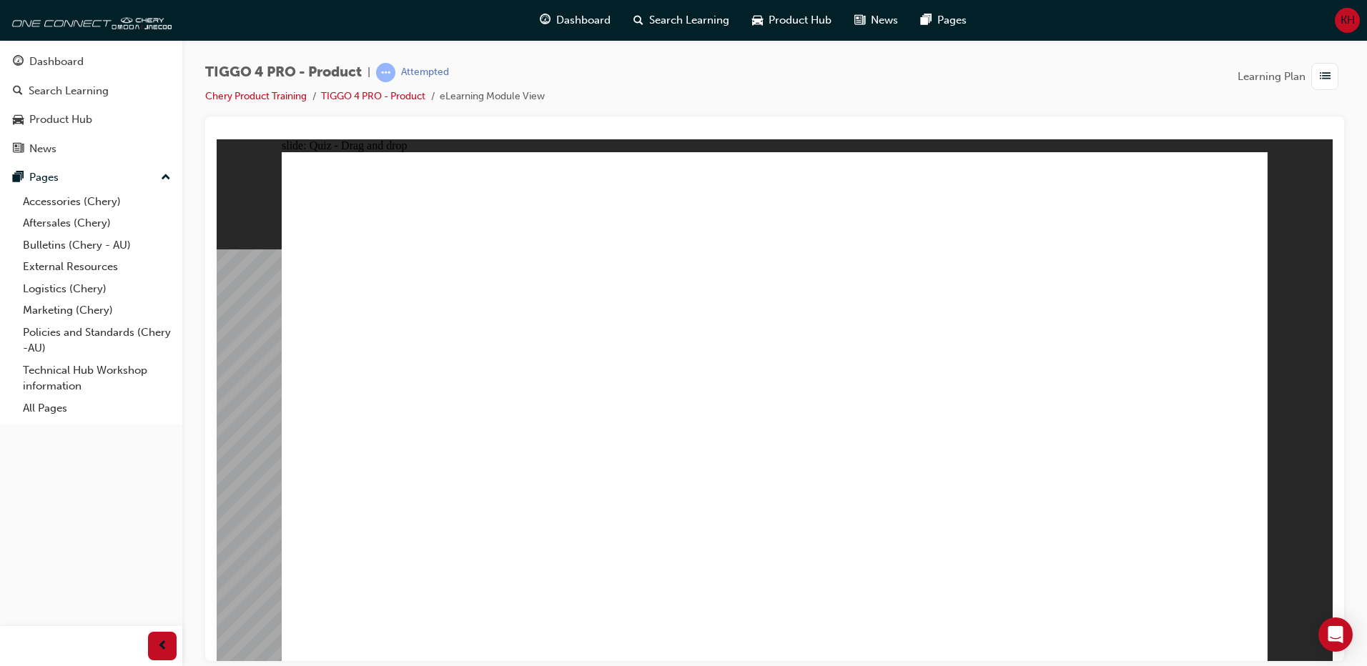
radio input "true"
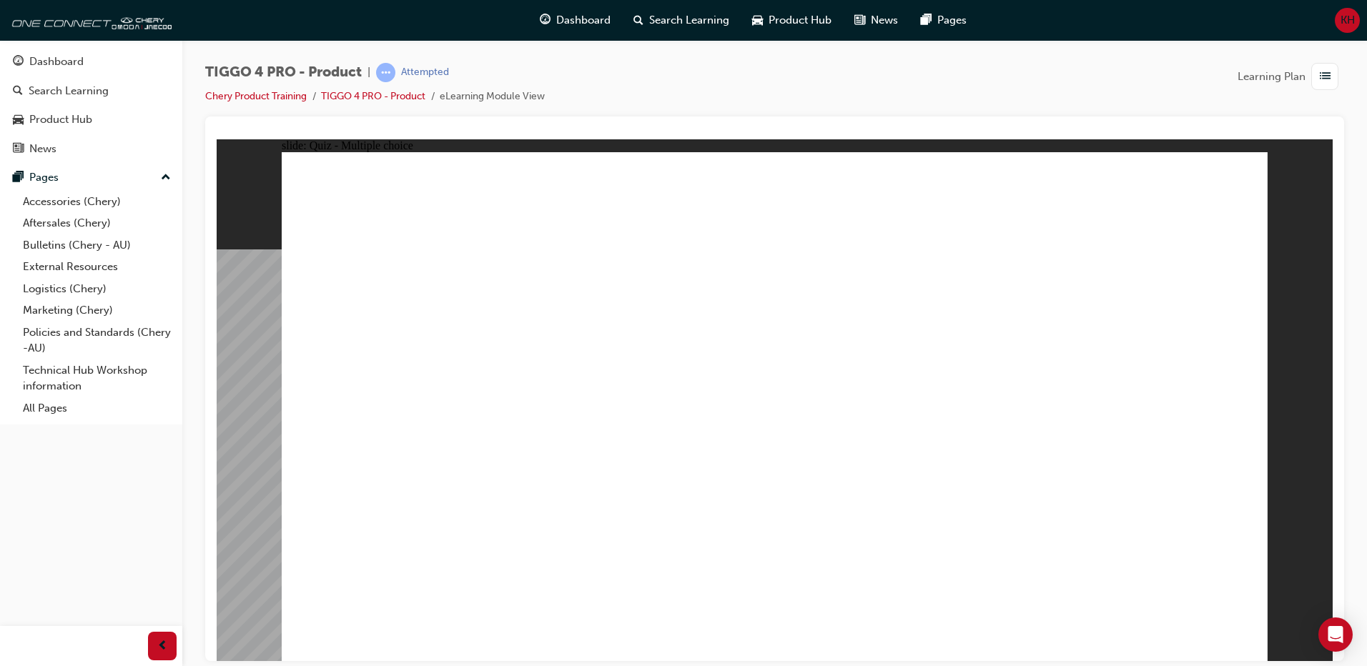
radio input "true"
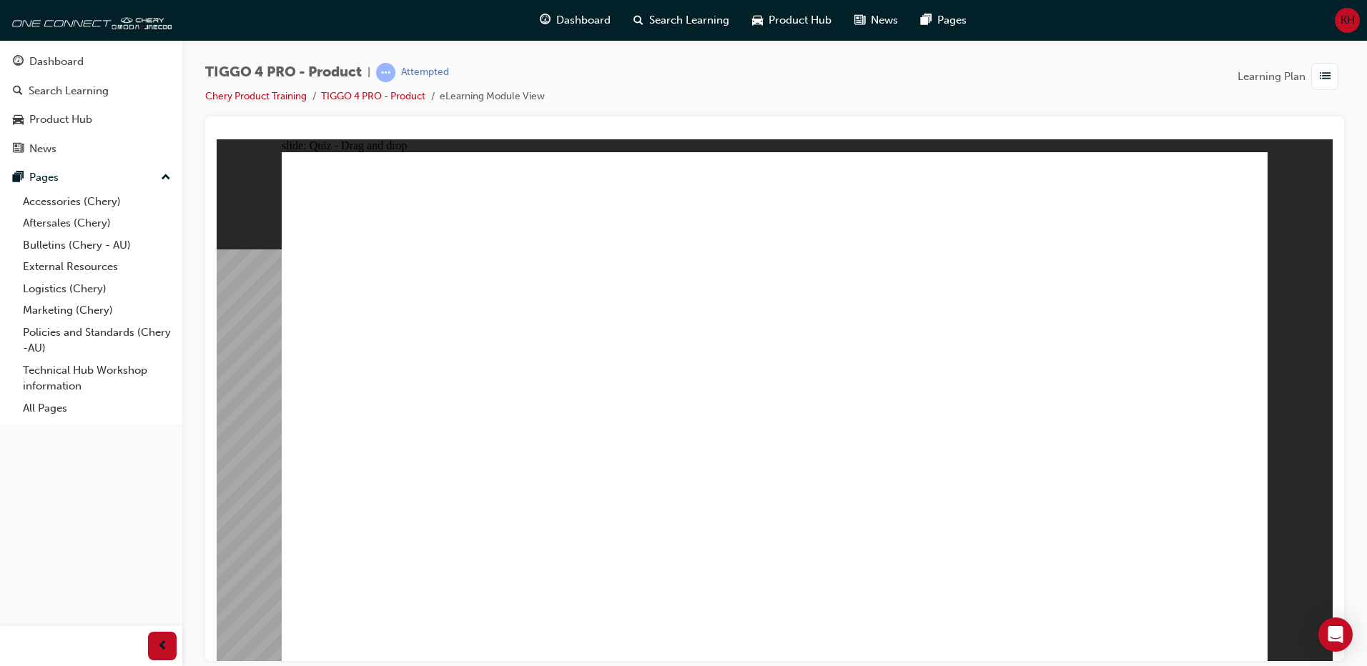
drag, startPoint x: 636, startPoint y: 462, endPoint x: 1032, endPoint y: 319, distance: 421.0
drag, startPoint x: 644, startPoint y: 347, endPoint x: 1096, endPoint y: 350, distance: 451.7
drag, startPoint x: 429, startPoint y: 420, endPoint x: 1109, endPoint y: 377, distance: 681.8
drag, startPoint x: 441, startPoint y: 525, endPoint x: 853, endPoint y: 420, distance: 425.1
drag, startPoint x: 440, startPoint y: 476, endPoint x: 924, endPoint y: 395, distance: 491.4
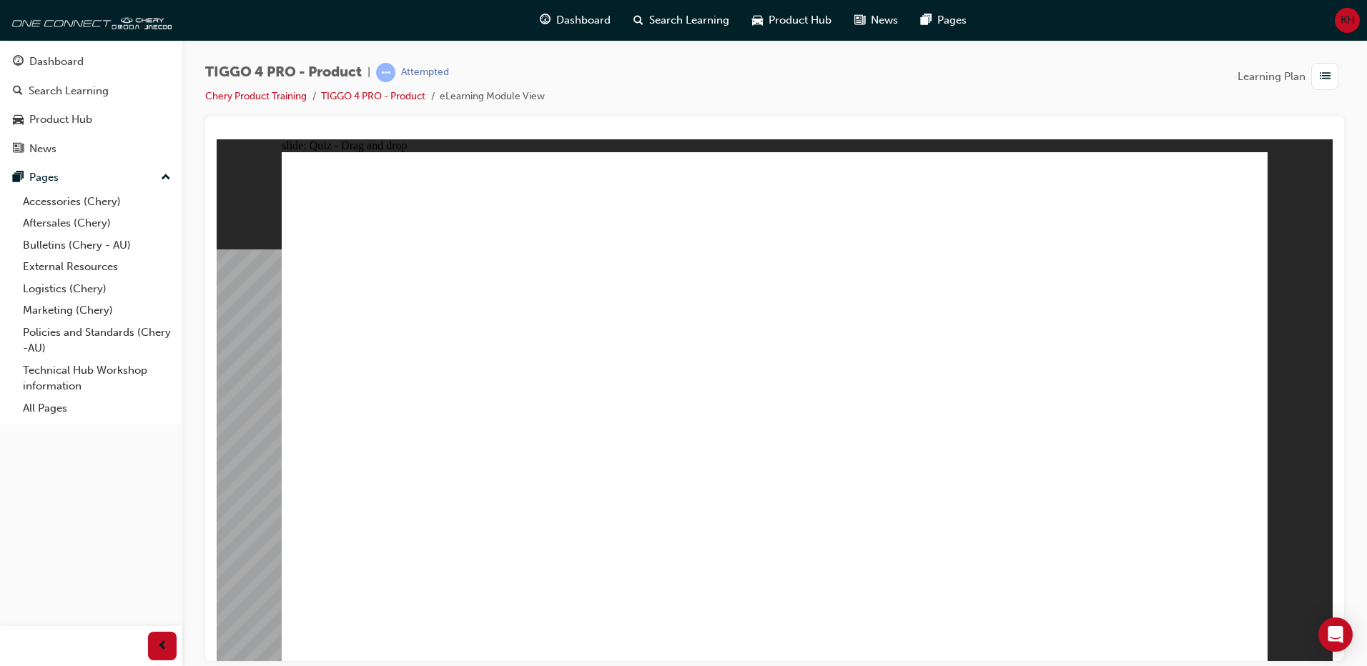
drag, startPoint x: 596, startPoint y: 367, endPoint x: 883, endPoint y: 373, distance: 286.7
drag, startPoint x: 647, startPoint y: 414, endPoint x: 910, endPoint y: 440, distance: 264.3
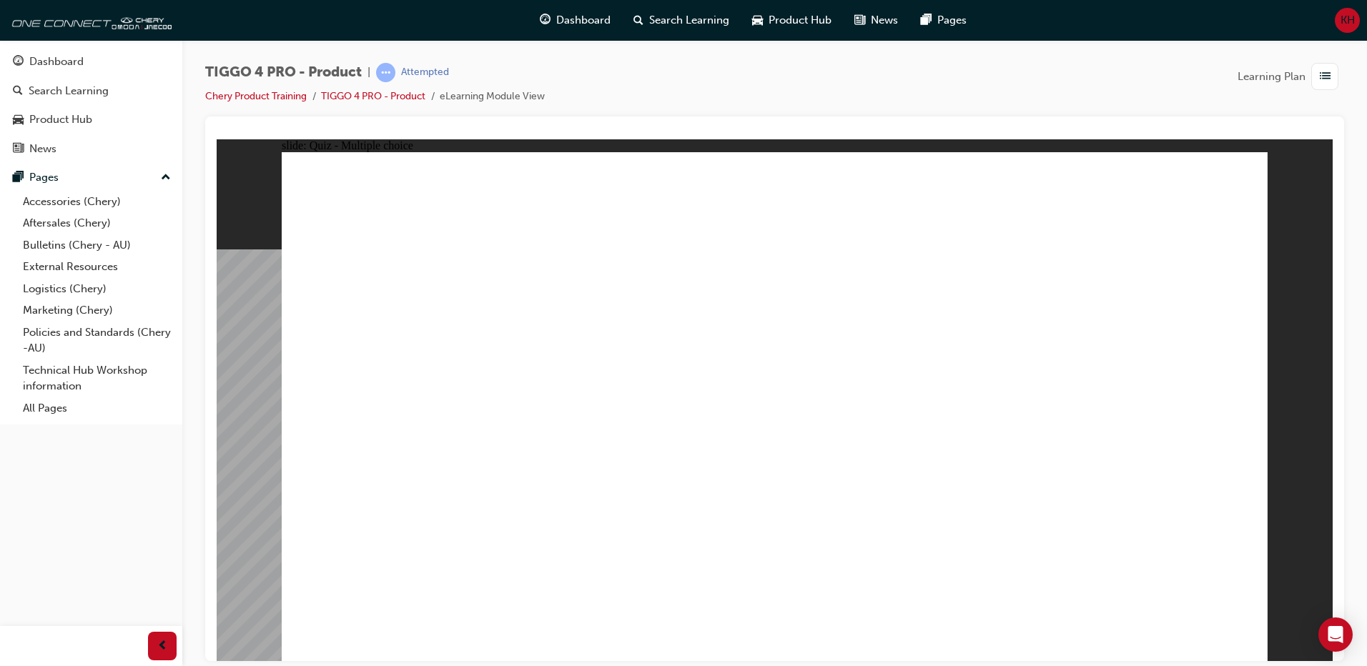
radio input "true"
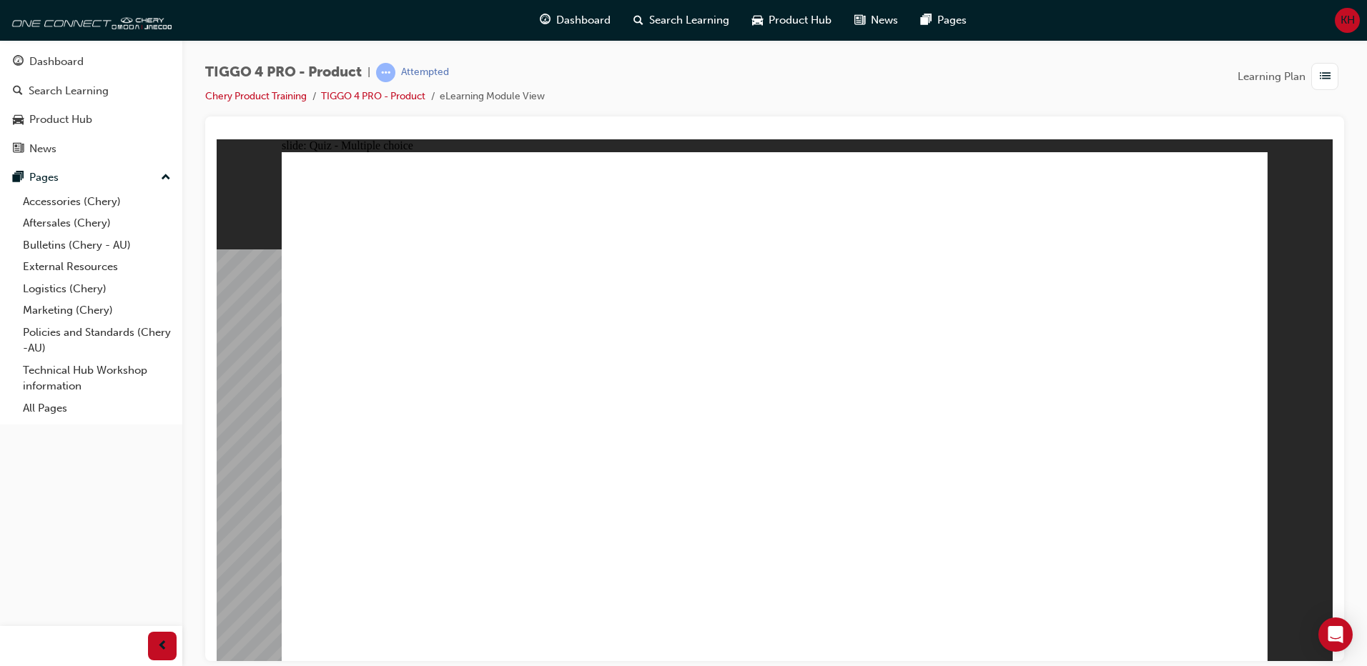
radio input "true"
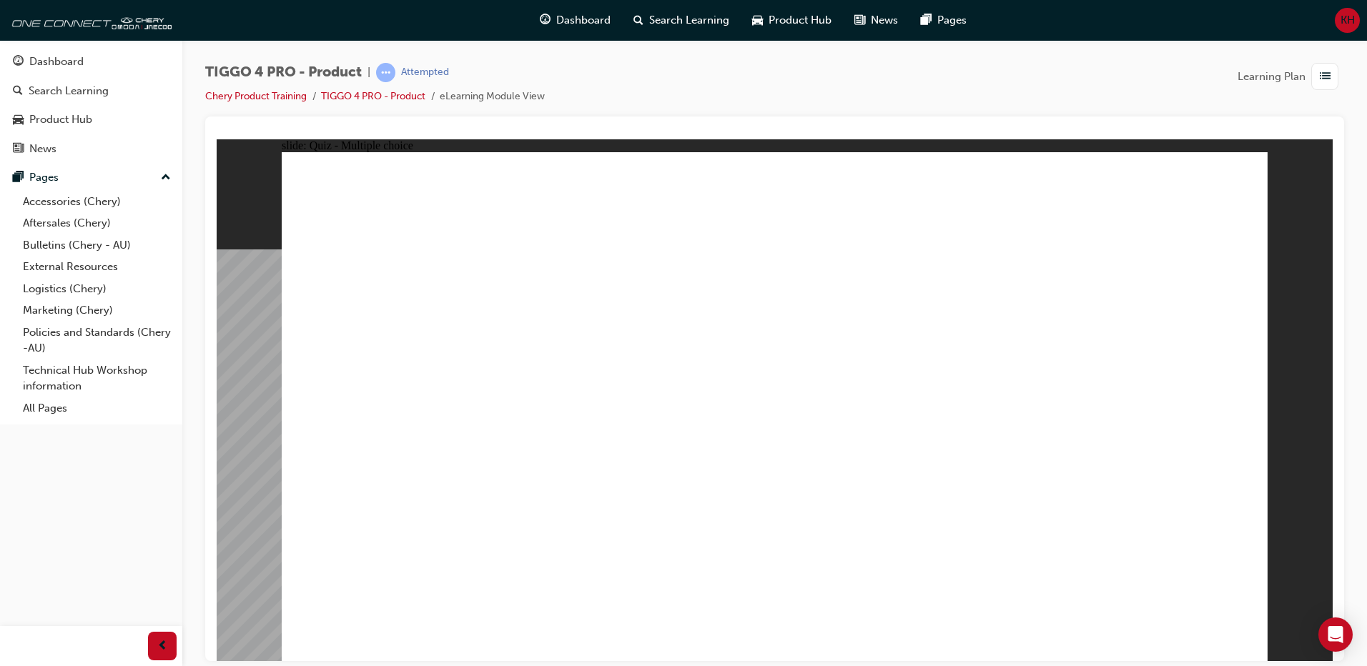
radio input "true"
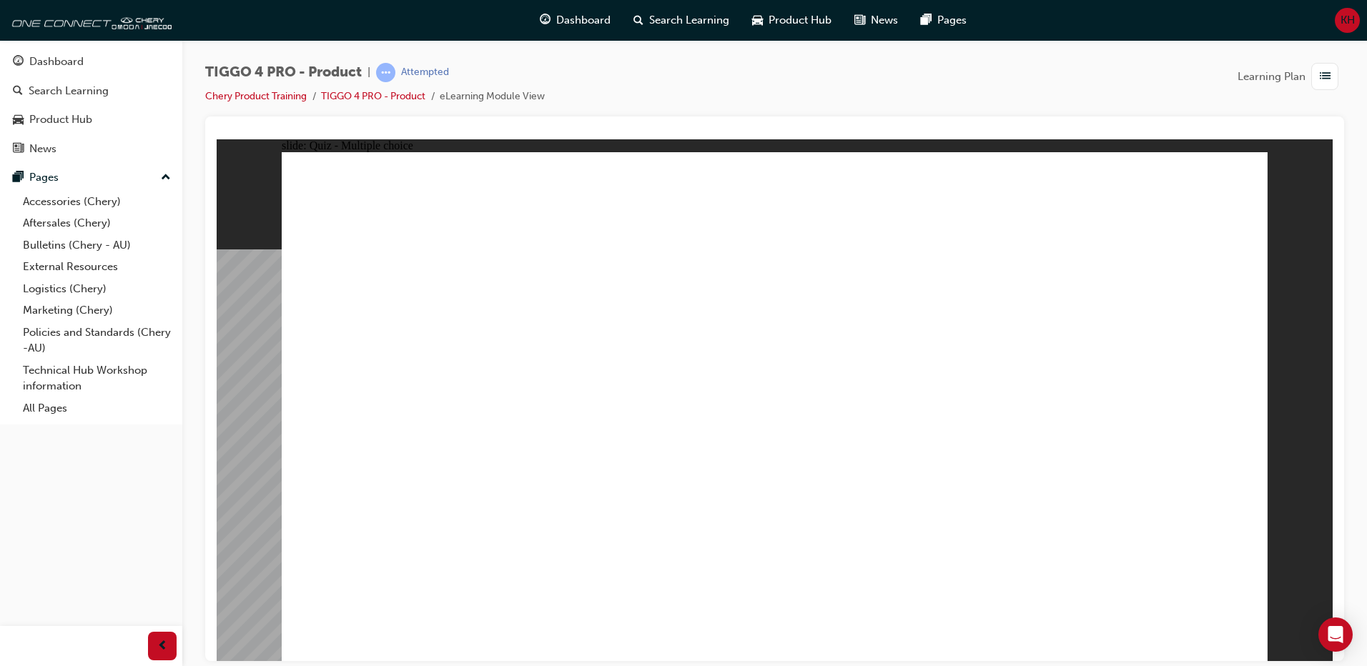
radio input "true"
drag, startPoint x: 759, startPoint y: 482, endPoint x: 750, endPoint y: 489, distance: 11.7
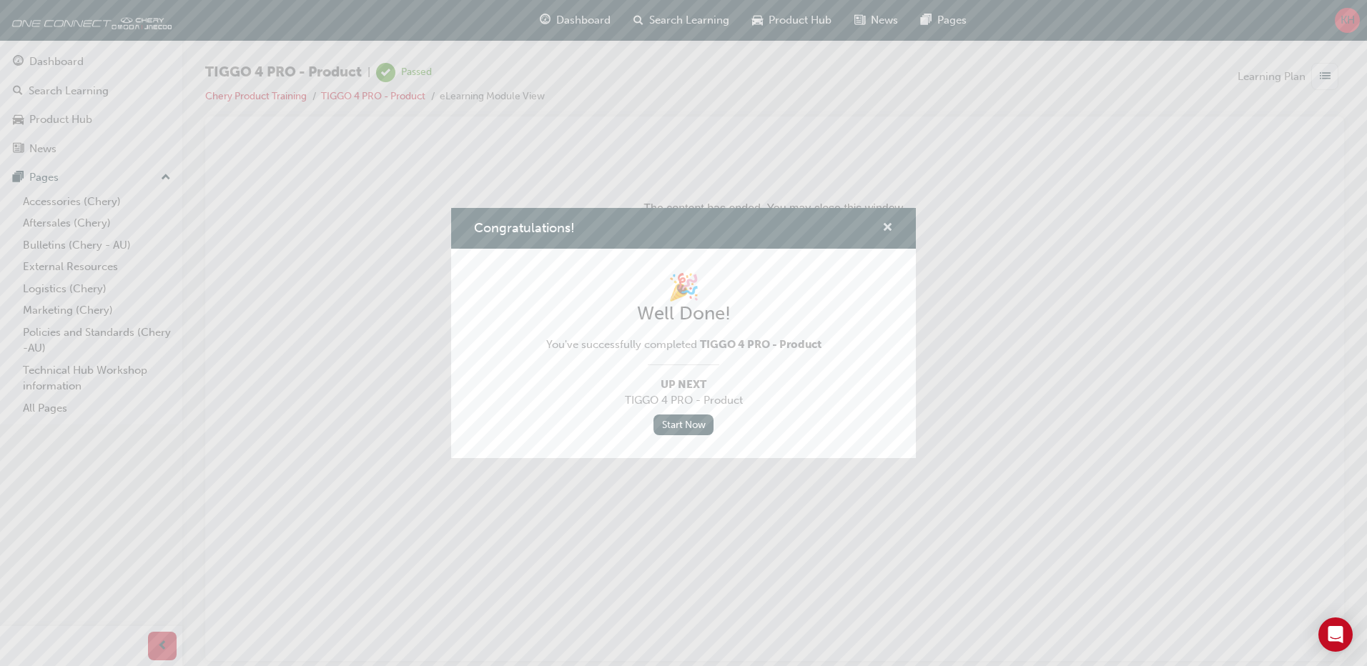
click at [890, 229] on span "cross-icon" at bounding box center [887, 228] width 11 height 13
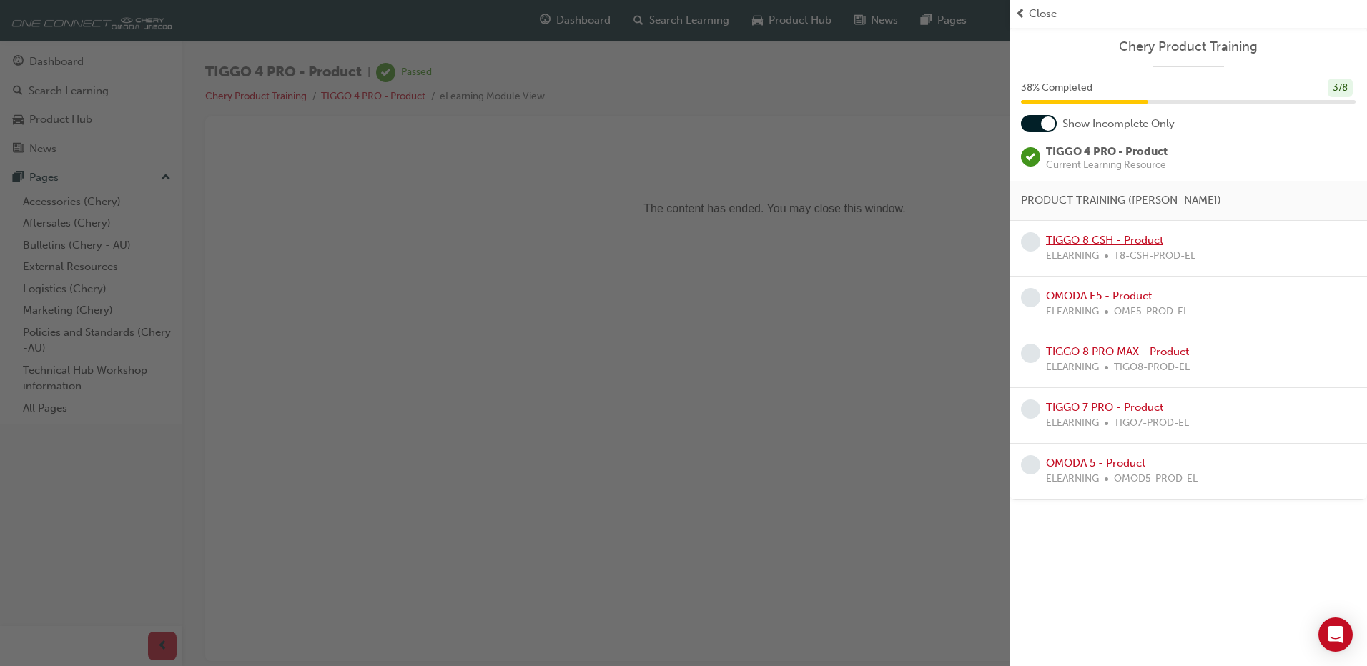
click at [1135, 238] on link "TIGGO 8 CSH - Product" at bounding box center [1104, 240] width 117 height 13
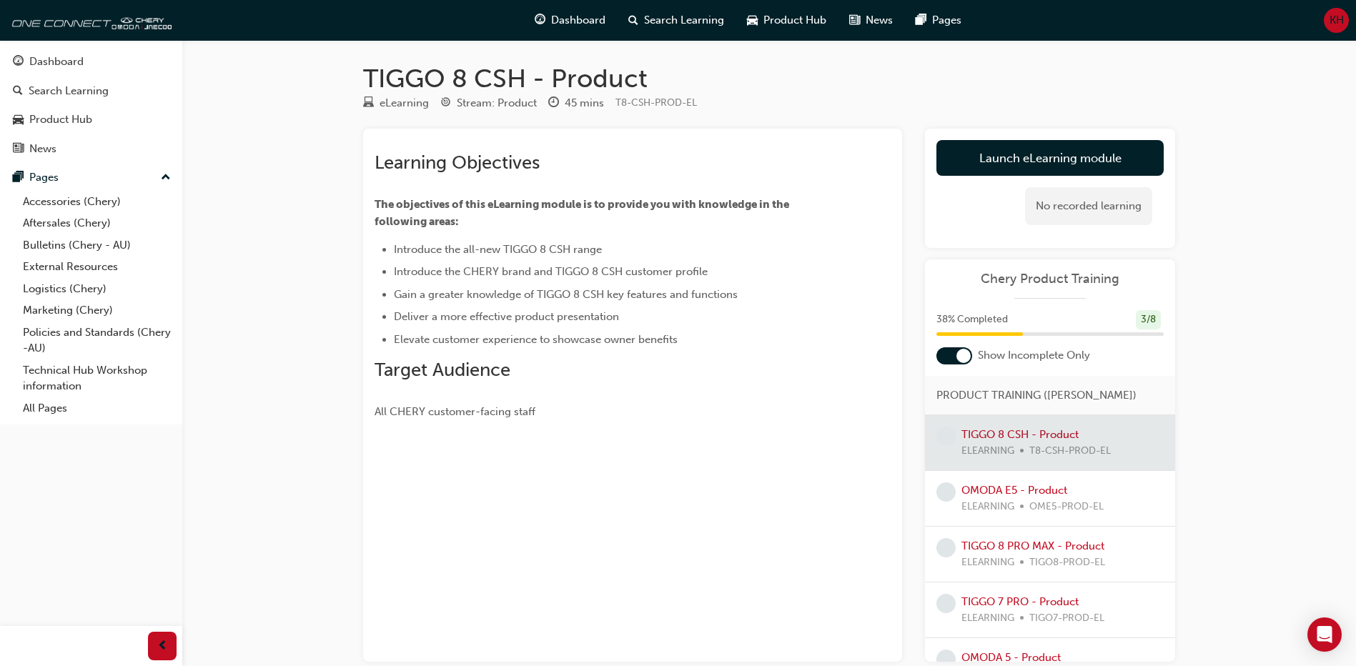
click at [1086, 497] on div "OMODA E5 - Product ELEARNING OME5-PROD-EL" at bounding box center [1032, 498] width 142 height 32
click at [1054, 489] on link "OMODA E5 - Product" at bounding box center [1014, 490] width 106 height 13
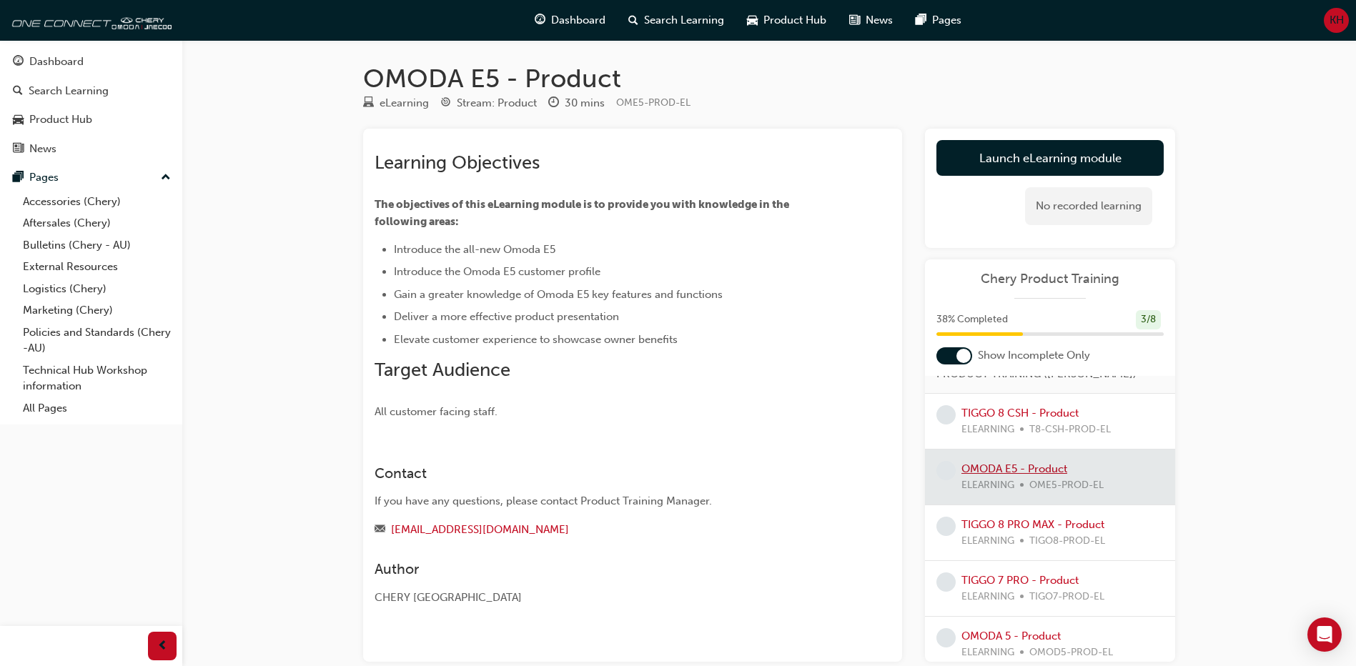
scroll to position [32, 0]
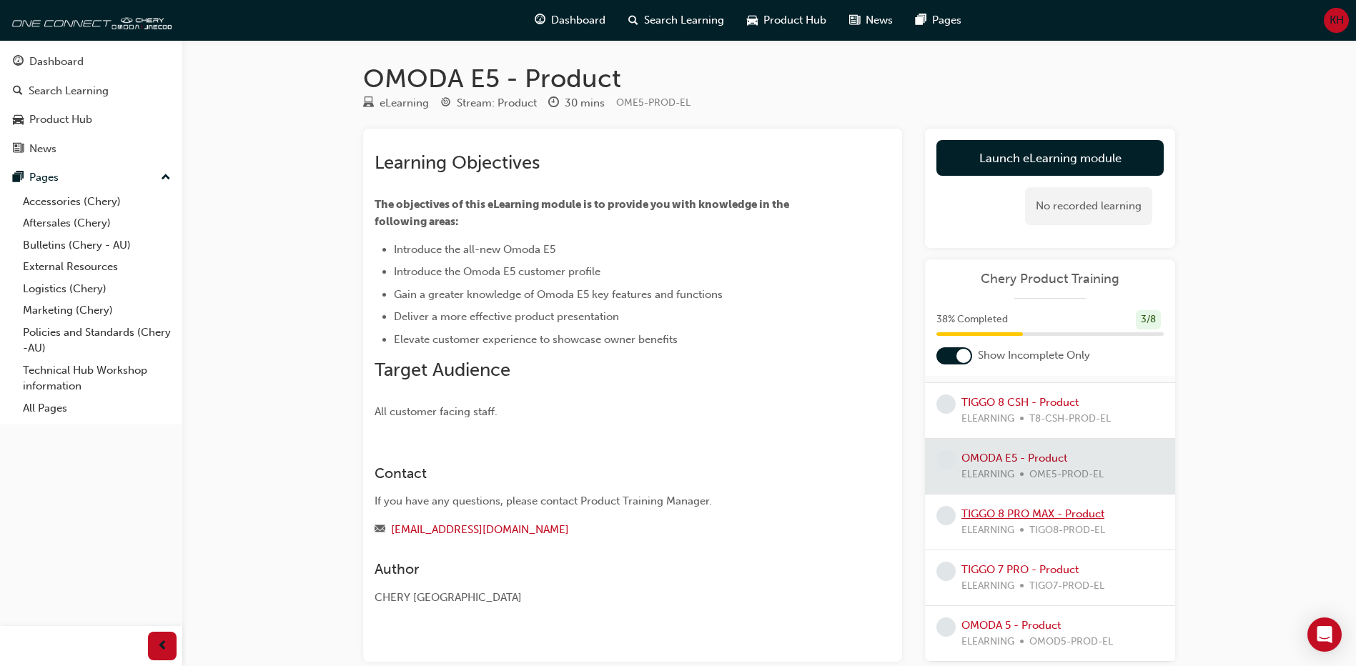
click at [1028, 512] on link "TIGGO 8 PRO MAX - Product" at bounding box center [1032, 513] width 143 height 13
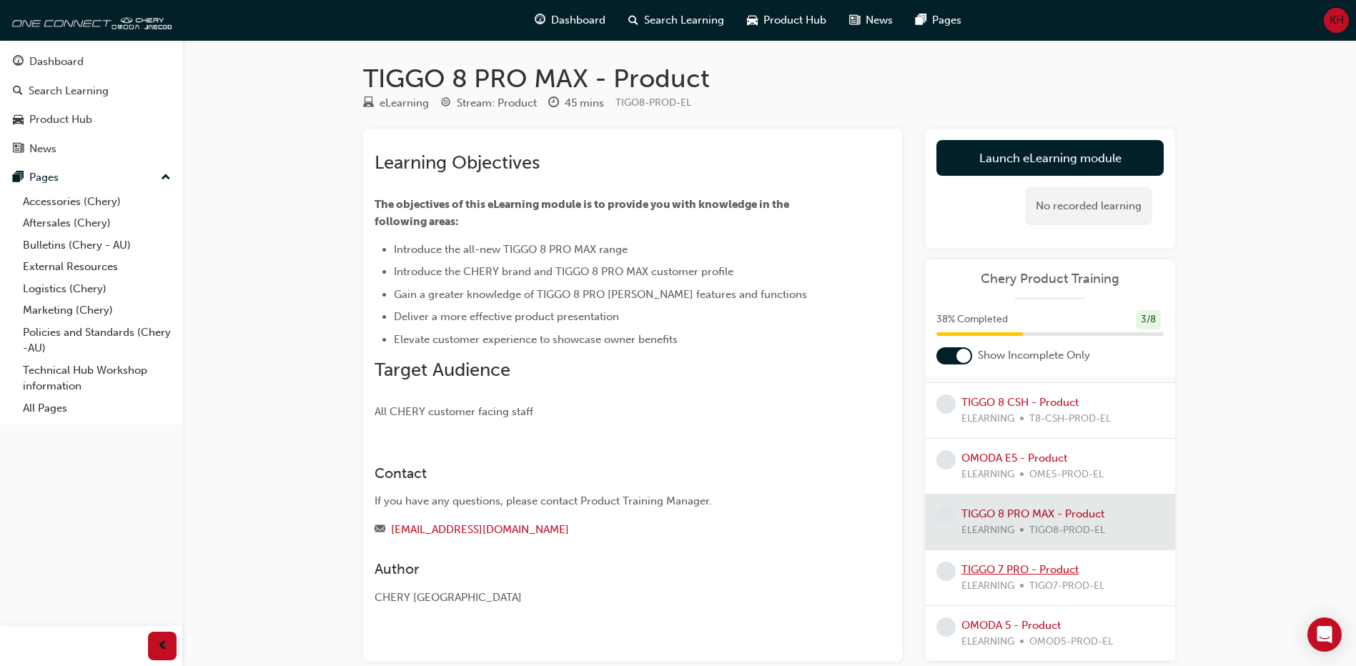
click at [1026, 571] on link "TIGGO 7 PRO - Product" at bounding box center [1019, 569] width 117 height 13
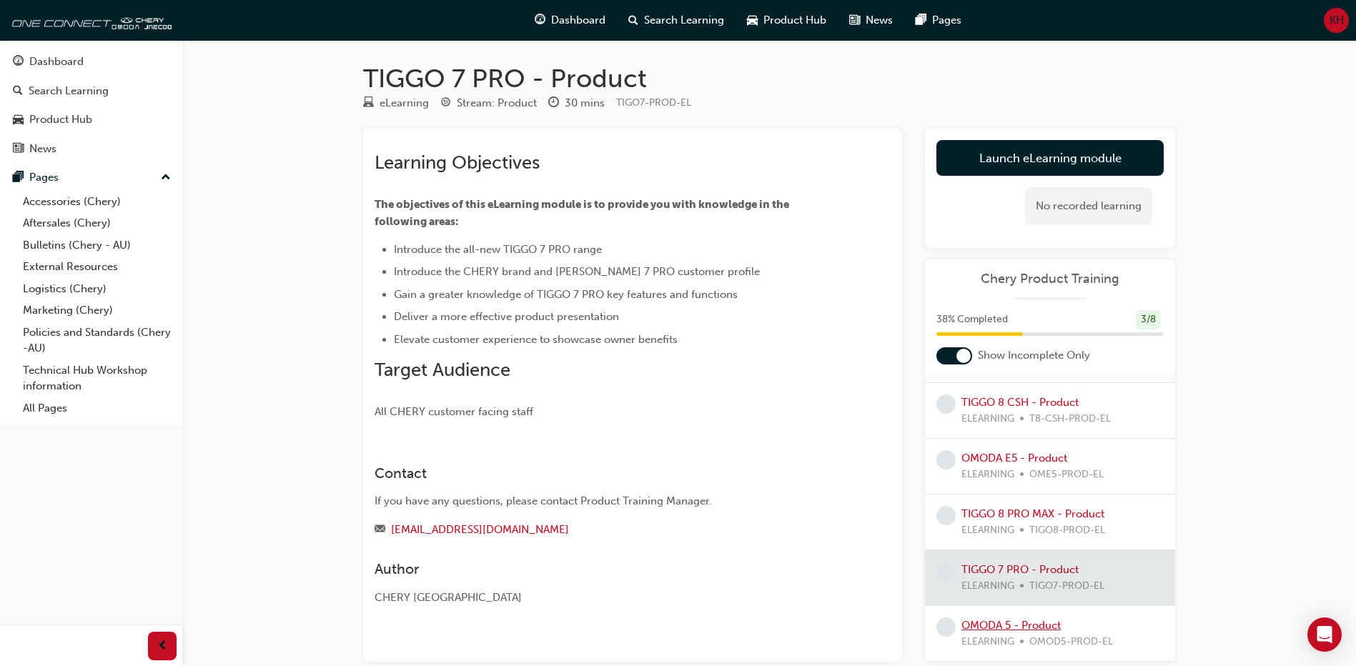
click at [1031, 620] on link "OMODA 5 - Product" at bounding box center [1010, 625] width 99 height 13
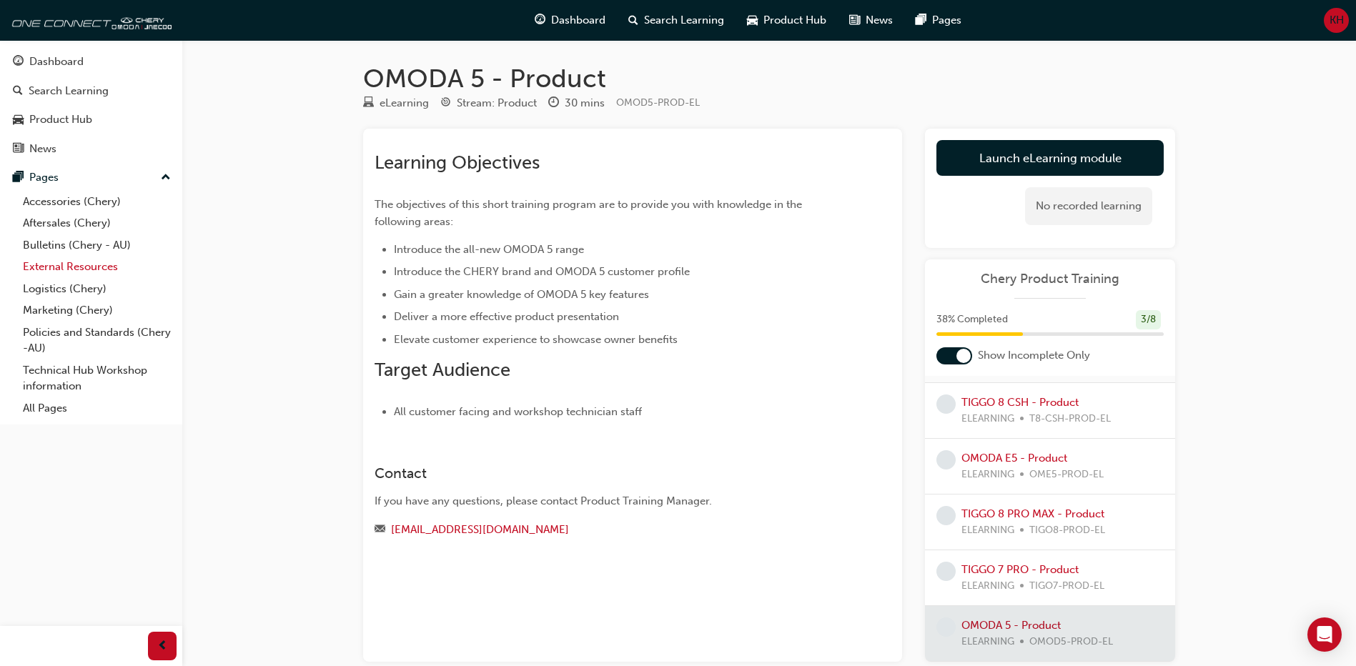
click at [92, 267] on link "External Resources" at bounding box center [96, 267] width 159 height 22
